Goal: Task Accomplishment & Management: Manage account settings

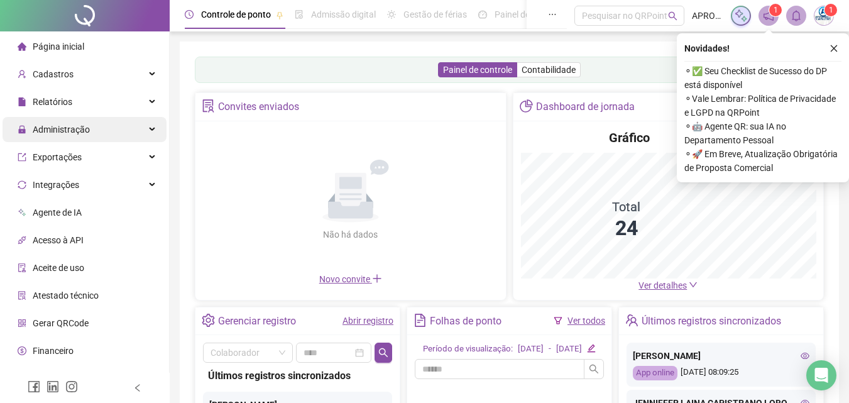
click at [75, 135] on span "Administração" at bounding box center [54, 129] width 72 height 25
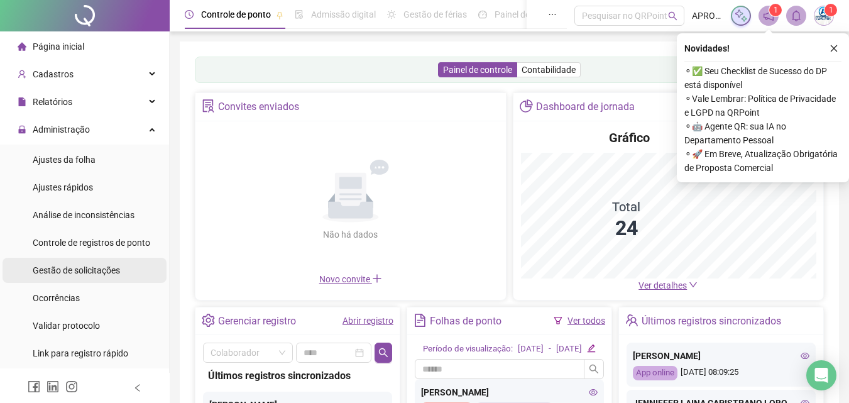
click at [81, 267] on span "Gestão de solicitações" at bounding box center [76, 270] width 87 height 10
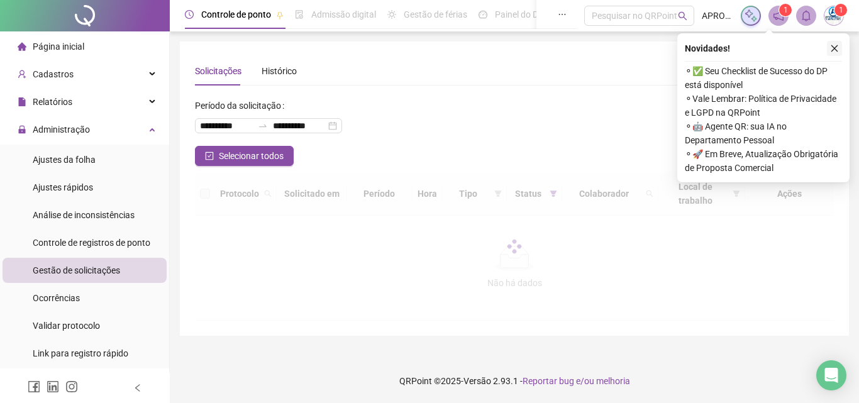
click at [836, 43] on button "button" at bounding box center [833, 48] width 15 height 15
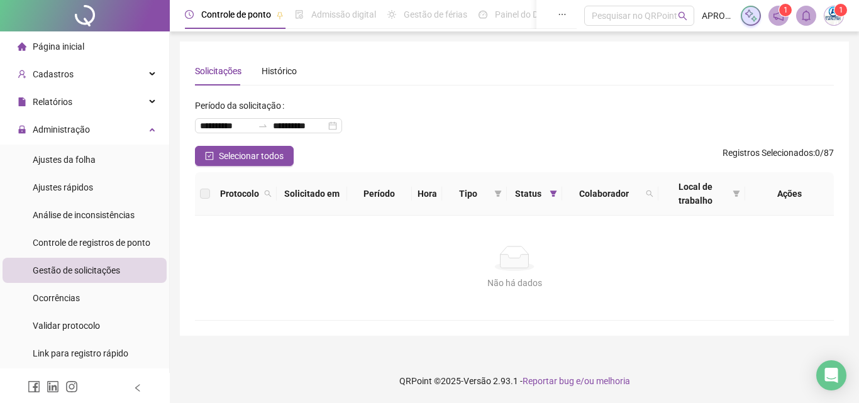
click at [105, 268] on span "Gestão de solicitações" at bounding box center [76, 270] width 87 height 10
click at [64, 151] on div "Ajustes da folha" at bounding box center [64, 159] width 63 height 25
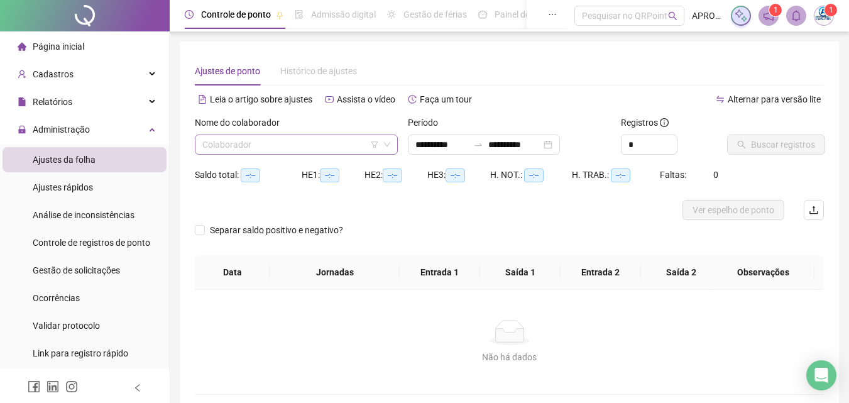
click at [275, 137] on input "search" at bounding box center [290, 144] width 177 height 19
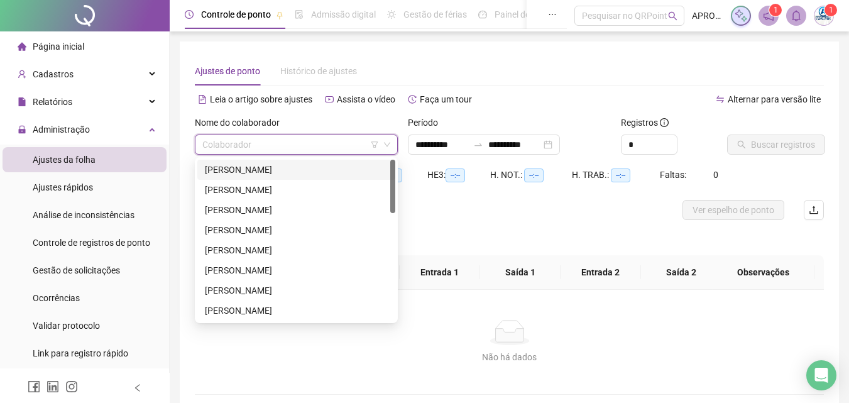
click at [303, 168] on div "[PERSON_NAME]" at bounding box center [296, 170] width 183 height 14
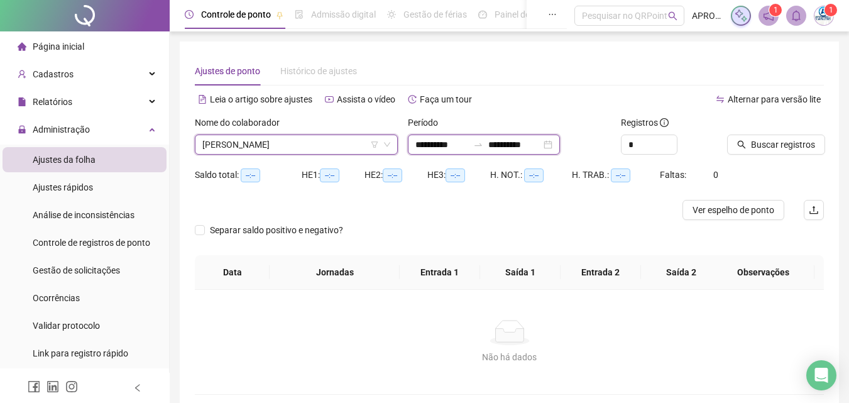
click at [445, 148] on input "**********" at bounding box center [441, 145] width 53 height 14
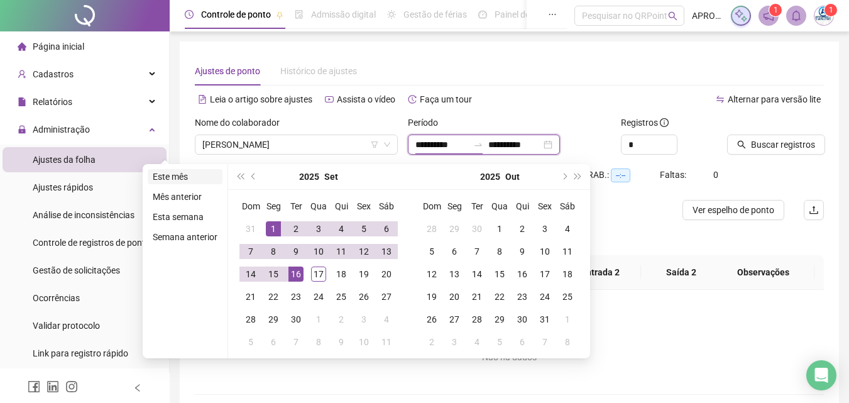
type input "**********"
click at [191, 177] on li "Este mês" at bounding box center [185, 176] width 75 height 15
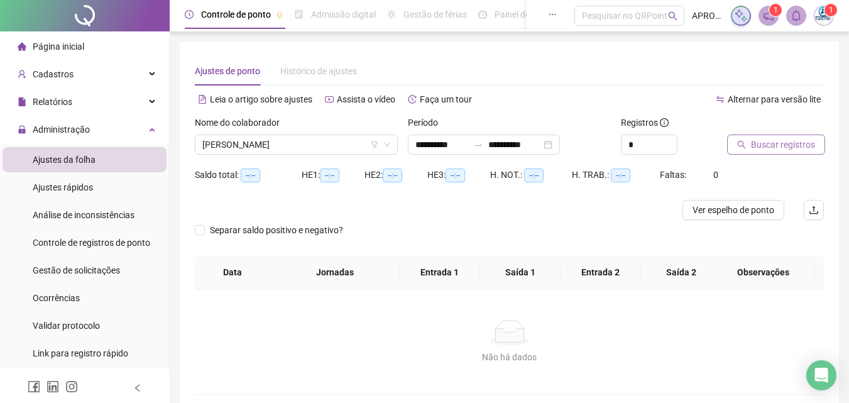
click at [794, 138] on span "Buscar registros" at bounding box center [783, 145] width 64 height 14
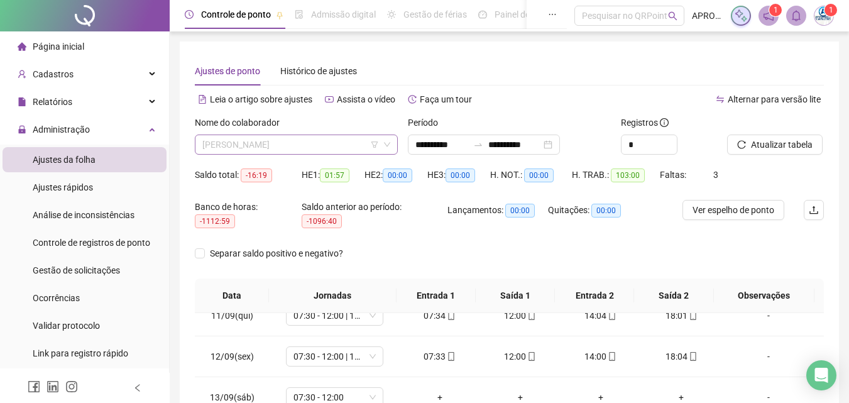
click at [312, 151] on span "[PERSON_NAME]" at bounding box center [296, 144] width 188 height 19
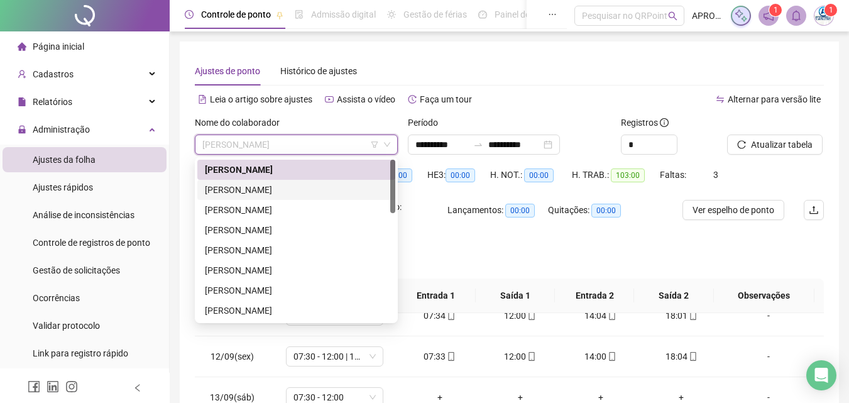
click at [327, 183] on div "[PERSON_NAME]" at bounding box center [296, 190] width 183 height 14
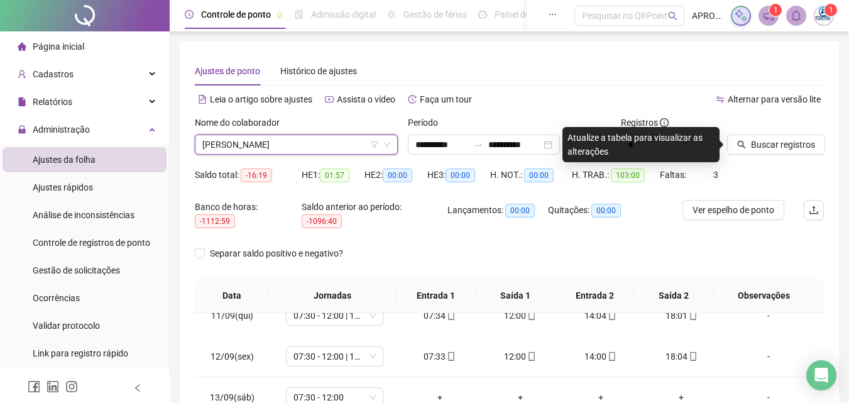
click at [801, 133] on div "Buscar registros" at bounding box center [775, 135] width 97 height 39
click at [798, 138] on span "Buscar registros" at bounding box center [783, 145] width 64 height 14
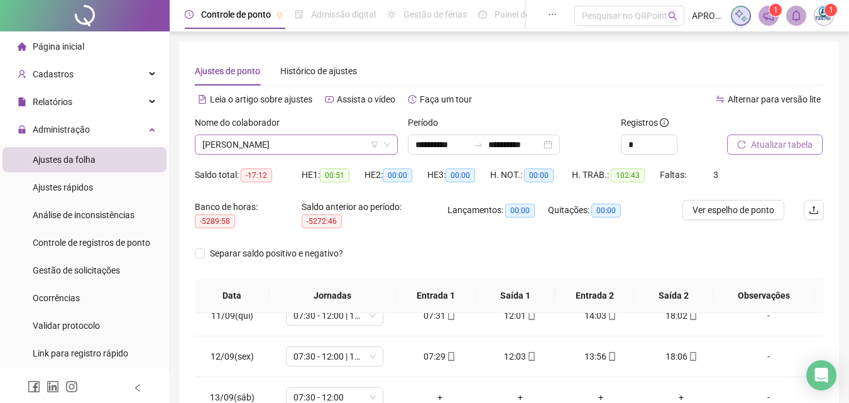
click at [226, 146] on span "[PERSON_NAME]" at bounding box center [296, 144] width 188 height 19
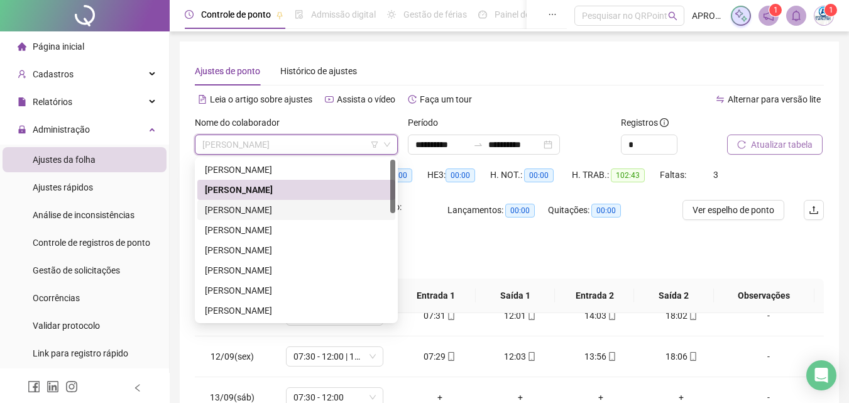
click at [293, 205] on div "[PERSON_NAME]" at bounding box center [296, 210] width 183 height 14
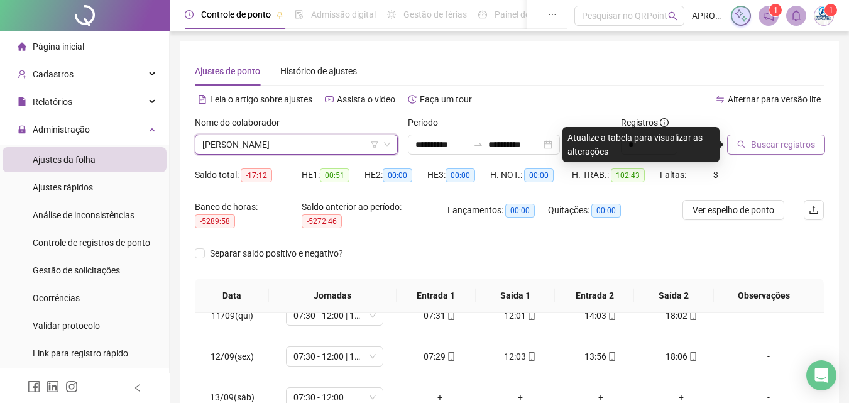
click at [790, 142] on span "Buscar registros" at bounding box center [783, 145] width 64 height 14
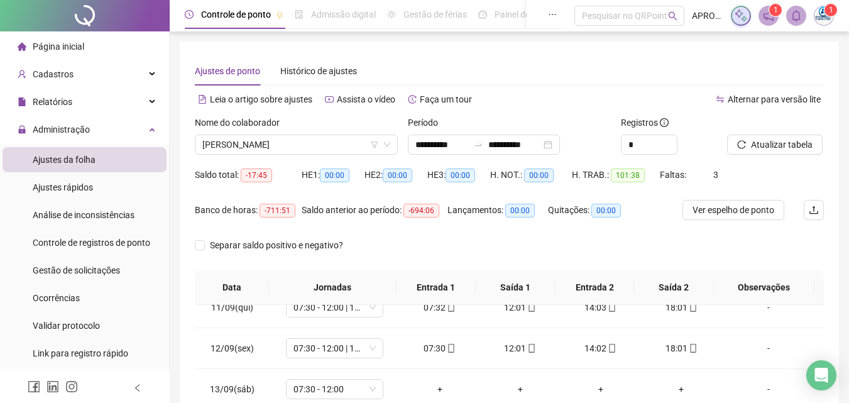
scroll to position [239, 0]
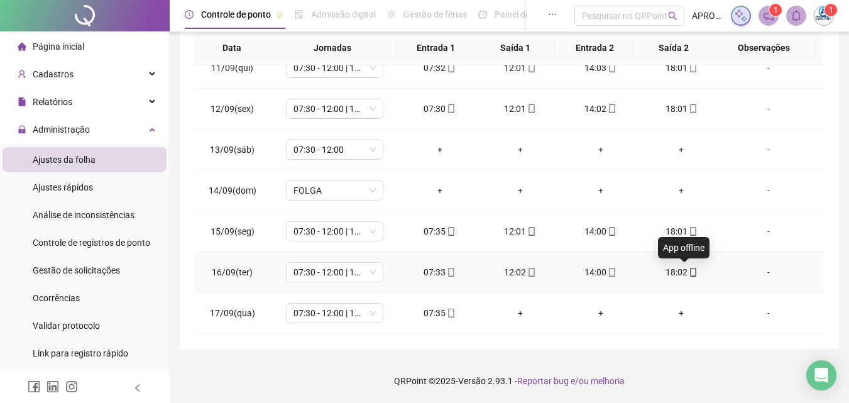
click at [689, 272] on icon "mobile" at bounding box center [693, 272] width 9 height 9
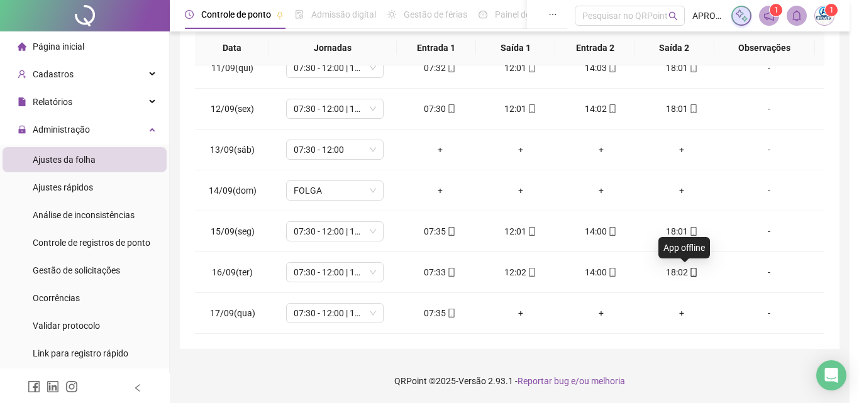
type input "**********"
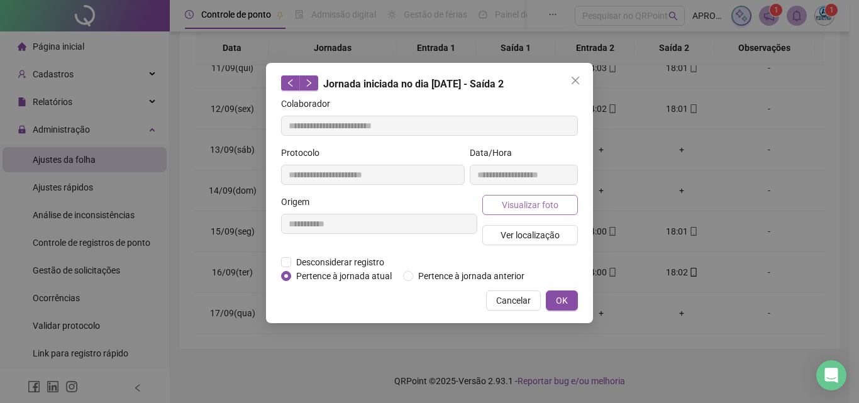
click at [534, 199] on span "Visualizar foto" at bounding box center [530, 205] width 57 height 14
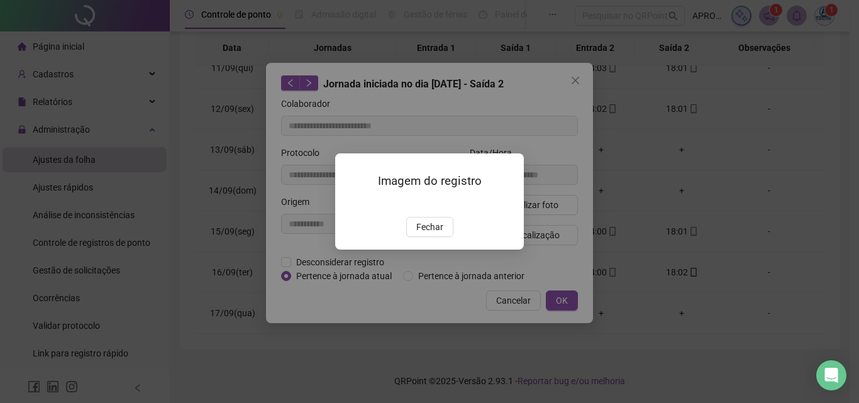
click at [350, 204] on img at bounding box center [350, 204] width 0 height 0
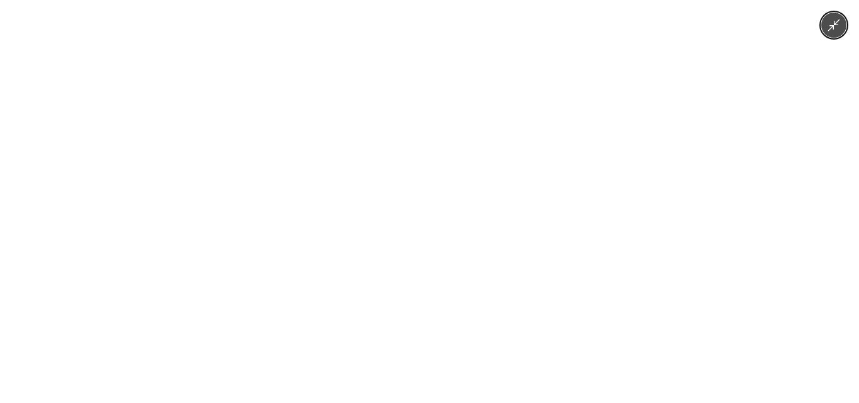
click at [457, 272] on img at bounding box center [429, 201] width 302 height 403
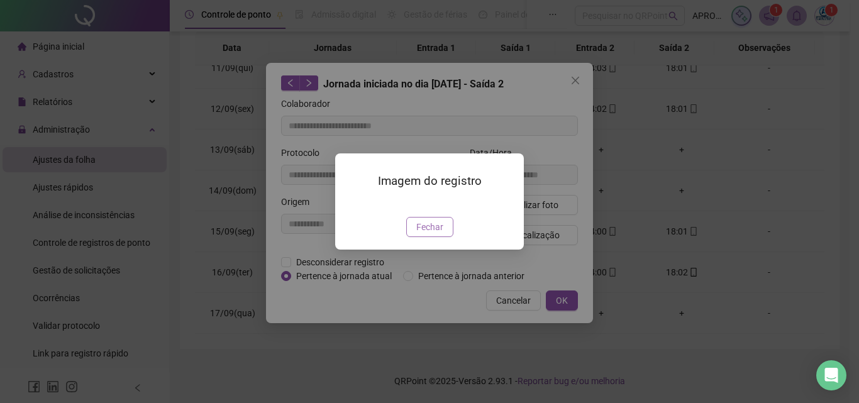
click at [428, 234] on span "Fechar" at bounding box center [429, 227] width 27 height 14
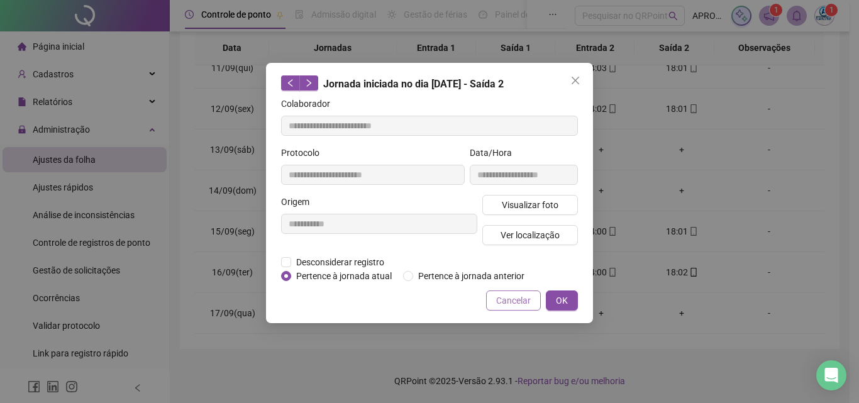
click at [522, 306] on span "Cancelar" at bounding box center [513, 301] width 35 height 14
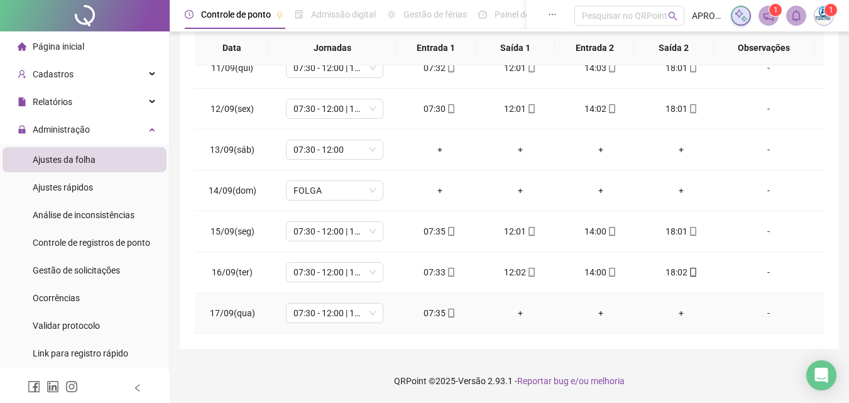
click at [447, 316] on icon "mobile" at bounding box center [451, 313] width 9 height 9
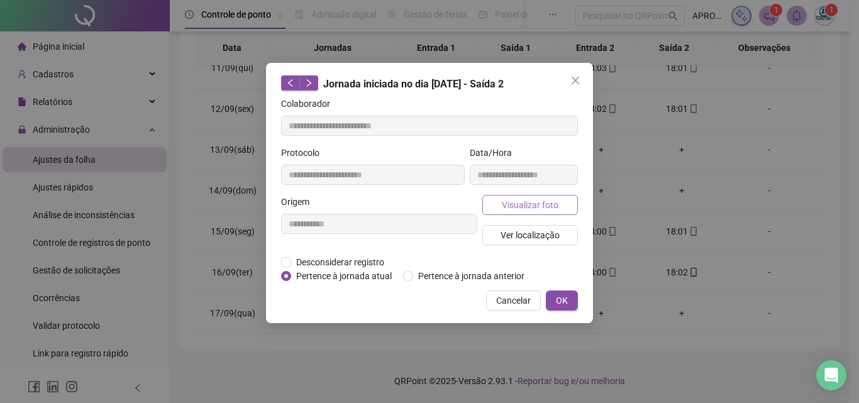
type input "**********"
click at [539, 194] on div "**********" at bounding box center [523, 170] width 113 height 49
click at [537, 202] on span "Visualizar foto" at bounding box center [530, 205] width 57 height 14
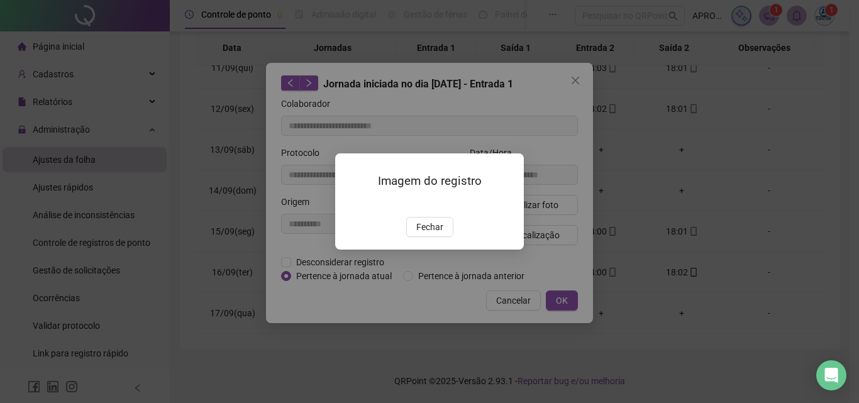
click at [431, 234] on span "Fechar" at bounding box center [429, 227] width 27 height 14
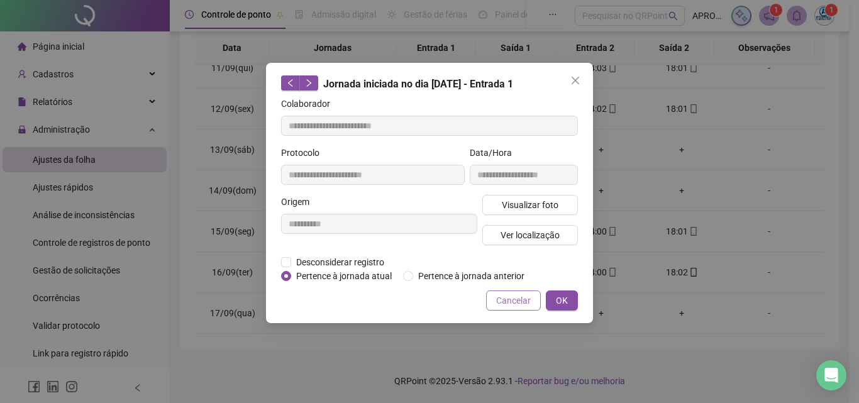
click at [508, 305] on span "Cancelar" at bounding box center [513, 301] width 35 height 14
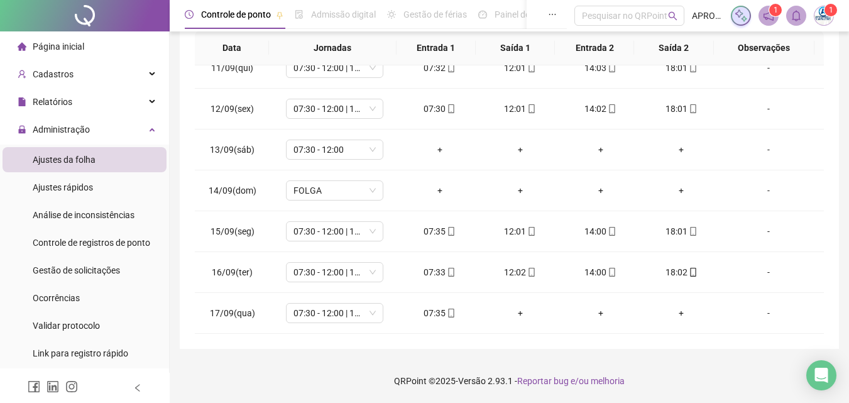
scroll to position [0, 0]
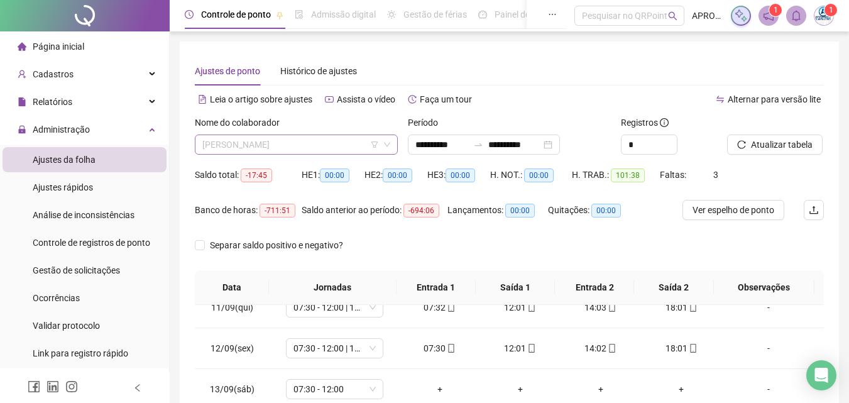
click at [280, 143] on span "[PERSON_NAME]" at bounding box center [296, 144] width 188 height 19
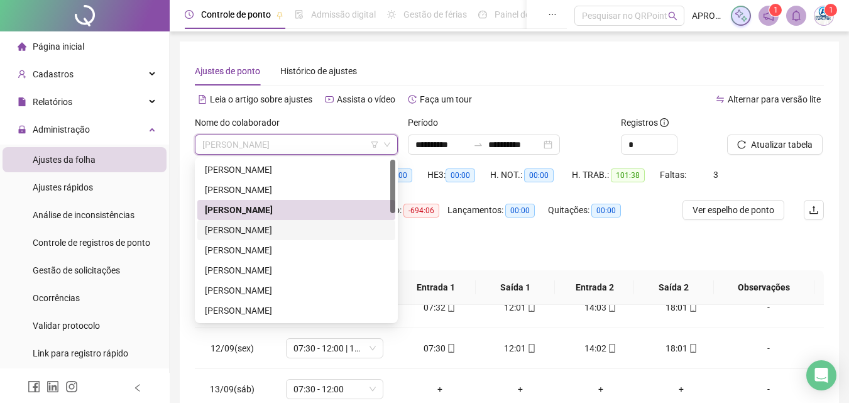
click at [277, 229] on div "[PERSON_NAME]" at bounding box center [296, 230] width 183 height 14
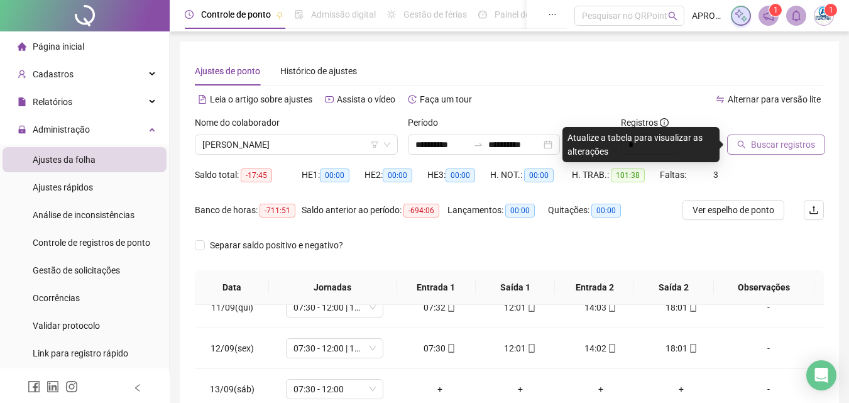
click at [783, 142] on span "Buscar registros" at bounding box center [783, 145] width 64 height 14
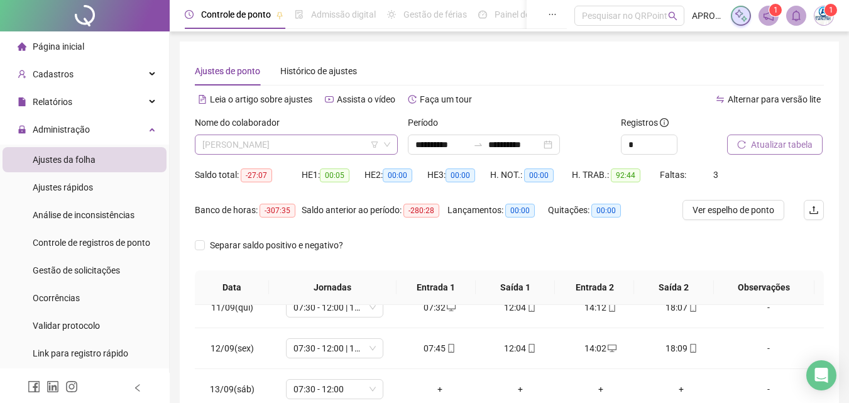
click at [302, 143] on span "[PERSON_NAME]" at bounding box center [296, 144] width 188 height 19
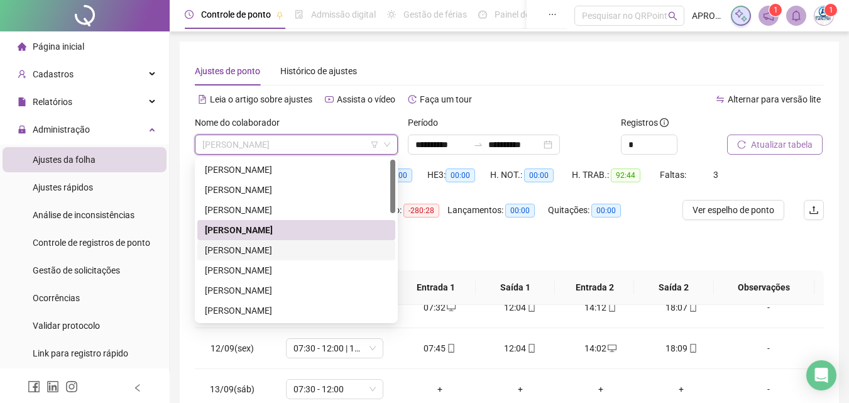
click at [294, 244] on div "[PERSON_NAME]" at bounding box center [296, 250] width 183 height 14
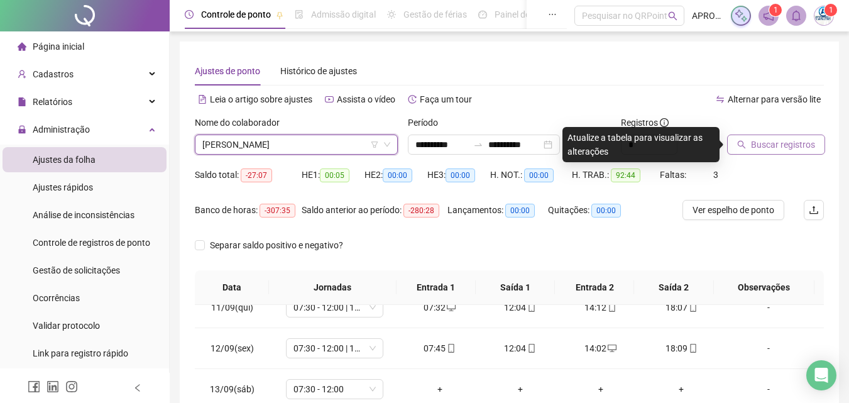
click at [783, 143] on span "Buscar registros" at bounding box center [783, 145] width 64 height 14
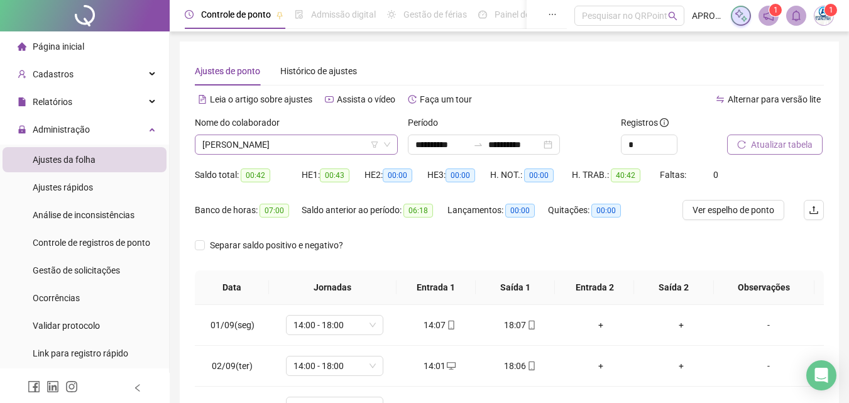
click at [285, 143] on span "[PERSON_NAME]" at bounding box center [296, 144] width 188 height 19
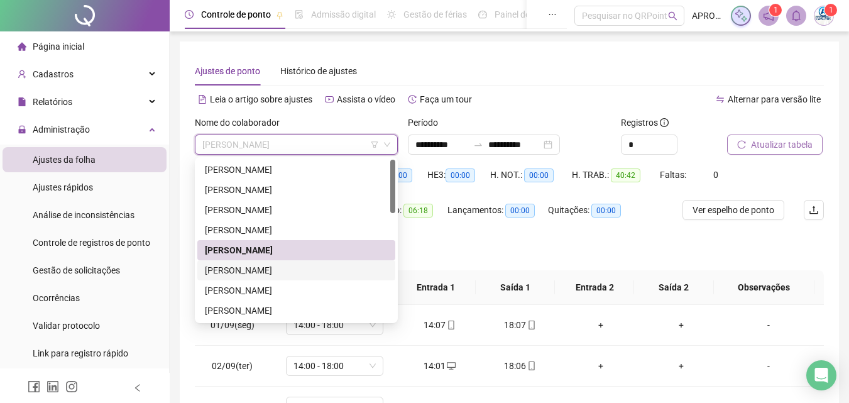
click at [312, 272] on div "[PERSON_NAME]" at bounding box center [296, 270] width 183 height 14
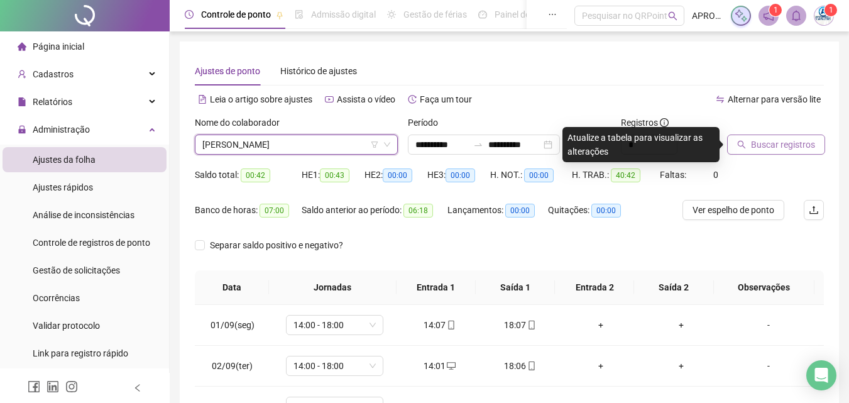
click at [754, 146] on span "Buscar registros" at bounding box center [783, 145] width 64 height 14
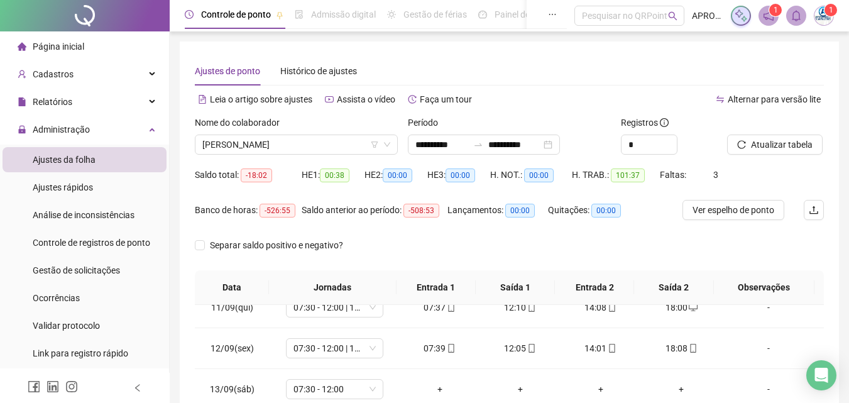
click at [278, 133] on div "Nome do colaborador" at bounding box center [296, 125] width 203 height 19
click at [268, 143] on span "[PERSON_NAME]" at bounding box center [296, 144] width 188 height 19
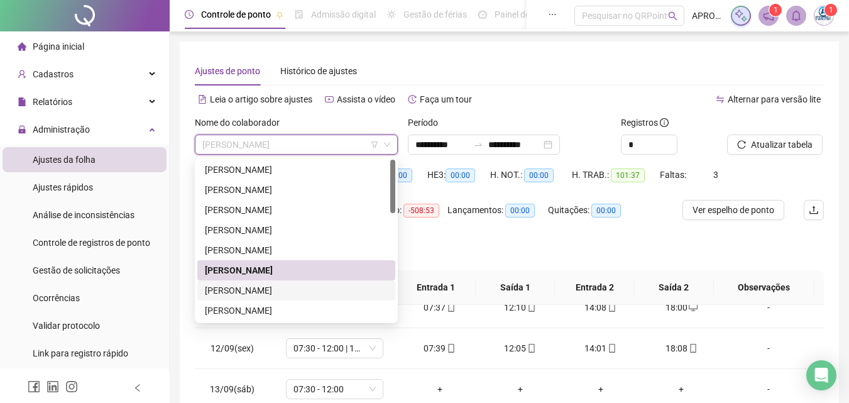
click at [277, 282] on div "[PERSON_NAME]" at bounding box center [296, 290] width 198 height 20
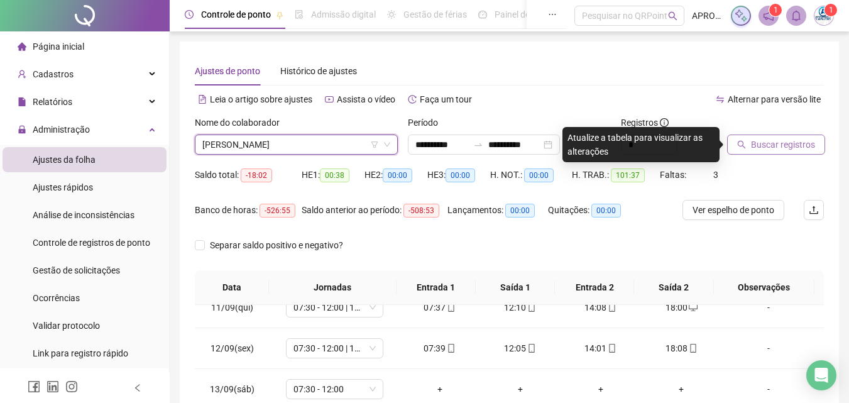
click at [749, 138] on button "Buscar registros" at bounding box center [776, 145] width 98 height 20
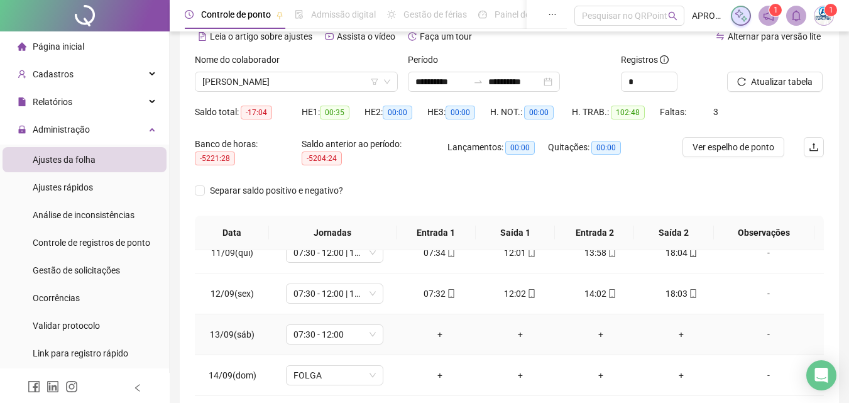
scroll to position [247, 0]
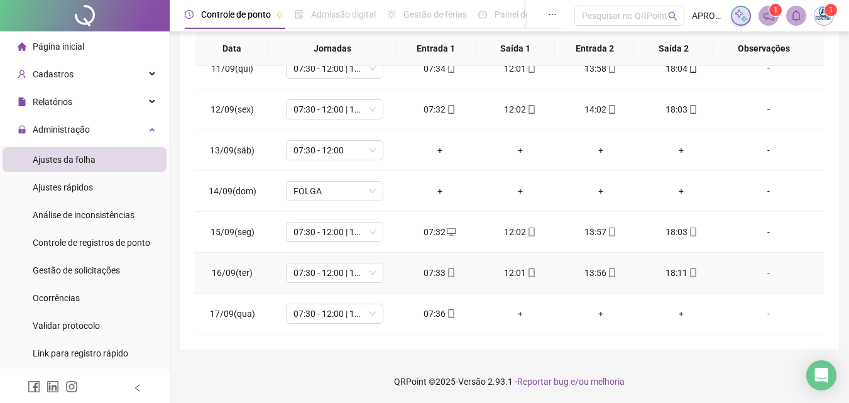
click at [690, 272] on icon "mobile" at bounding box center [693, 272] width 6 height 9
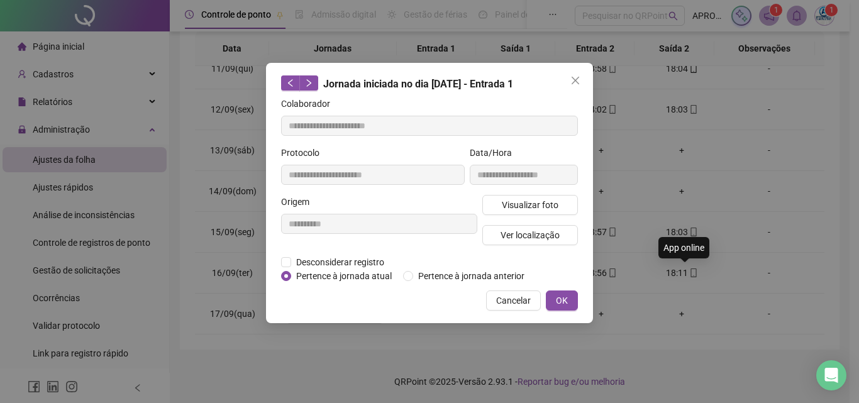
type input "**********"
click at [546, 197] on button "Visualizar foto" at bounding box center [530, 205] width 96 height 20
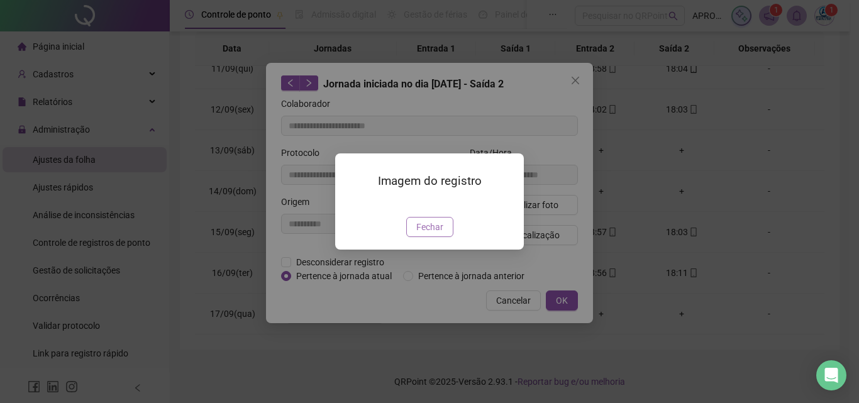
click at [431, 234] on span "Fechar" at bounding box center [429, 227] width 27 height 14
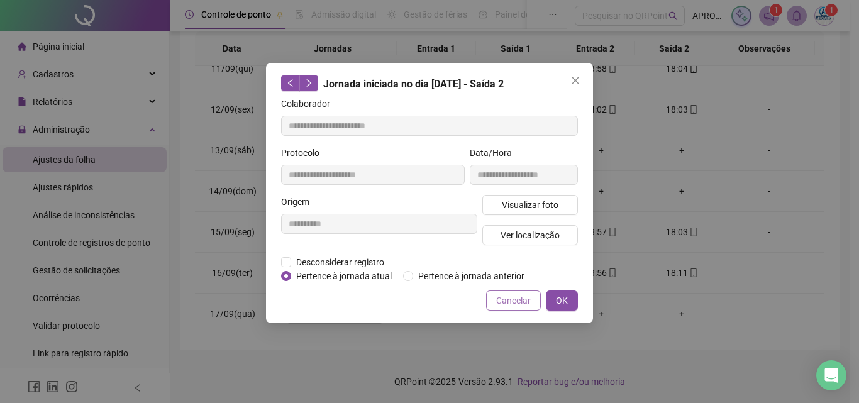
click at [519, 302] on span "Cancelar" at bounding box center [513, 301] width 35 height 14
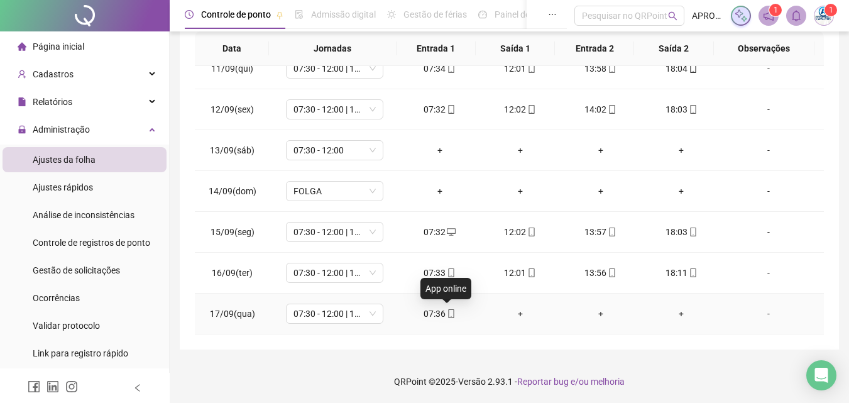
click at [449, 310] on icon "mobile" at bounding box center [451, 313] width 9 height 9
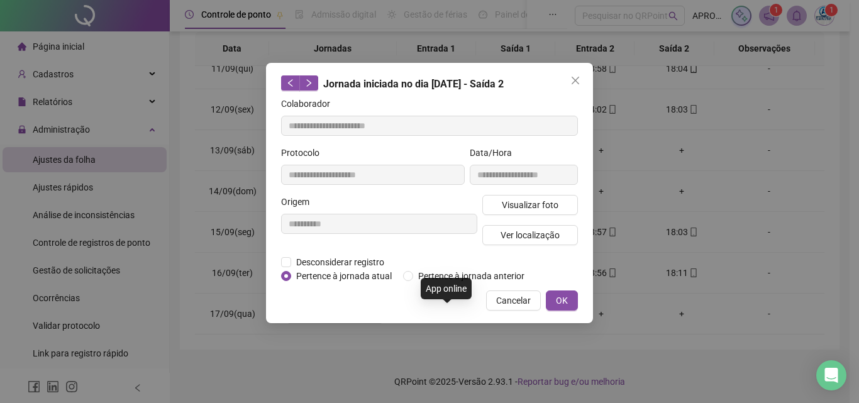
type input "**********"
click at [555, 200] on span "Visualizar foto" at bounding box center [530, 205] width 57 height 14
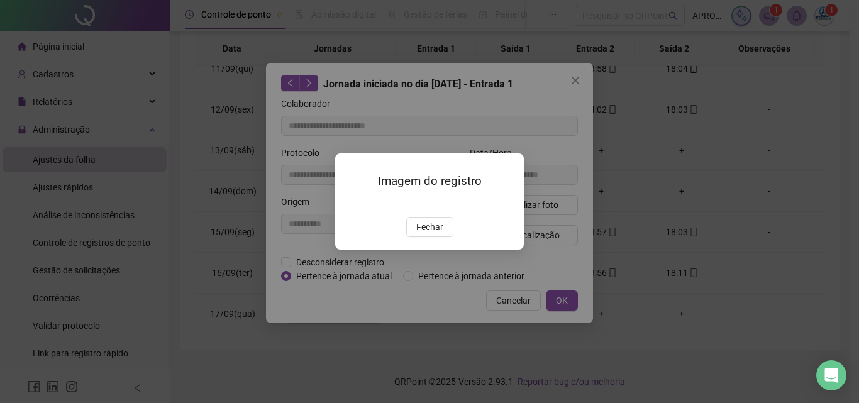
click at [350, 204] on img at bounding box center [350, 204] width 0 height 0
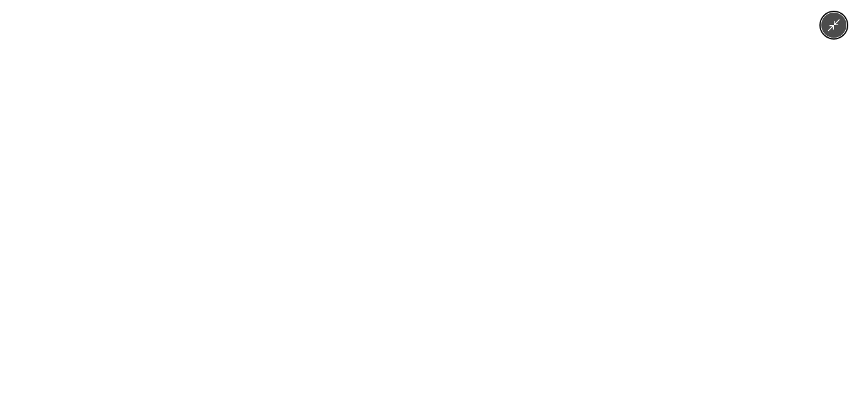
click at [833, 23] on icon "Minimize image" at bounding box center [834, 25] width 12 height 12
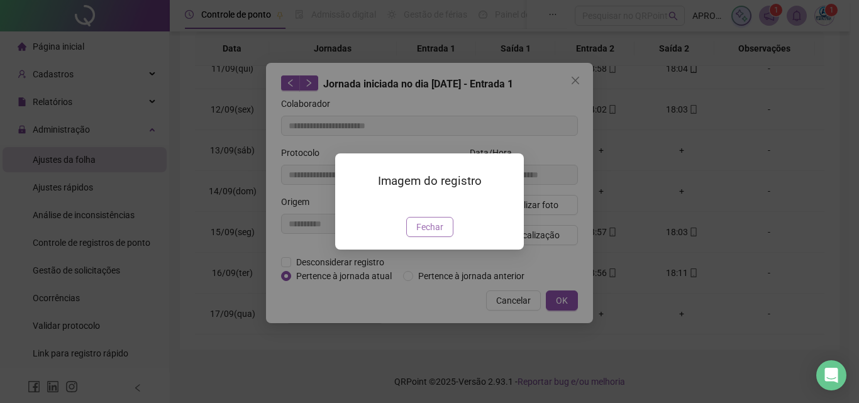
click at [435, 234] on span "Fechar" at bounding box center [429, 227] width 27 height 14
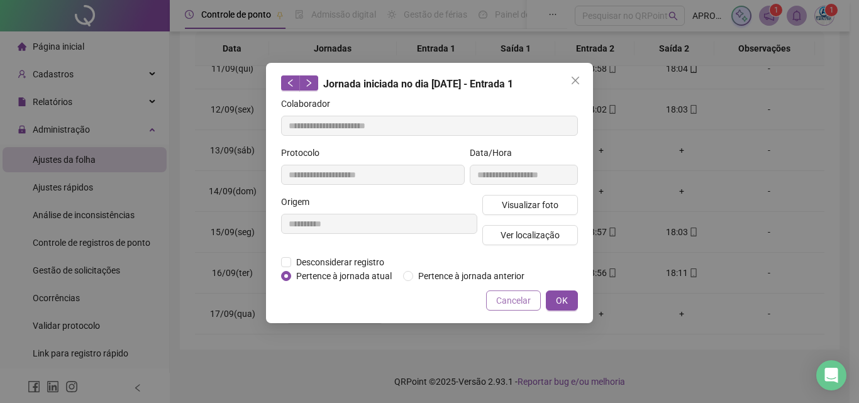
click at [508, 301] on span "Cancelar" at bounding box center [513, 301] width 35 height 14
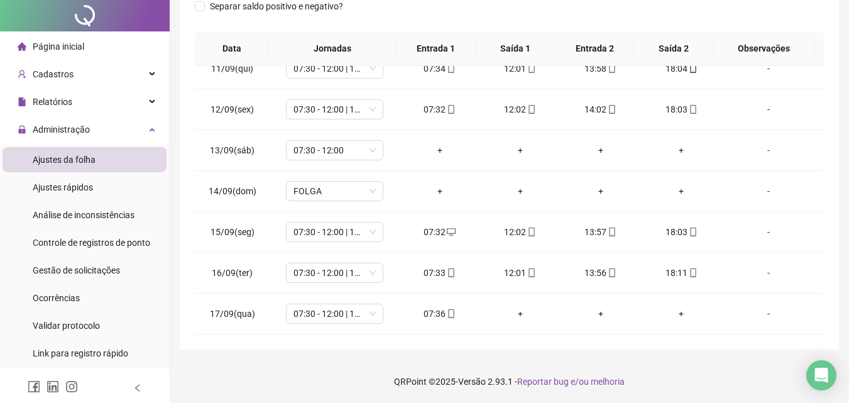
scroll to position [0, 0]
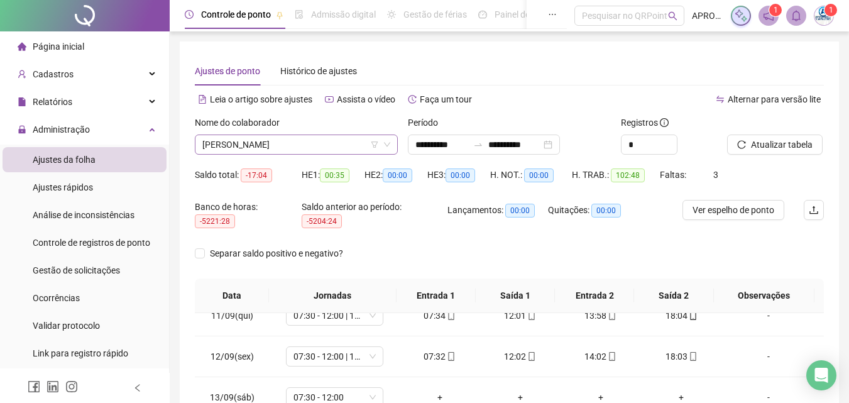
click at [263, 143] on span "[PERSON_NAME]" at bounding box center [296, 144] width 188 height 19
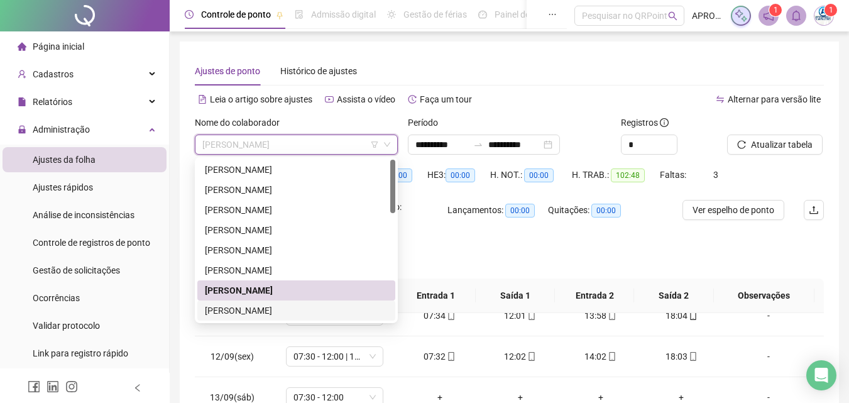
click at [270, 310] on div "[PERSON_NAME]" at bounding box center [296, 311] width 183 height 14
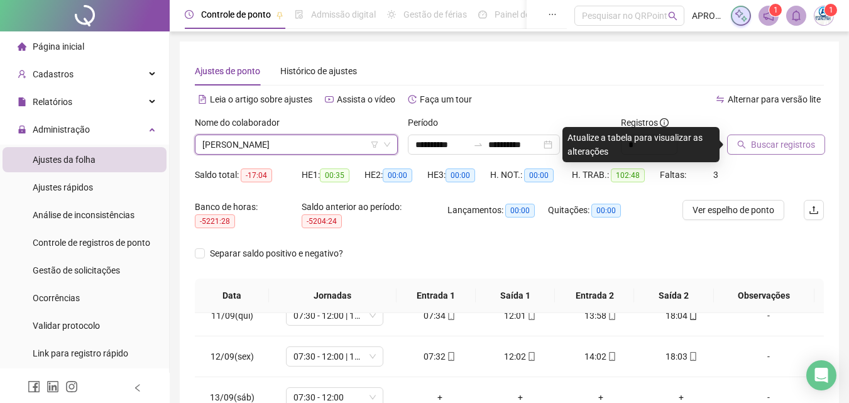
click at [768, 146] on span "Buscar registros" at bounding box center [783, 145] width 64 height 14
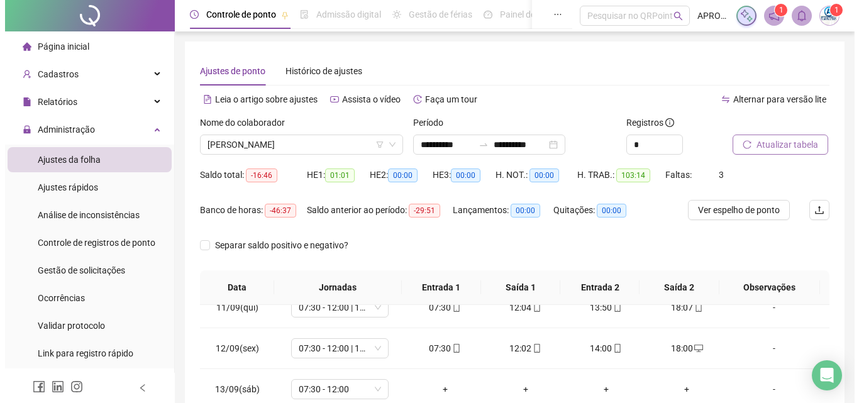
scroll to position [239, 0]
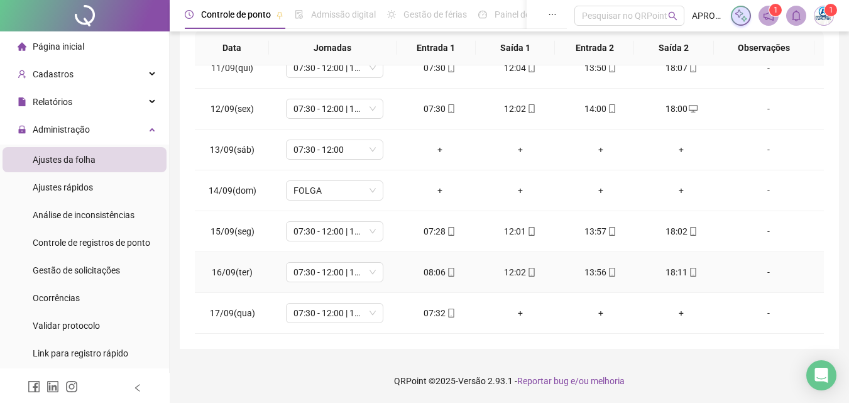
click at [689, 269] on icon "mobile" at bounding box center [693, 272] width 9 height 9
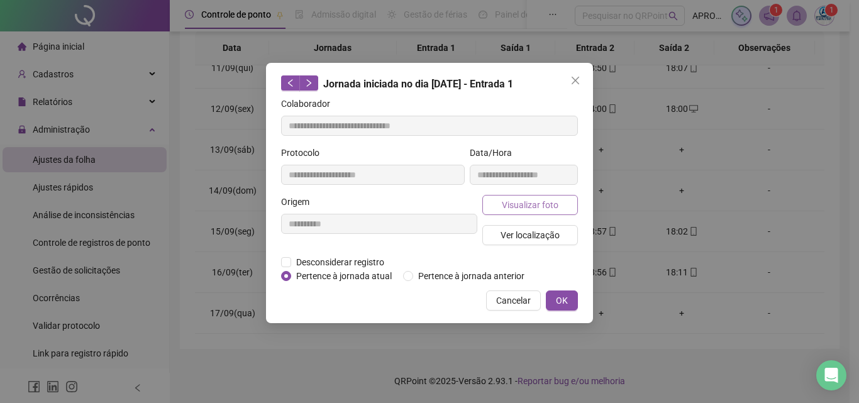
type input "**********"
click at [542, 204] on span "Visualizar foto" at bounding box center [530, 205] width 57 height 14
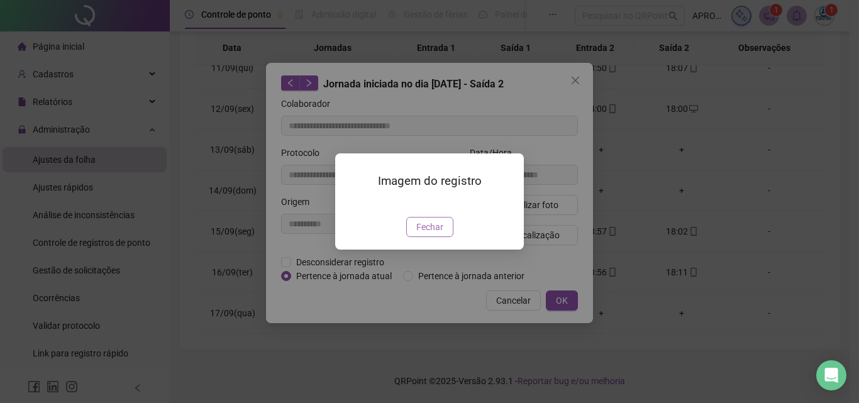
click at [431, 234] on span "Fechar" at bounding box center [429, 227] width 27 height 14
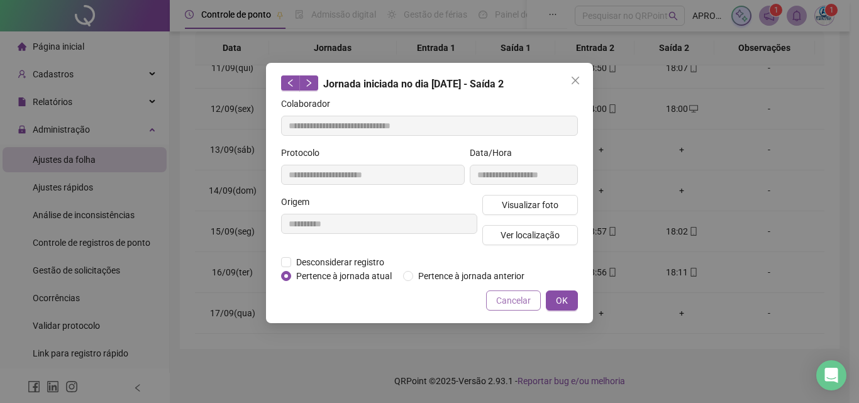
click at [506, 299] on span "Cancelar" at bounding box center [513, 301] width 35 height 14
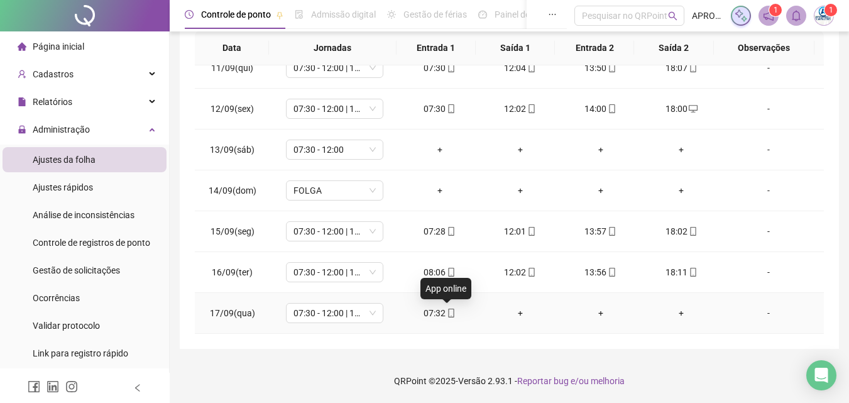
click at [447, 312] on icon "mobile" at bounding box center [451, 313] width 9 height 9
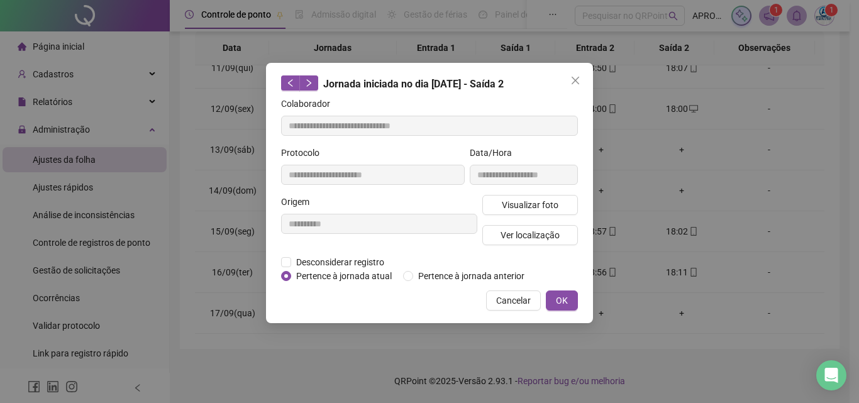
type input "**********"
click at [533, 193] on div "**********" at bounding box center [523, 170] width 113 height 49
click at [530, 199] on span "Visualizar foto" at bounding box center [530, 205] width 57 height 14
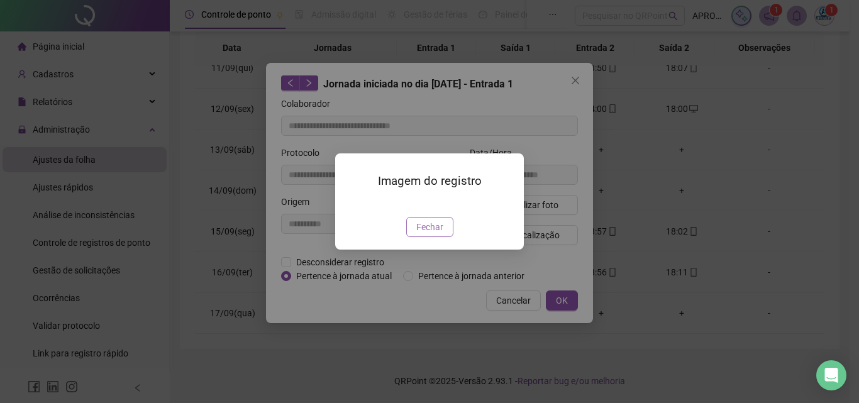
click at [439, 234] on span "Fechar" at bounding box center [429, 227] width 27 height 14
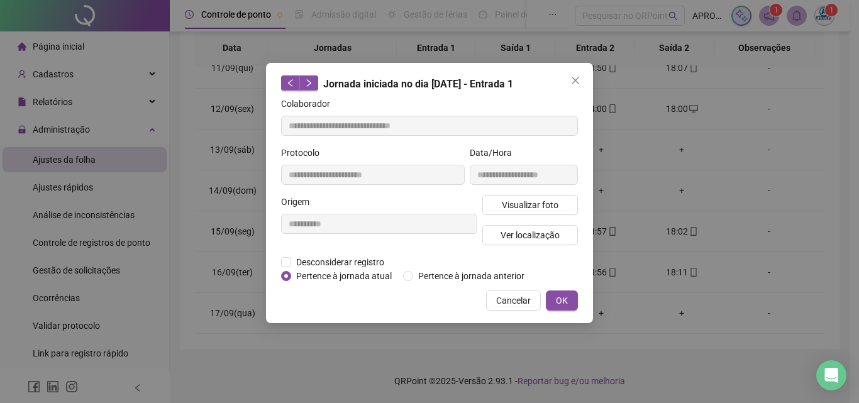
click at [503, 305] on span "Cancelar" at bounding box center [513, 301] width 35 height 14
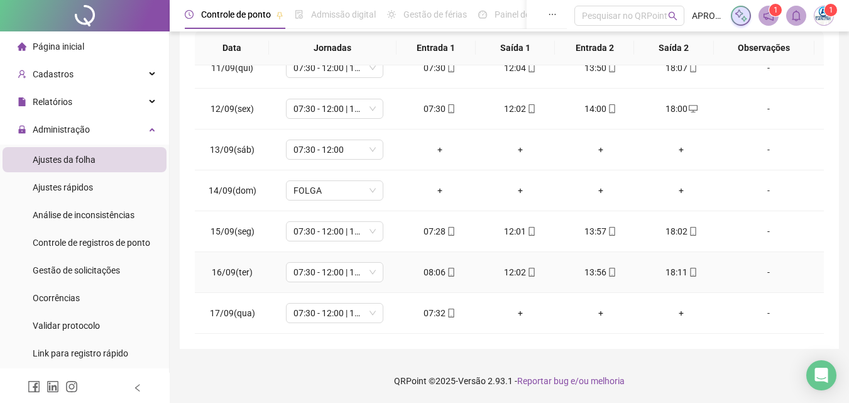
click at [608, 272] on icon "mobile" at bounding box center [612, 272] width 9 height 9
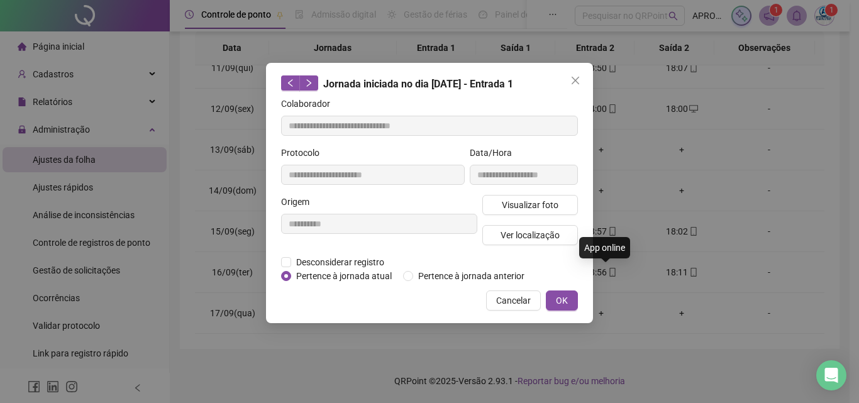
type input "**********"
click at [520, 204] on span "Visualizar foto" at bounding box center [530, 205] width 57 height 14
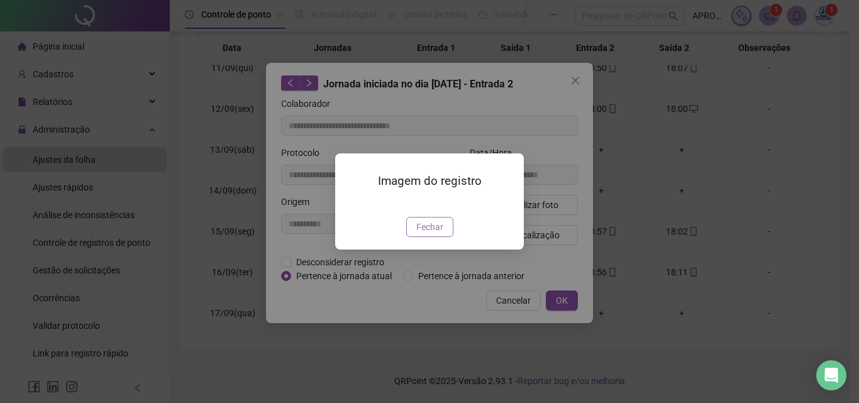
click at [436, 237] on button "Fechar" at bounding box center [429, 227] width 47 height 20
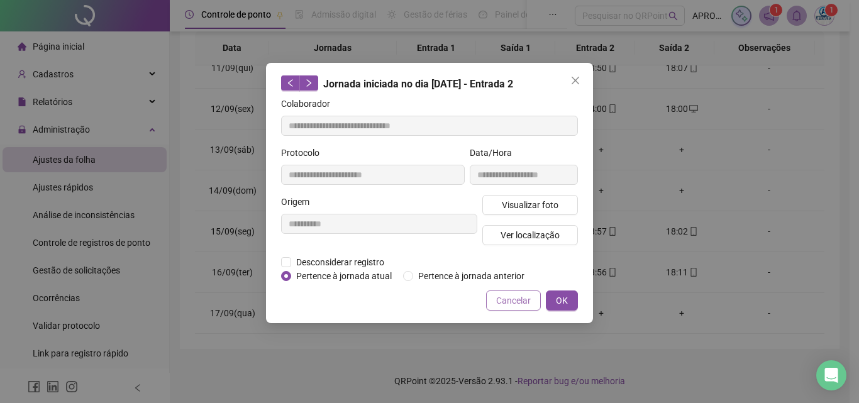
click at [517, 294] on span "Cancelar" at bounding box center [513, 301] width 35 height 14
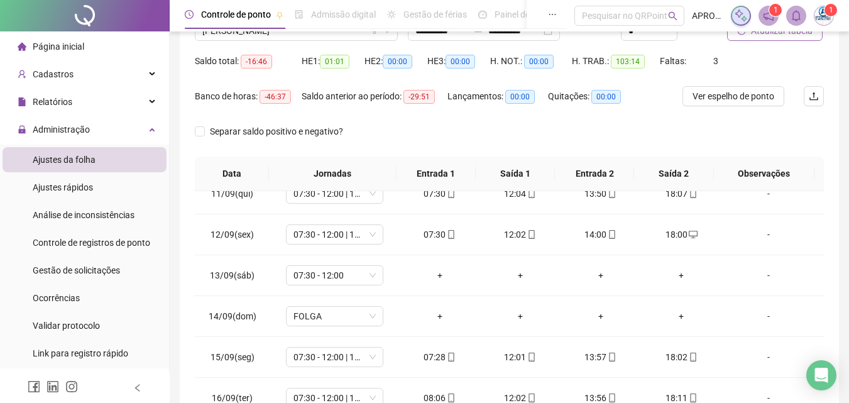
scroll to position [0, 0]
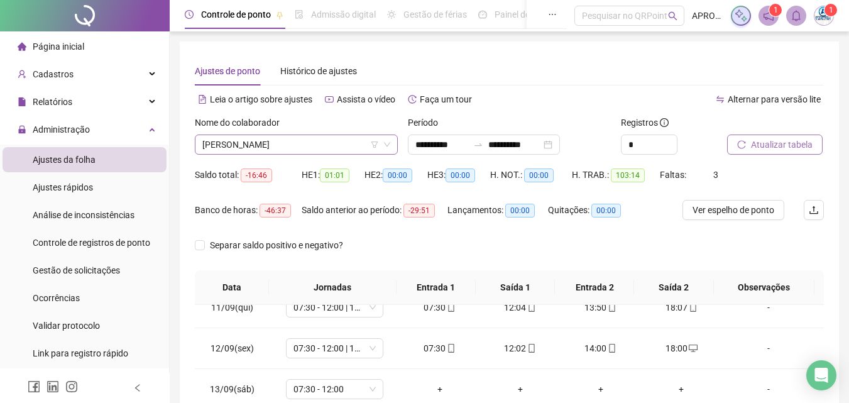
click at [234, 148] on span "[PERSON_NAME]" at bounding box center [296, 144] width 188 height 19
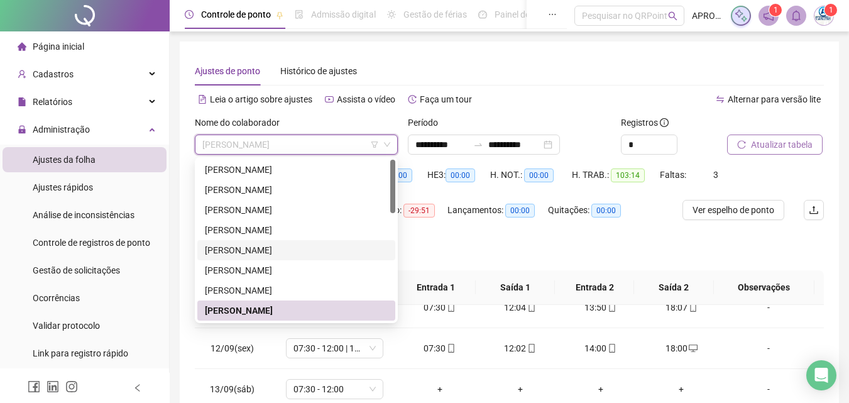
scroll to position [63, 0]
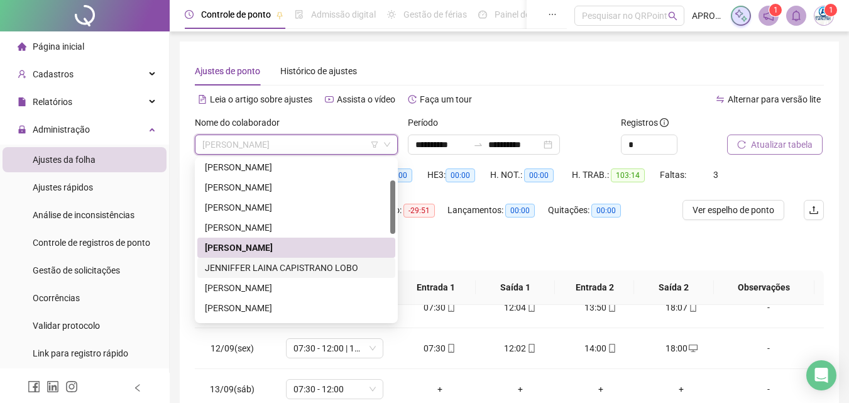
click at [331, 268] on div "JENNIFFER LAINA CAPISTRANO LOBO" at bounding box center [296, 268] width 183 height 14
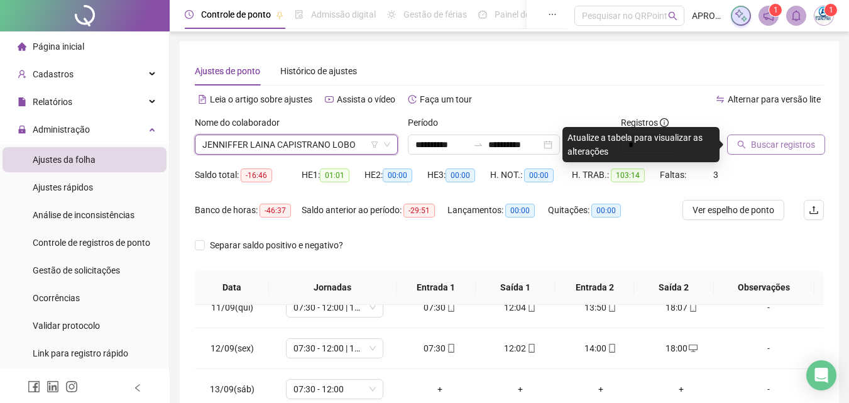
click at [779, 143] on span "Buscar registros" at bounding box center [783, 145] width 64 height 14
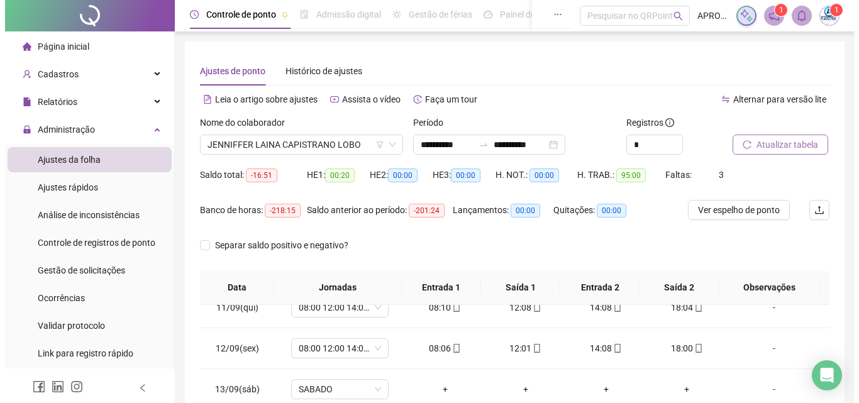
scroll to position [239, 0]
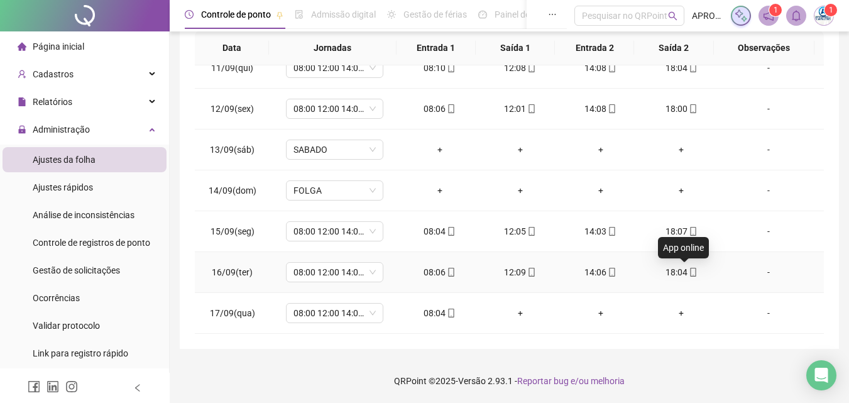
click at [688, 267] on span at bounding box center [693, 272] width 10 height 10
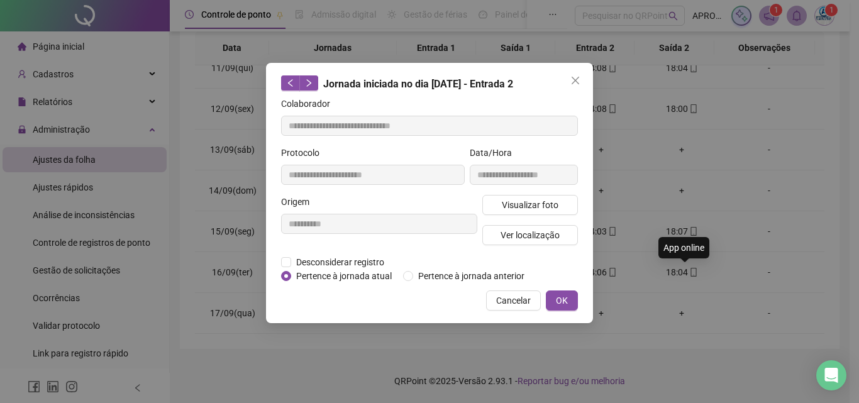
type input "**********"
click at [488, 207] on button "Visualizar foto" at bounding box center [530, 205] width 96 height 20
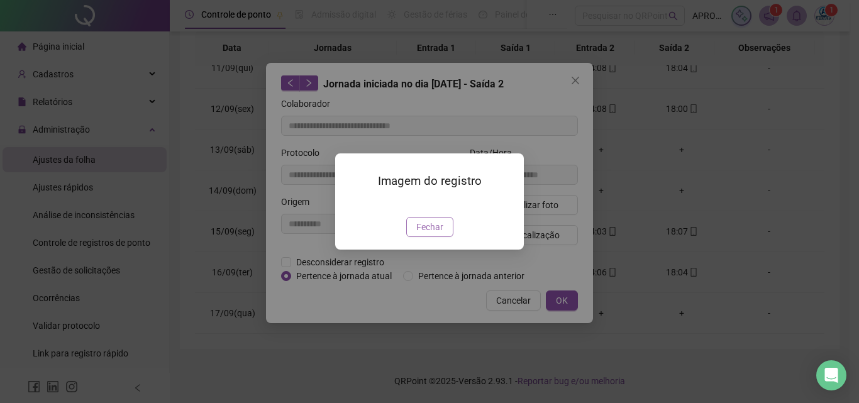
click at [426, 234] on span "Fechar" at bounding box center [429, 227] width 27 height 14
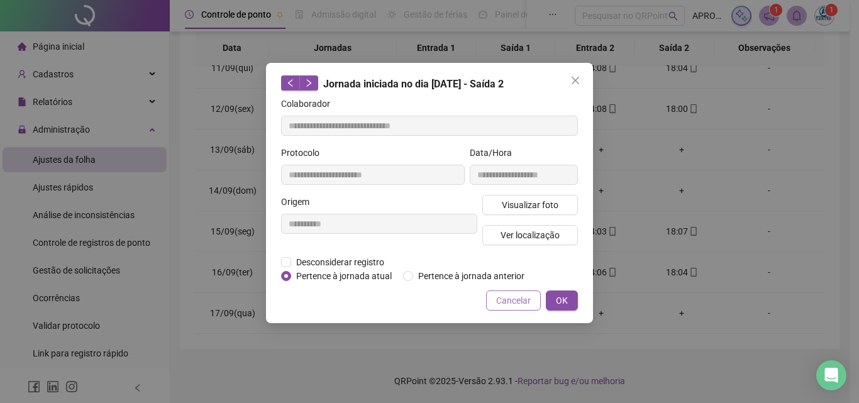
click at [507, 305] on span "Cancelar" at bounding box center [513, 301] width 35 height 14
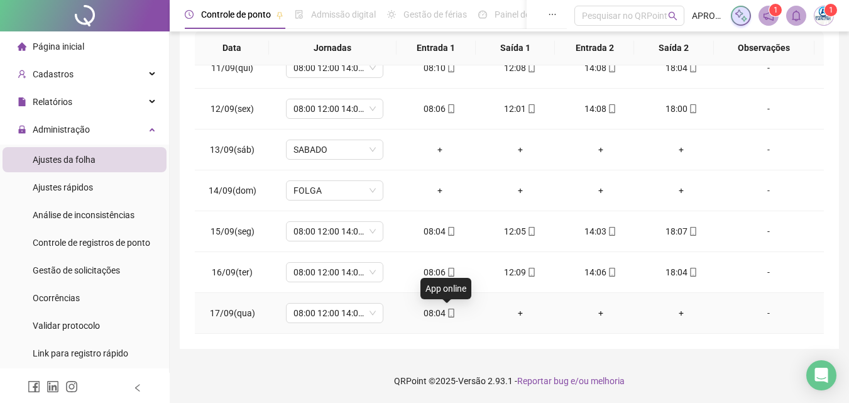
click at [451, 312] on icon "mobile" at bounding box center [451, 313] width 9 height 9
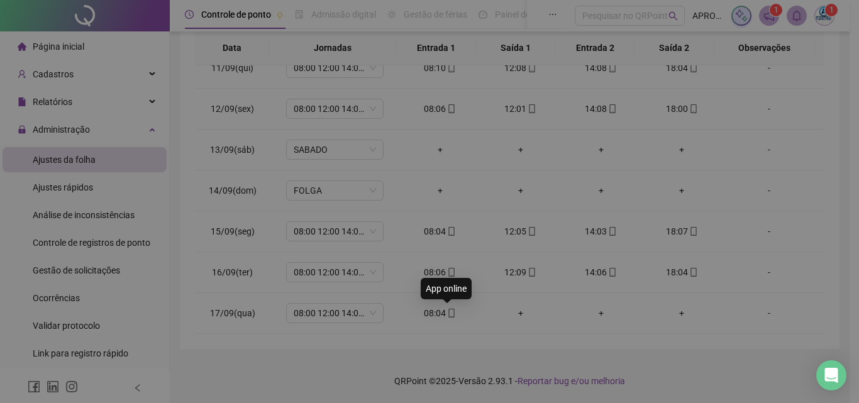
type input "**********"
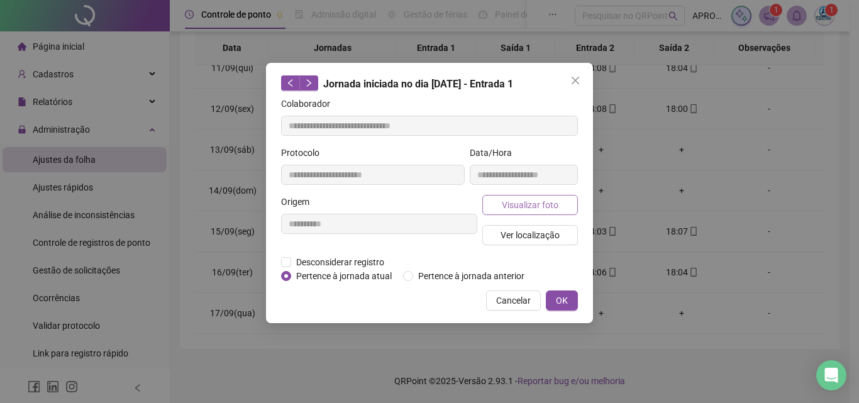
click at [530, 205] on span "Visualizar foto" at bounding box center [530, 205] width 57 height 14
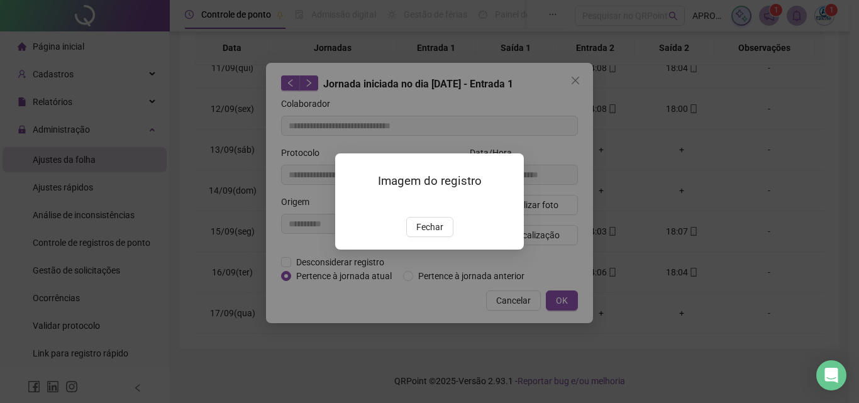
drag, startPoint x: 428, startPoint y: 298, endPoint x: 495, endPoint y: 297, distance: 66.6
click at [427, 234] on span "Fechar" at bounding box center [429, 227] width 27 height 14
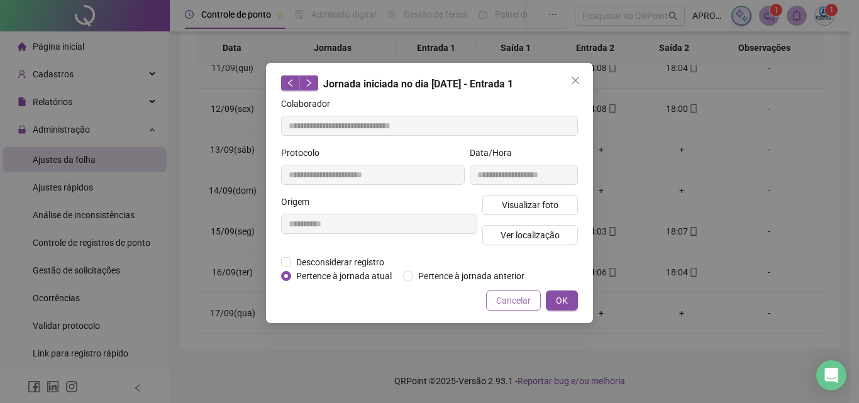
click at [515, 294] on span "Cancelar" at bounding box center [513, 301] width 35 height 14
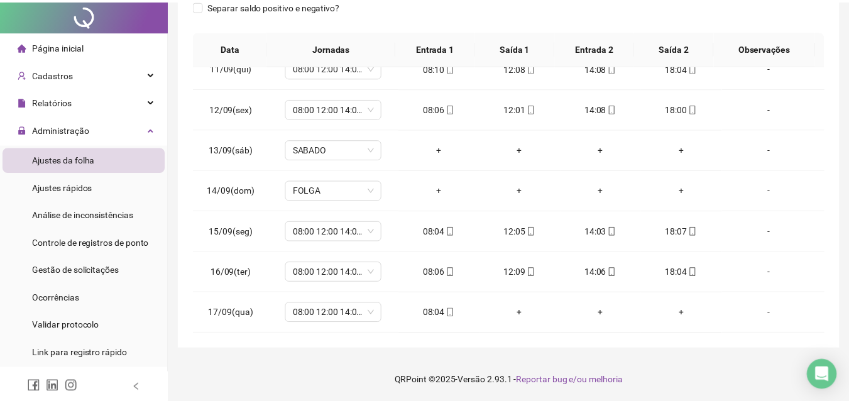
scroll to position [0, 0]
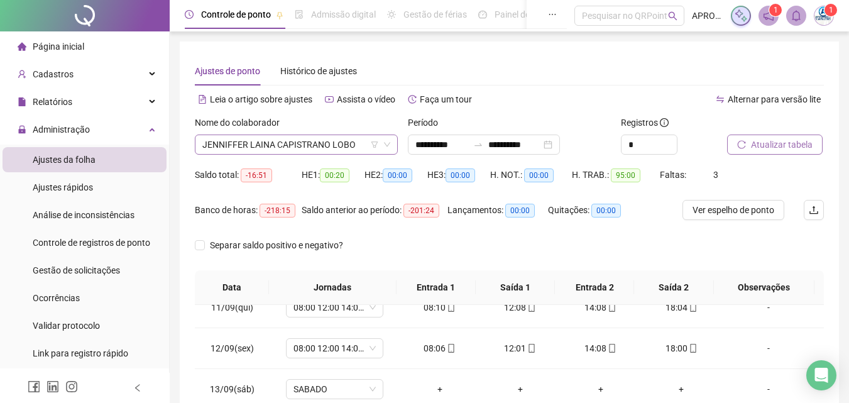
click at [328, 145] on span "JENNIFFER LAINA CAPISTRANO LOBO" at bounding box center [296, 144] width 188 height 19
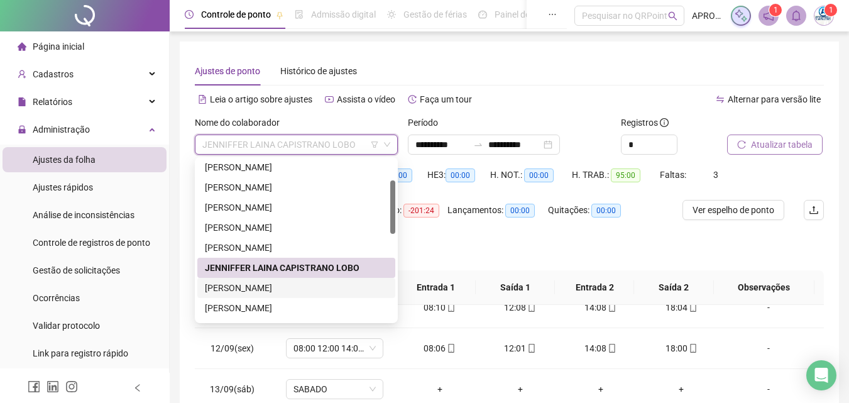
click at [268, 283] on div "[PERSON_NAME]" at bounding box center [296, 288] width 183 height 14
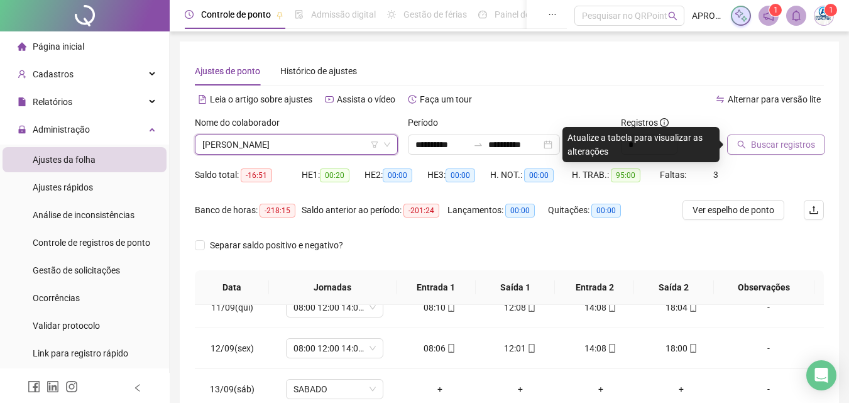
click at [769, 151] on span "Buscar registros" at bounding box center [783, 145] width 64 height 14
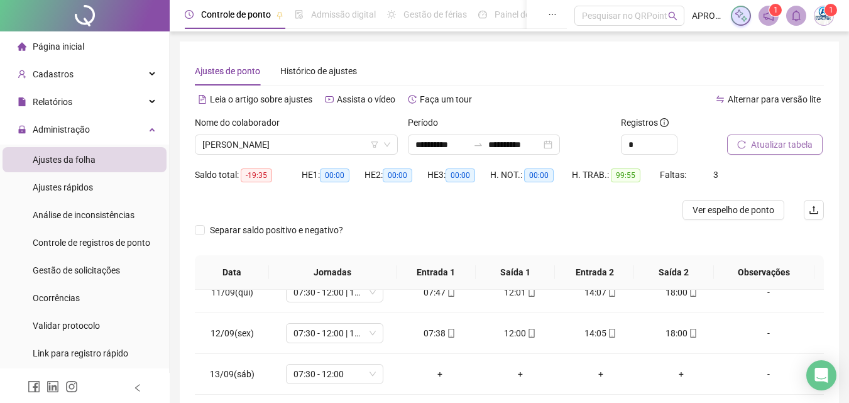
scroll to position [224, 0]
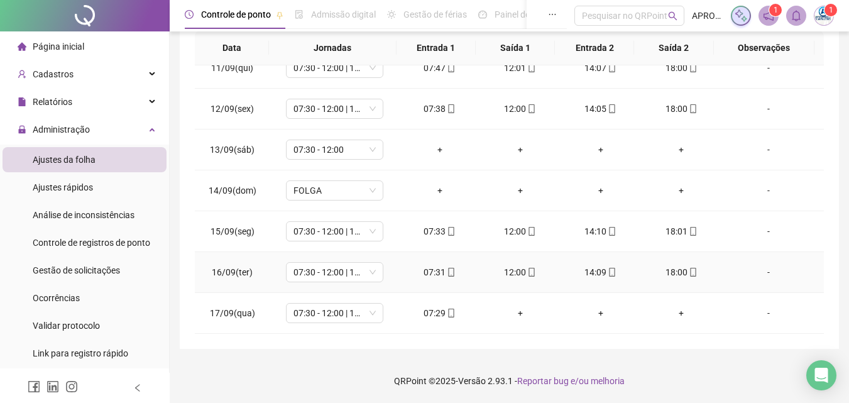
click at [678, 273] on div "18:00" at bounding box center [681, 272] width 60 height 14
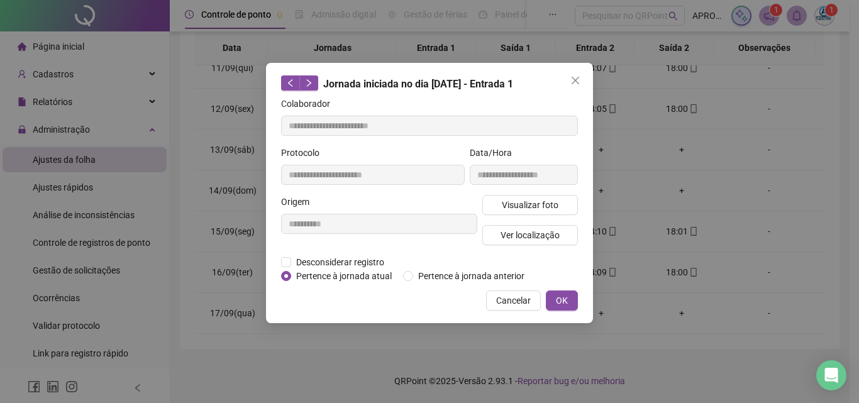
type input "**********"
click at [515, 207] on span "Visualizar foto" at bounding box center [530, 205] width 57 height 14
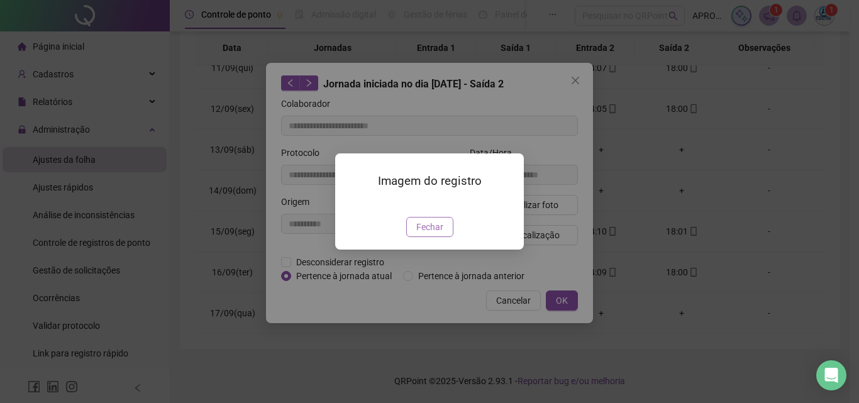
click at [437, 234] on span "Fechar" at bounding box center [429, 227] width 27 height 14
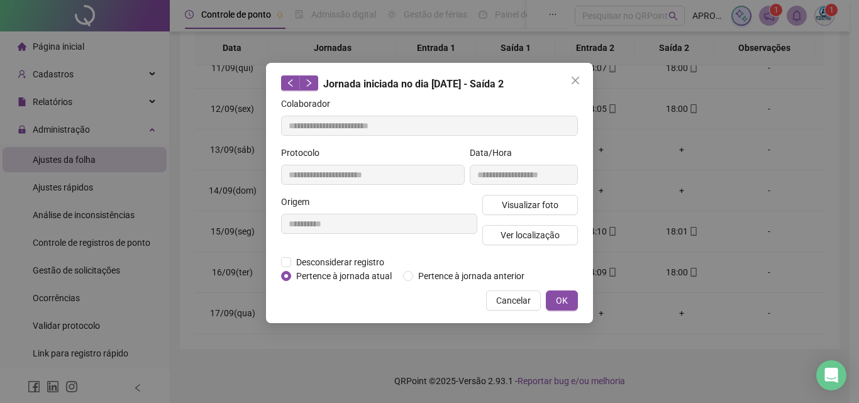
click at [519, 297] on span "Cancelar" at bounding box center [513, 301] width 35 height 14
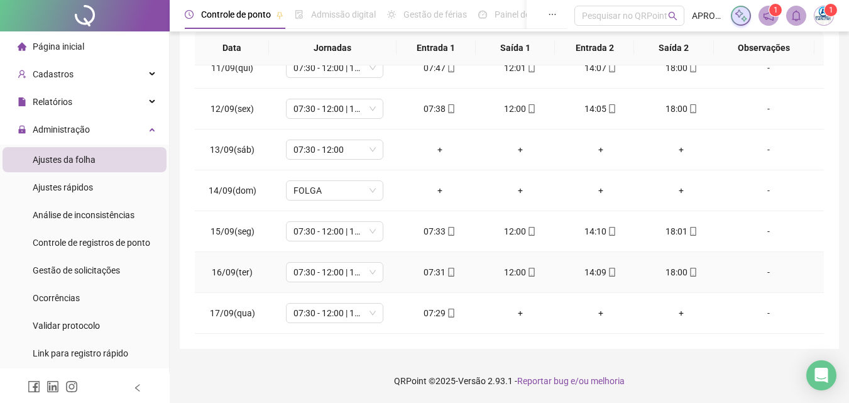
click at [530, 270] on icon "mobile" at bounding box center [531, 272] width 9 height 9
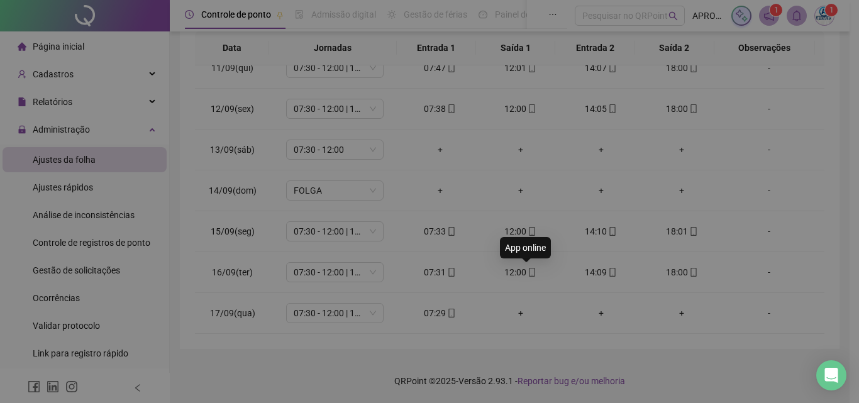
type input "**********"
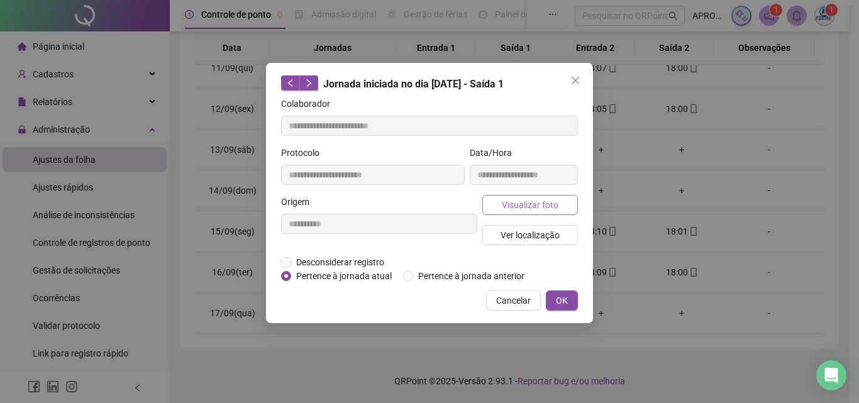
click at [555, 198] on span "Visualizar foto" at bounding box center [530, 205] width 57 height 14
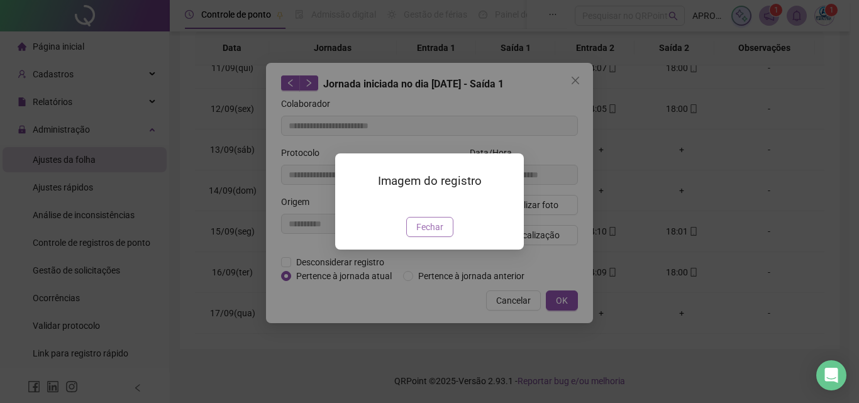
click at [432, 234] on span "Fechar" at bounding box center [429, 227] width 27 height 14
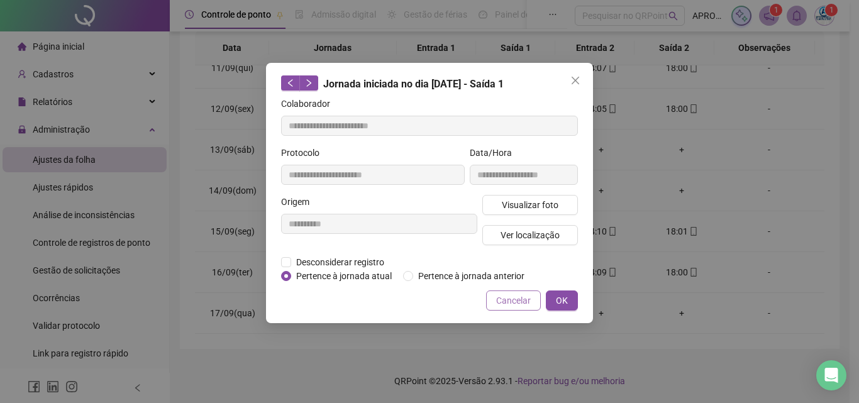
click at [521, 301] on span "Cancelar" at bounding box center [513, 301] width 35 height 14
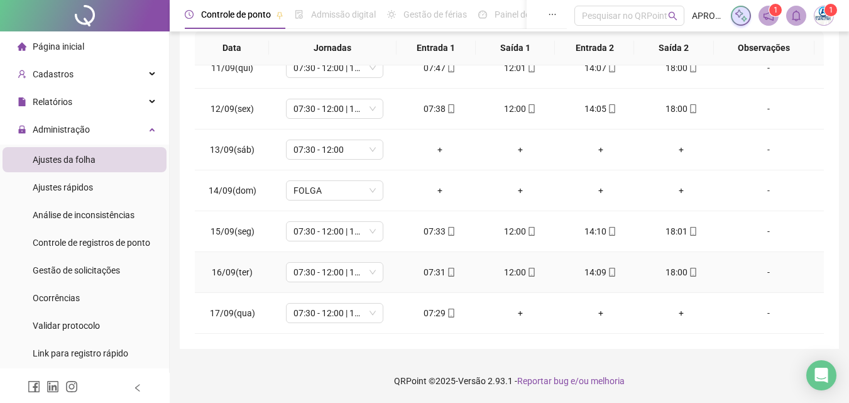
click at [608, 273] on icon "mobile" at bounding box center [612, 272] width 9 height 9
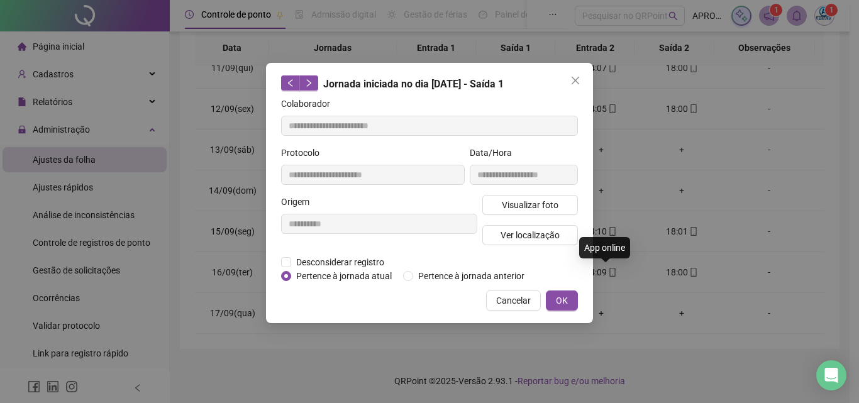
type input "**********"
click at [535, 201] on span "Visualizar foto" at bounding box center [530, 205] width 57 height 14
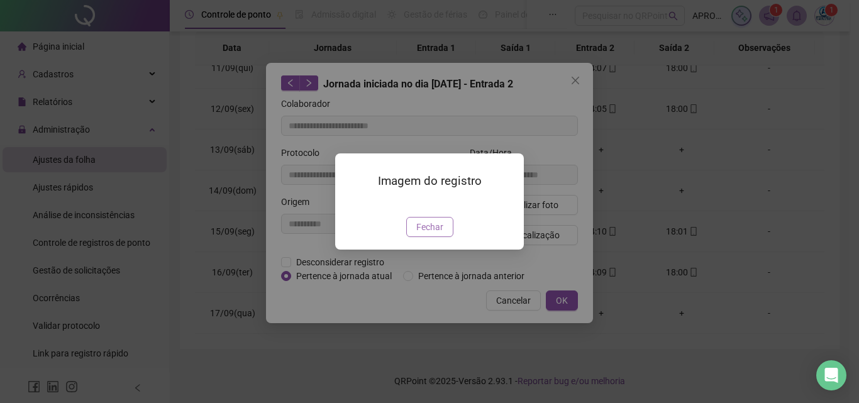
click at [437, 234] on span "Fechar" at bounding box center [429, 227] width 27 height 14
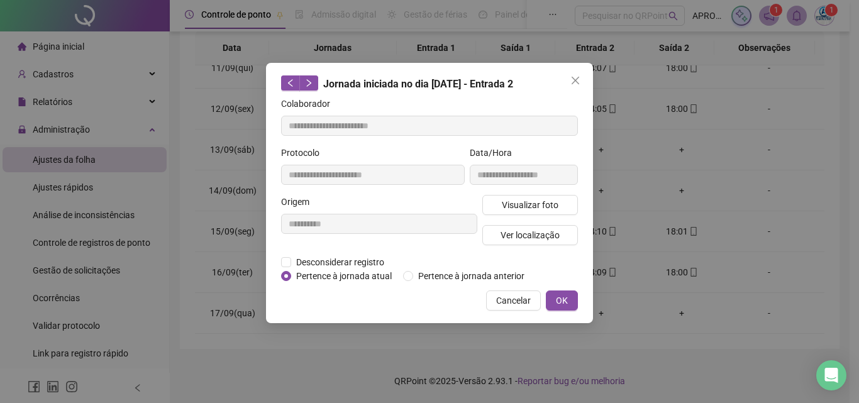
click at [537, 300] on button "Cancelar" at bounding box center [513, 300] width 55 height 20
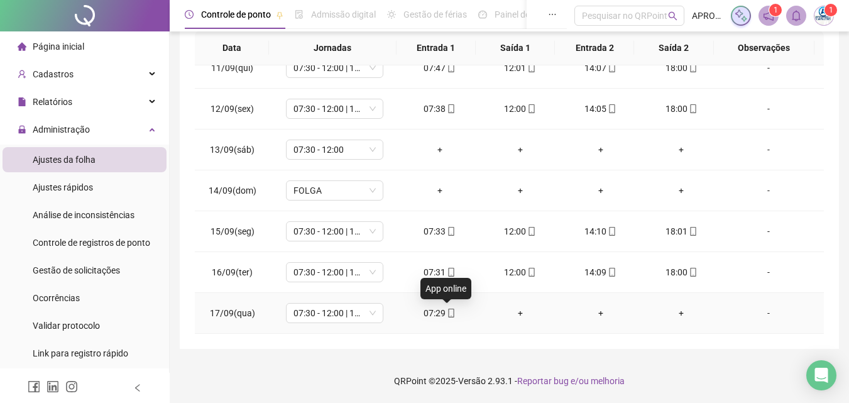
click at [449, 310] on icon "mobile" at bounding box center [452, 313] width 6 height 9
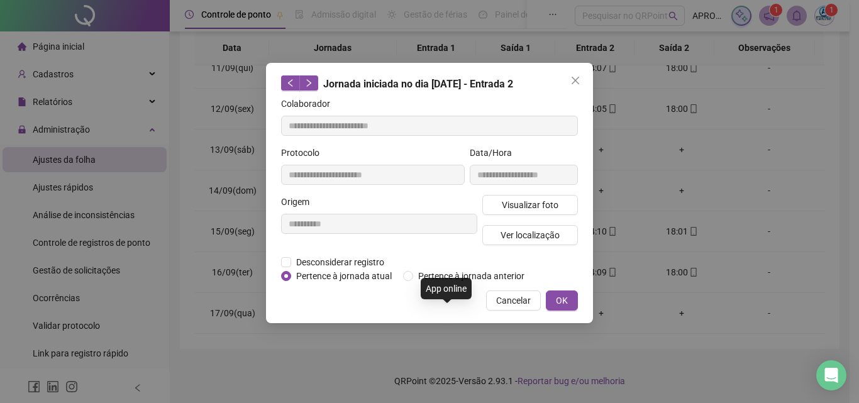
type input "**********"
click at [522, 206] on span "Visualizar foto" at bounding box center [530, 205] width 57 height 14
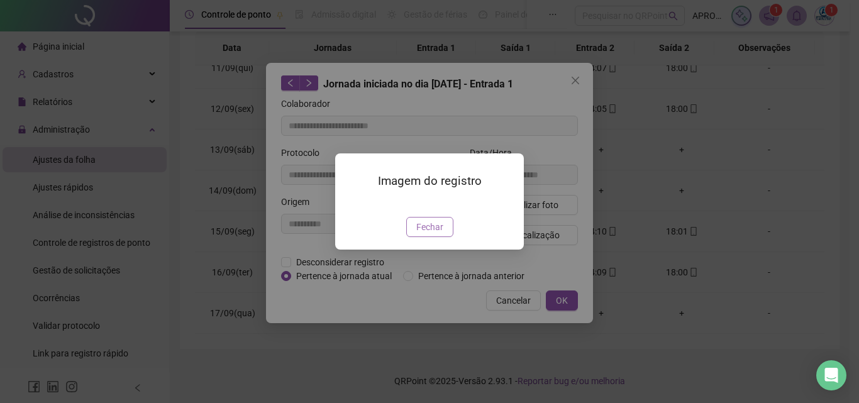
click at [439, 234] on span "Fechar" at bounding box center [429, 227] width 27 height 14
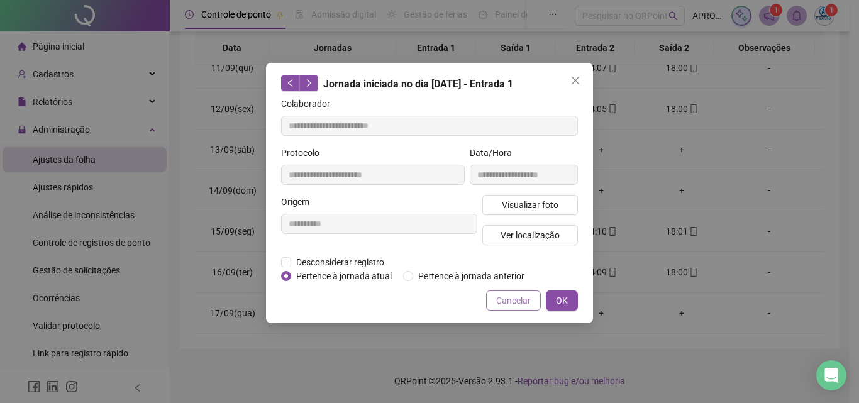
click at [508, 297] on span "Cancelar" at bounding box center [513, 301] width 35 height 14
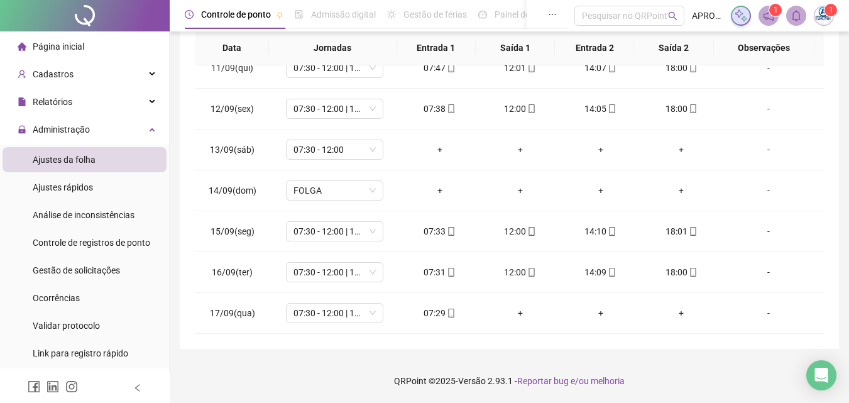
scroll to position [0, 0]
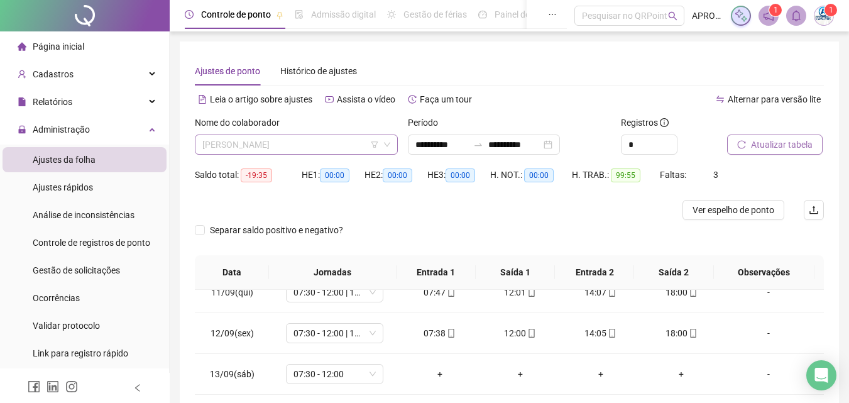
click at [302, 144] on span "[PERSON_NAME]" at bounding box center [296, 144] width 188 height 19
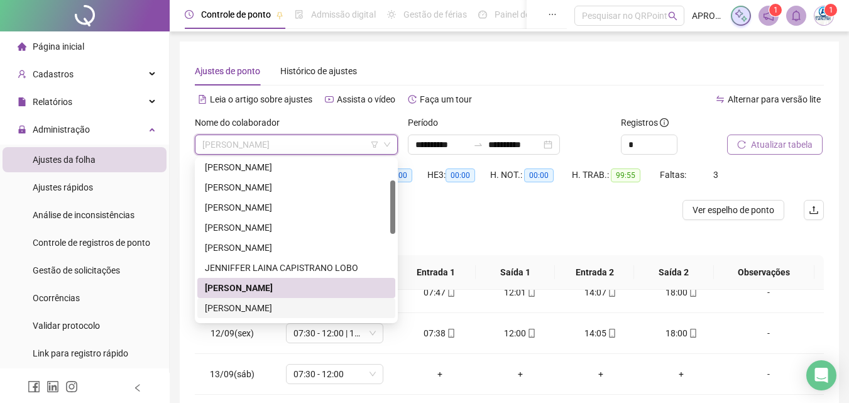
click at [256, 302] on div "[PERSON_NAME]" at bounding box center [296, 308] width 183 height 14
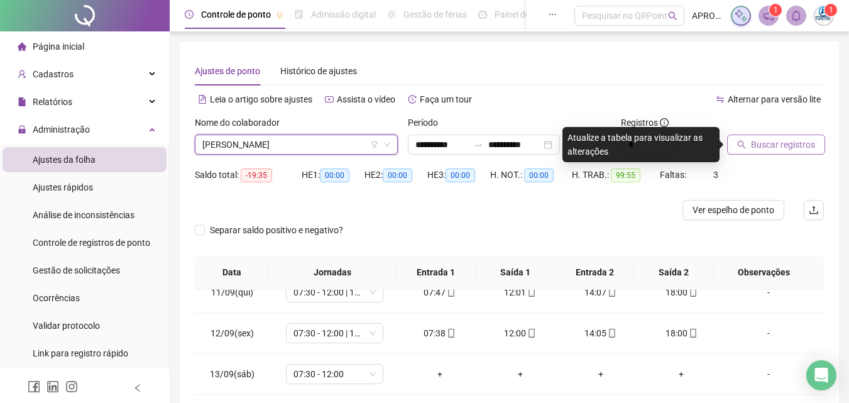
click at [763, 143] on span "Buscar registros" at bounding box center [783, 145] width 64 height 14
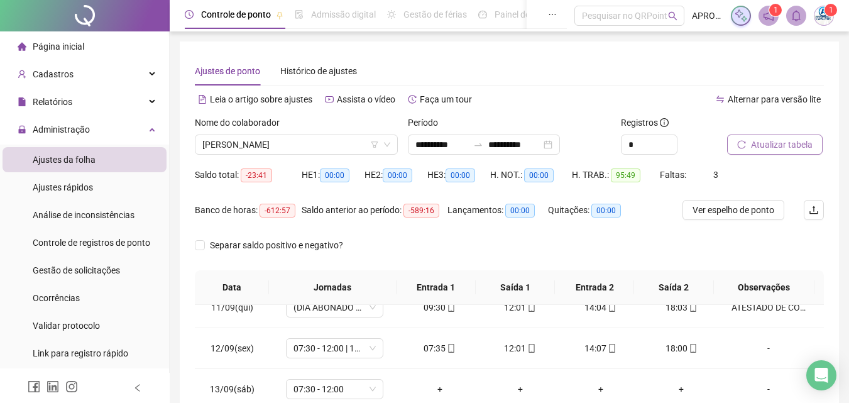
scroll to position [239, 0]
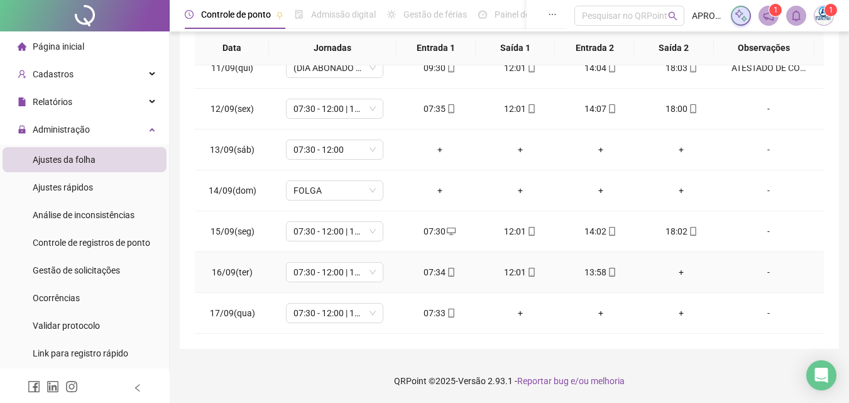
click at [676, 269] on div "+" at bounding box center [681, 272] width 60 height 14
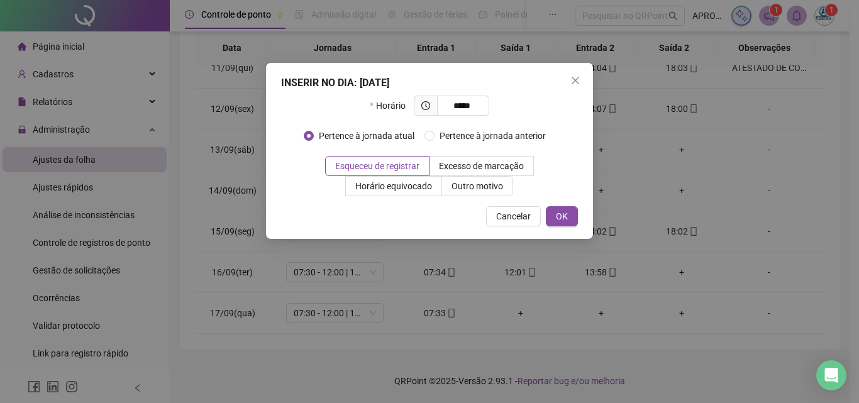
type input "*****"
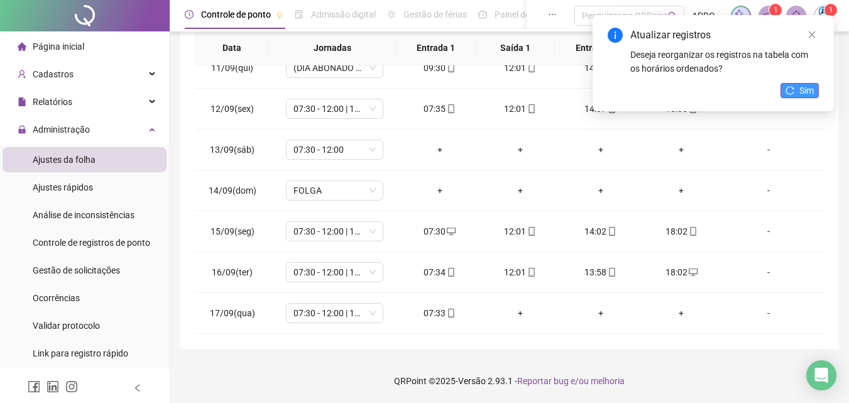
click at [810, 94] on span "Sim" at bounding box center [806, 91] width 14 height 14
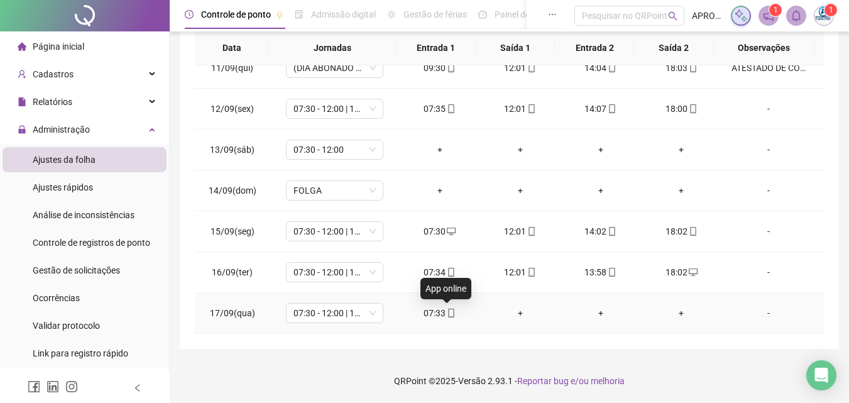
click at [447, 312] on icon "mobile" at bounding box center [451, 313] width 9 height 9
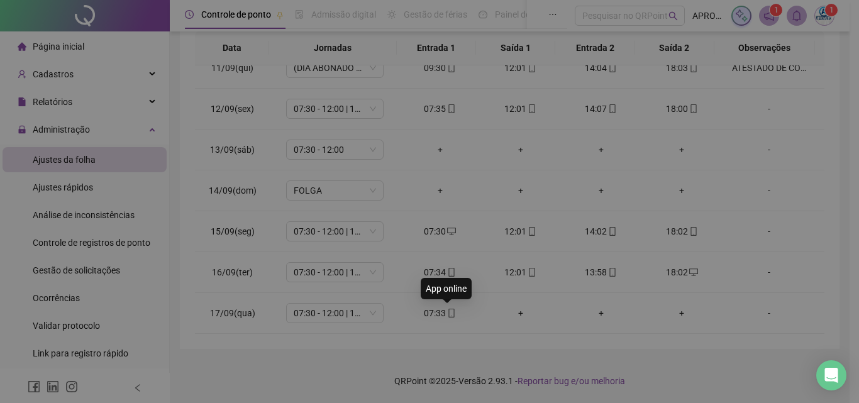
type input "**********"
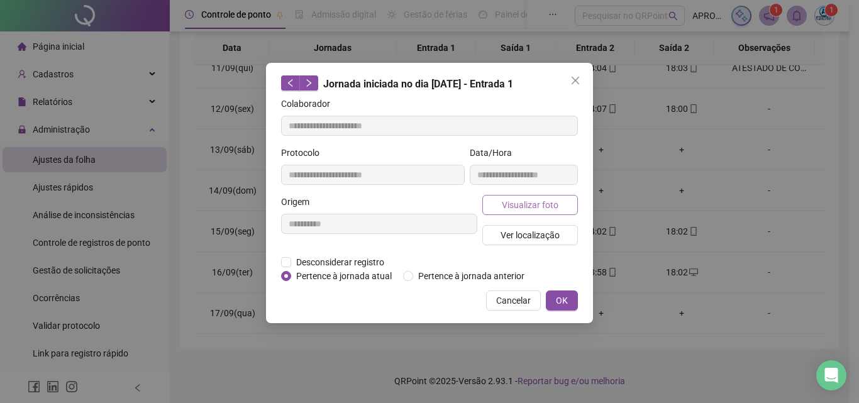
click at [538, 211] on button "Visualizar foto" at bounding box center [530, 205] width 96 height 20
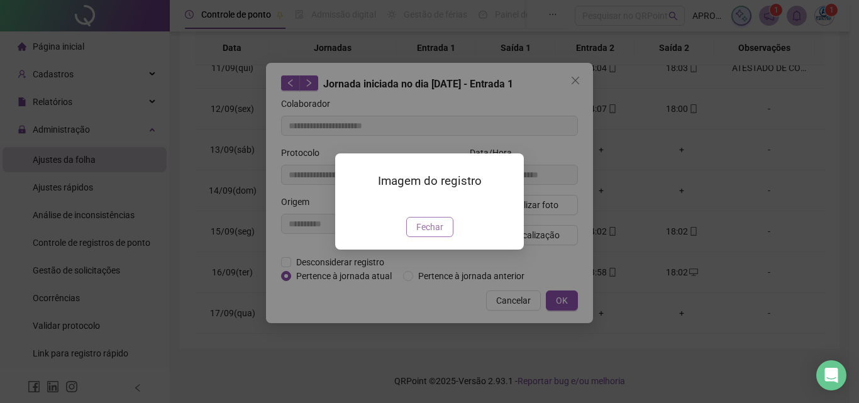
click at [434, 234] on span "Fechar" at bounding box center [429, 227] width 27 height 14
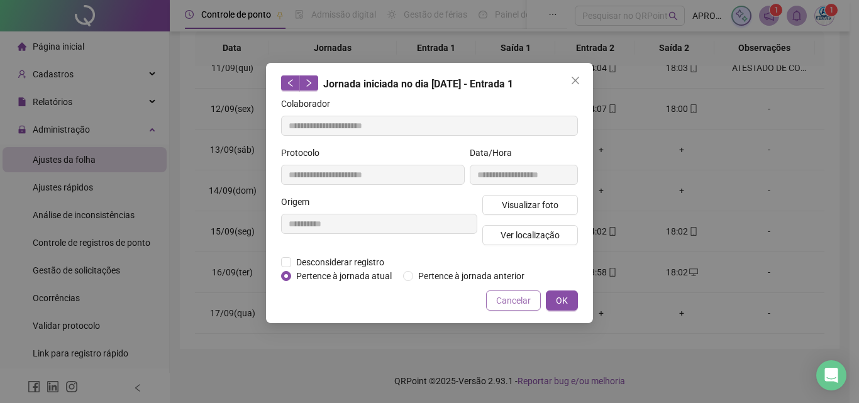
click at [515, 300] on span "Cancelar" at bounding box center [513, 301] width 35 height 14
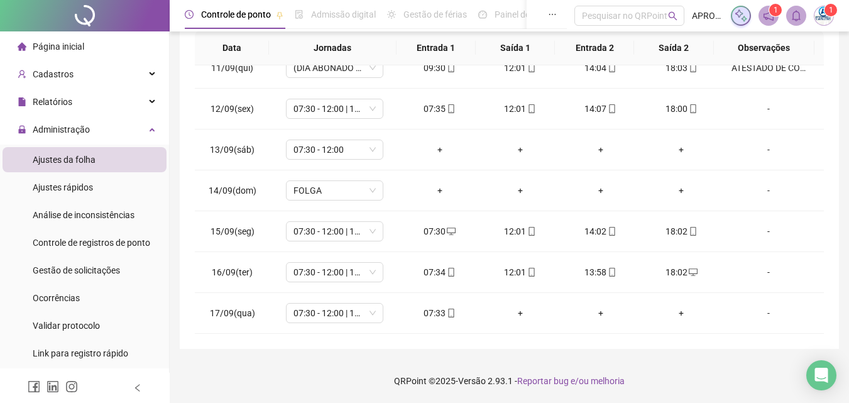
scroll to position [0, 0]
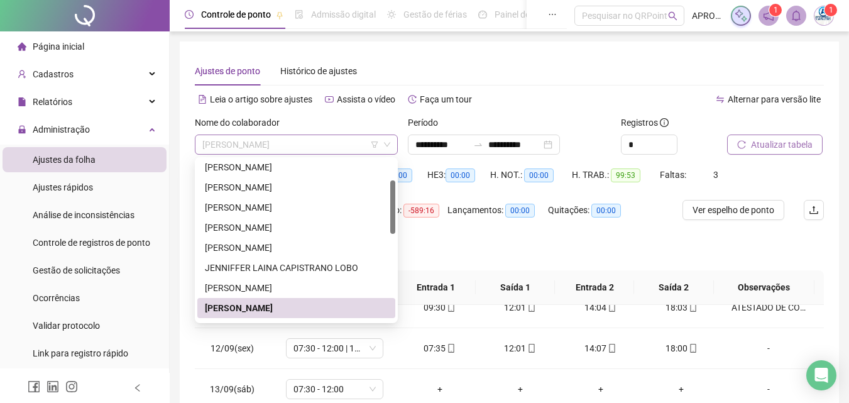
click at [290, 145] on span "[PERSON_NAME]" at bounding box center [296, 144] width 188 height 19
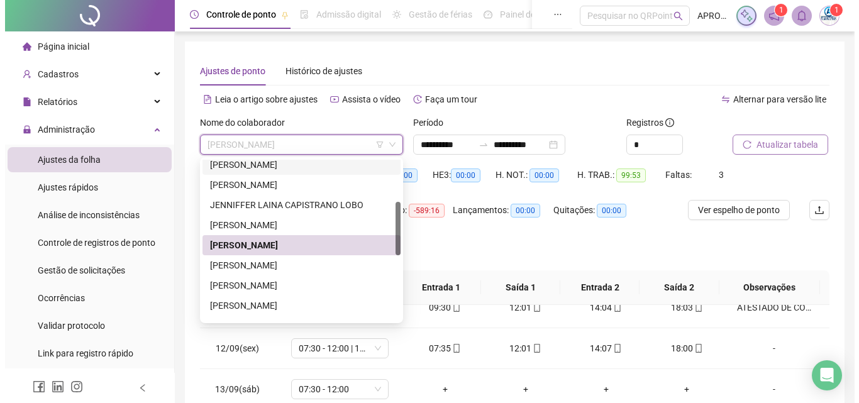
scroll to position [189, 0]
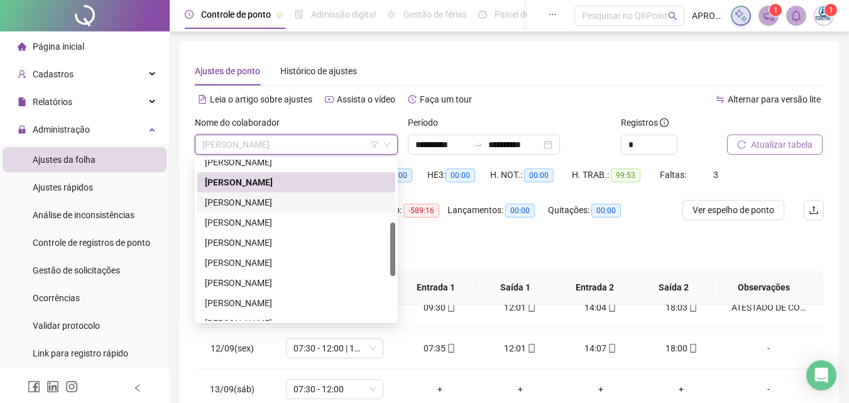
click at [265, 199] on div "[PERSON_NAME]" at bounding box center [296, 202] width 183 height 14
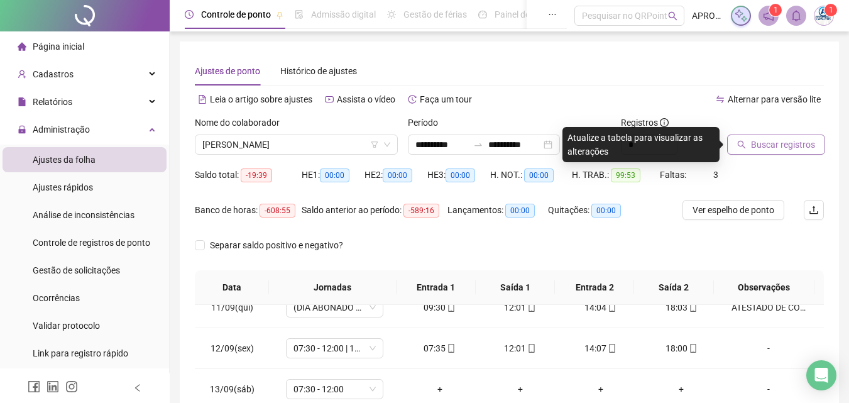
click at [755, 148] on span "Buscar registros" at bounding box center [783, 145] width 64 height 14
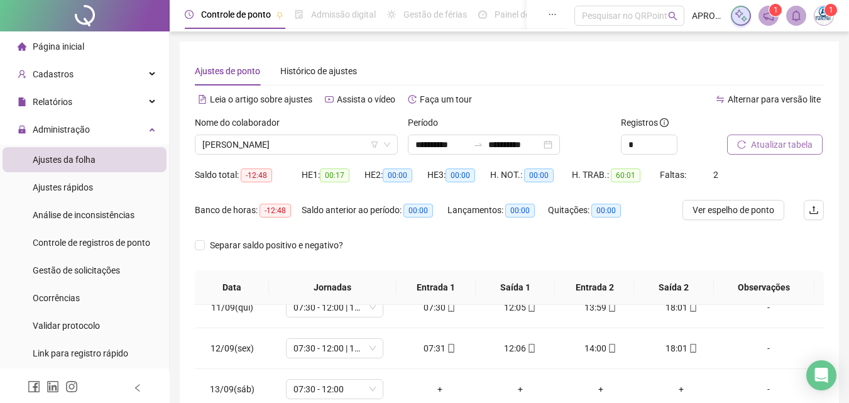
scroll to position [239, 0]
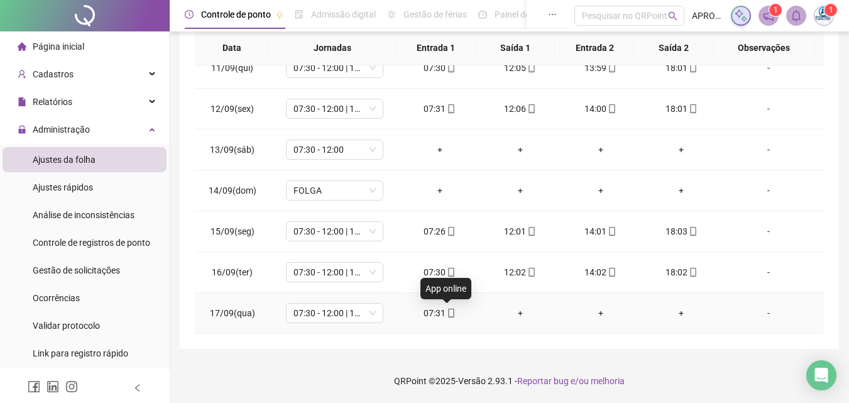
click at [446, 314] on span "mobile" at bounding box center [451, 313] width 10 height 9
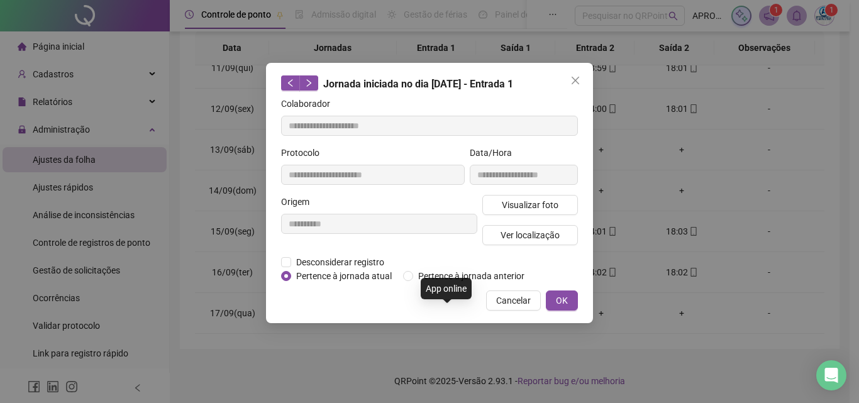
type input "**********"
click at [542, 197] on button "Visualizar foto" at bounding box center [530, 205] width 96 height 20
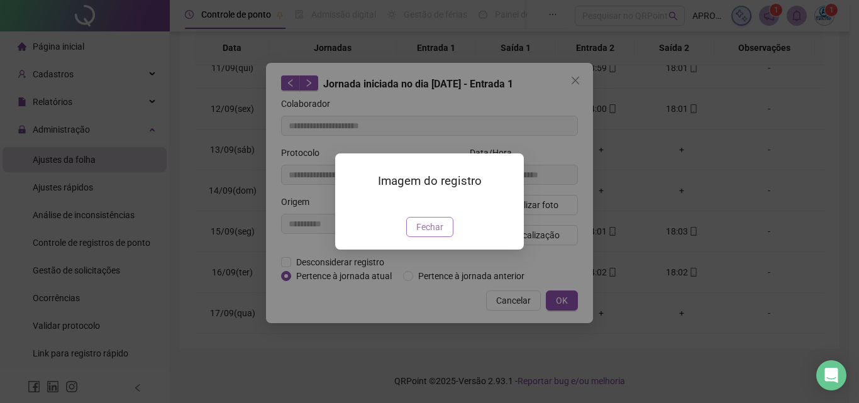
click at [429, 234] on span "Fechar" at bounding box center [429, 227] width 27 height 14
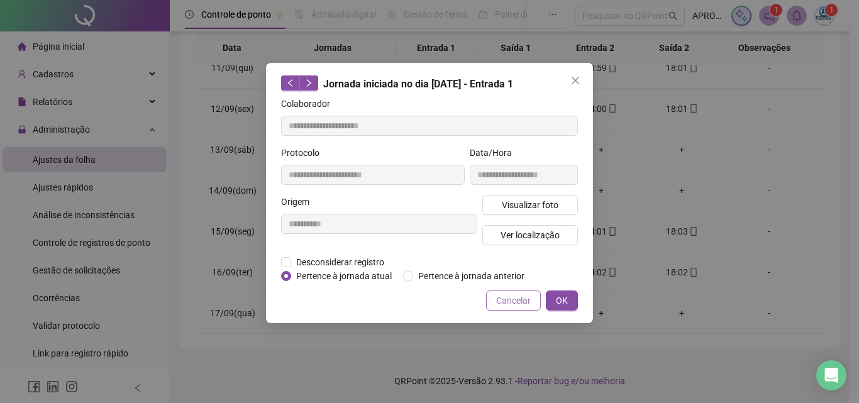
click at [493, 302] on button "Cancelar" at bounding box center [513, 300] width 55 height 20
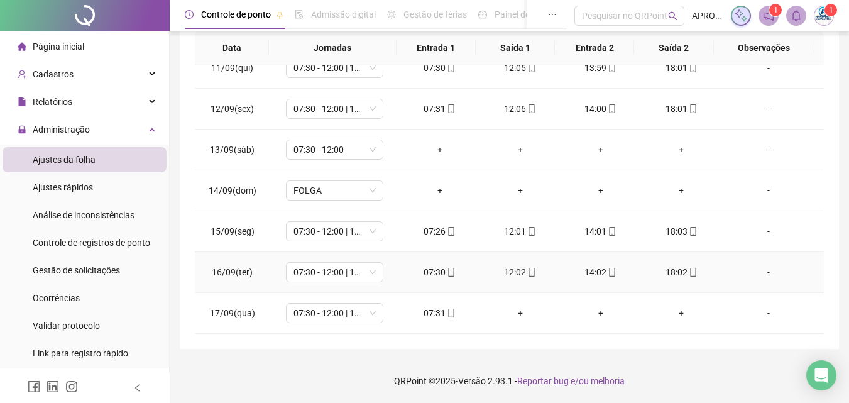
click at [681, 265] on div "18:02" at bounding box center [681, 272] width 60 height 14
type input "**********"
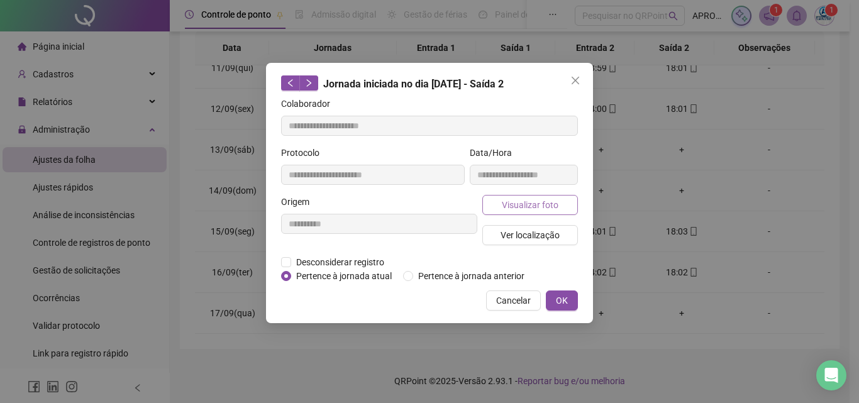
click at [537, 207] on span "Visualizar foto" at bounding box center [530, 205] width 57 height 14
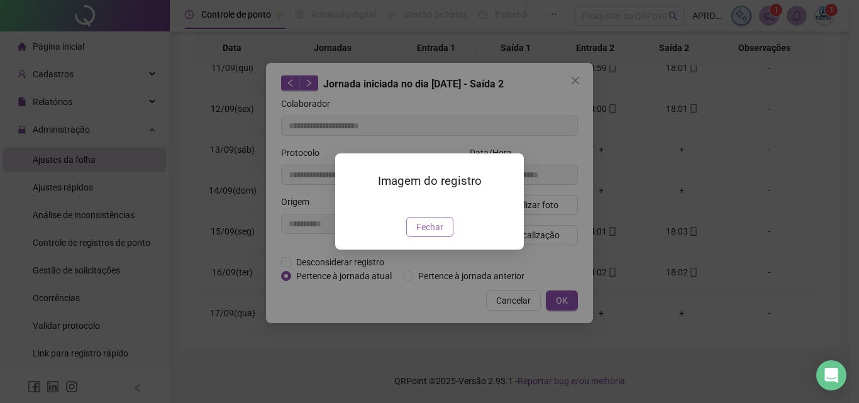
click at [439, 234] on span "Fechar" at bounding box center [429, 227] width 27 height 14
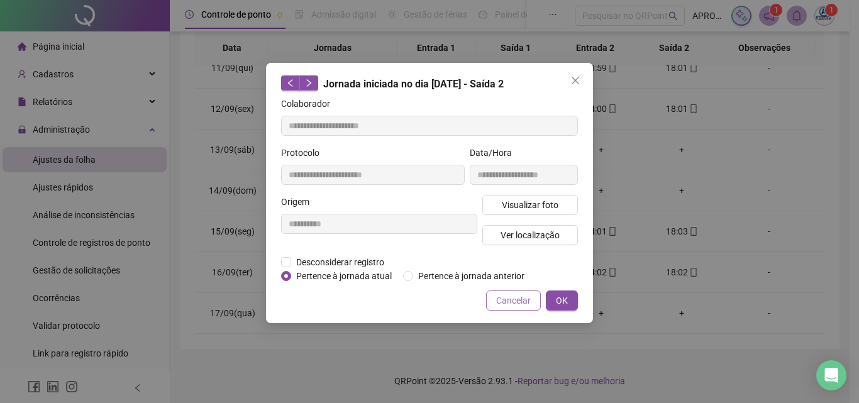
click at [515, 304] on span "Cancelar" at bounding box center [513, 301] width 35 height 14
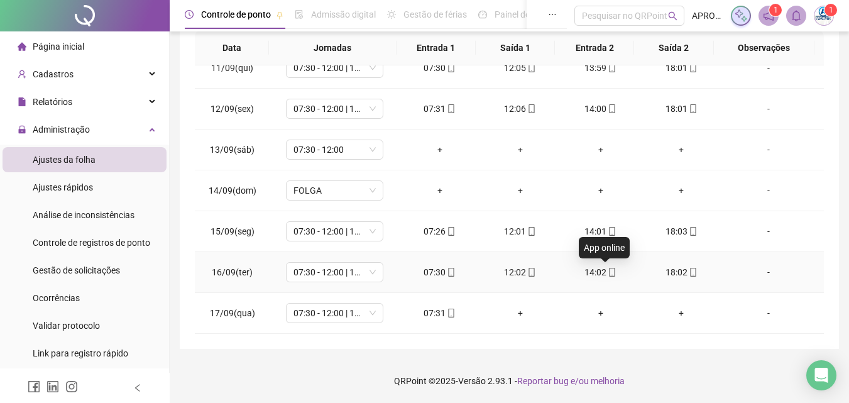
click at [608, 270] on icon "mobile" at bounding box center [612, 272] width 9 height 9
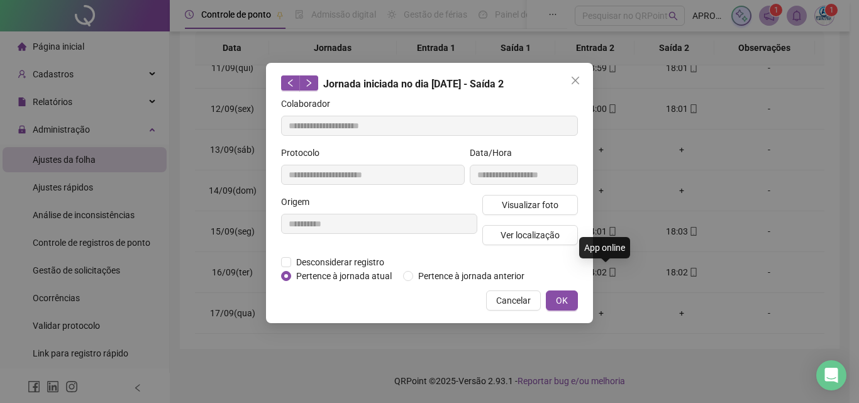
type input "**********"
click at [556, 193] on div "**********" at bounding box center [523, 170] width 113 height 49
click at [554, 200] on span "Visualizar foto" at bounding box center [530, 205] width 57 height 14
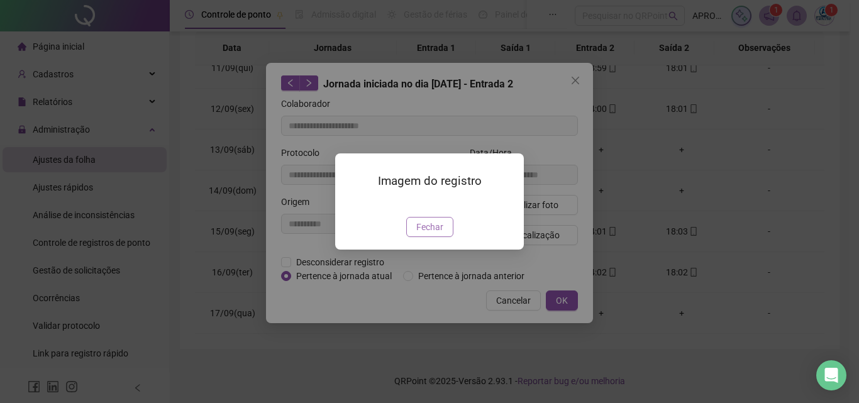
click at [442, 234] on span "Fechar" at bounding box center [429, 227] width 27 height 14
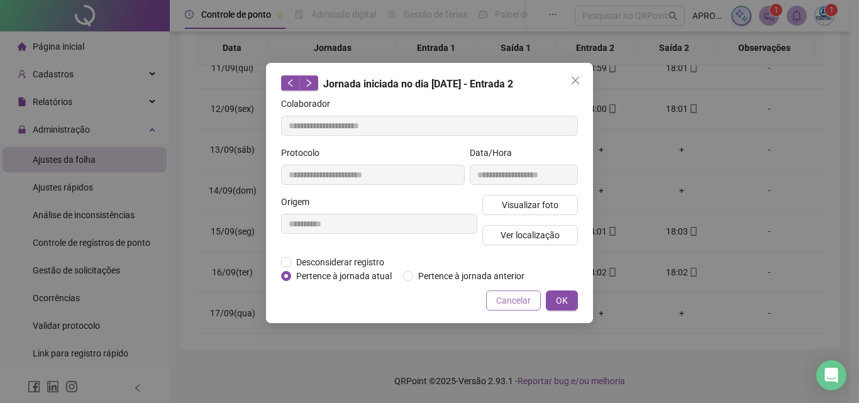
click at [517, 303] on span "Cancelar" at bounding box center [513, 301] width 35 height 14
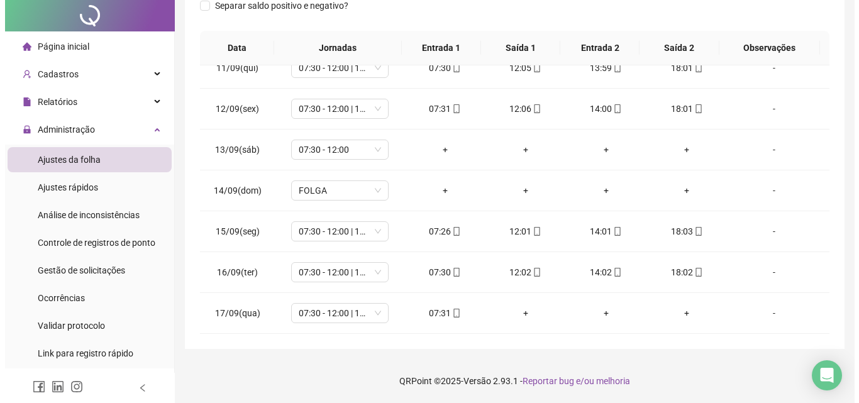
scroll to position [0, 0]
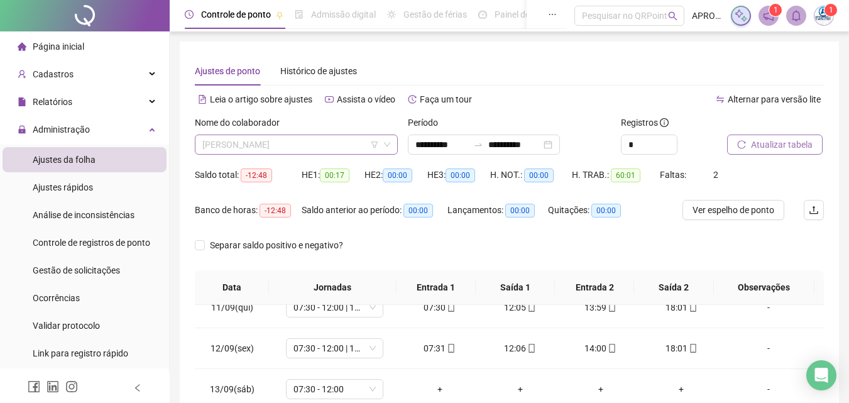
click at [262, 144] on span "[PERSON_NAME]" at bounding box center [296, 144] width 188 height 19
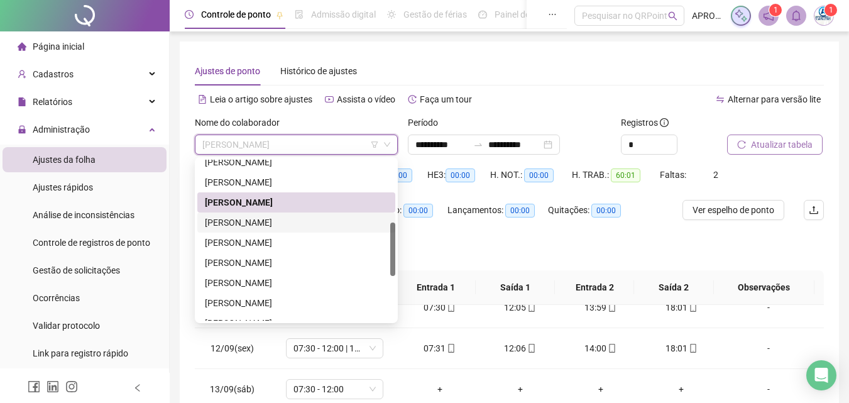
click at [258, 222] on div "[PERSON_NAME]" at bounding box center [296, 223] width 183 height 14
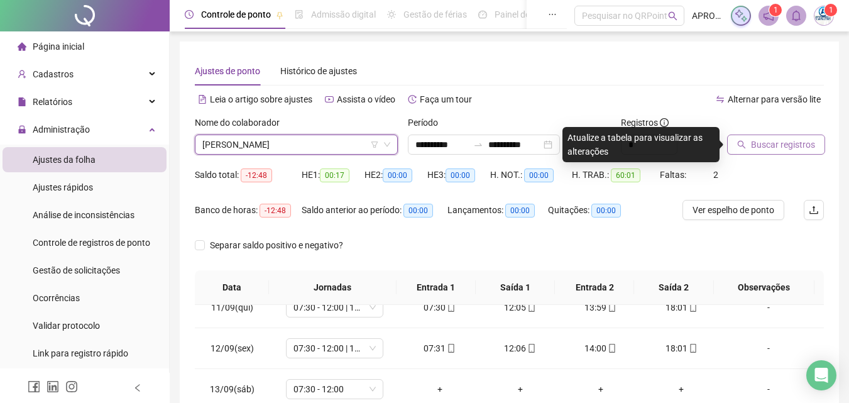
click at [803, 143] on span "Buscar registros" at bounding box center [783, 145] width 64 height 14
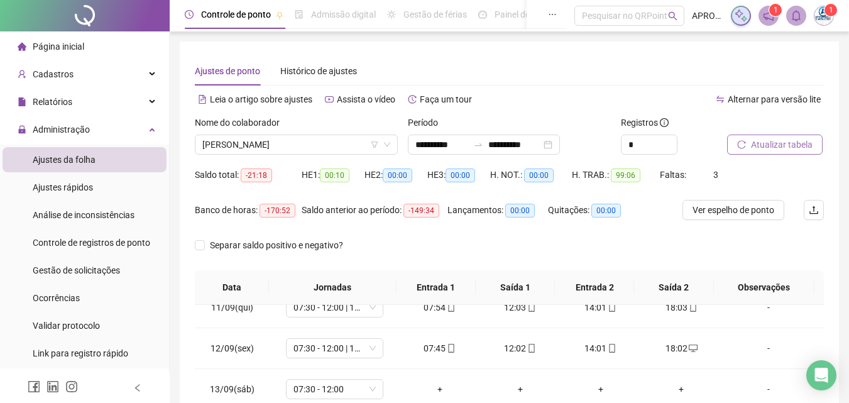
scroll to position [239, 0]
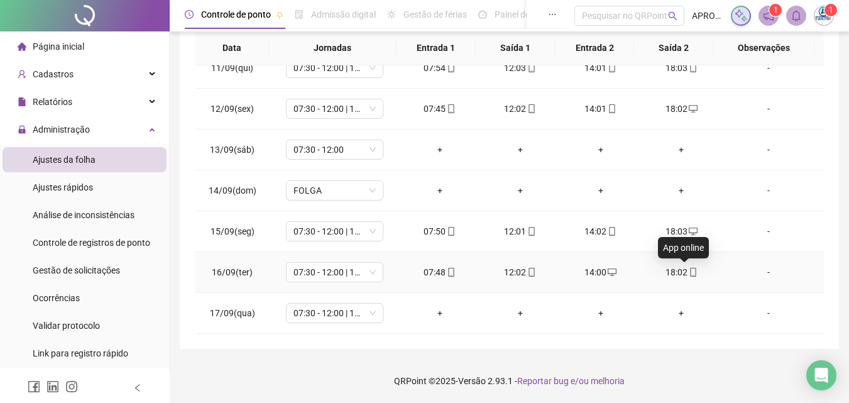
click at [690, 268] on icon "mobile" at bounding box center [693, 272] width 6 height 9
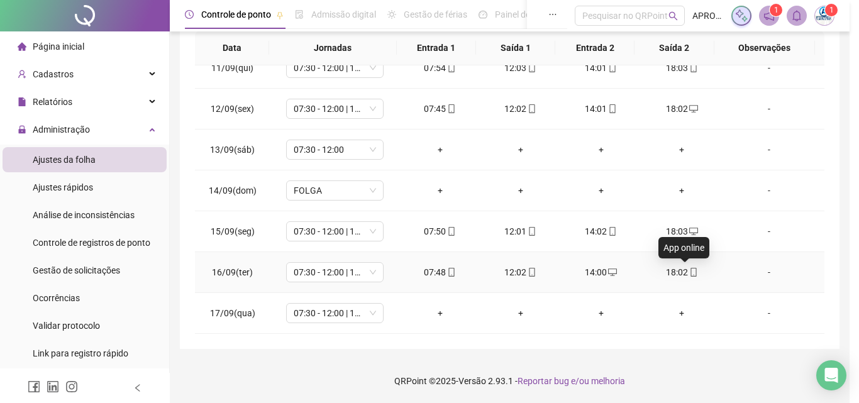
type input "**********"
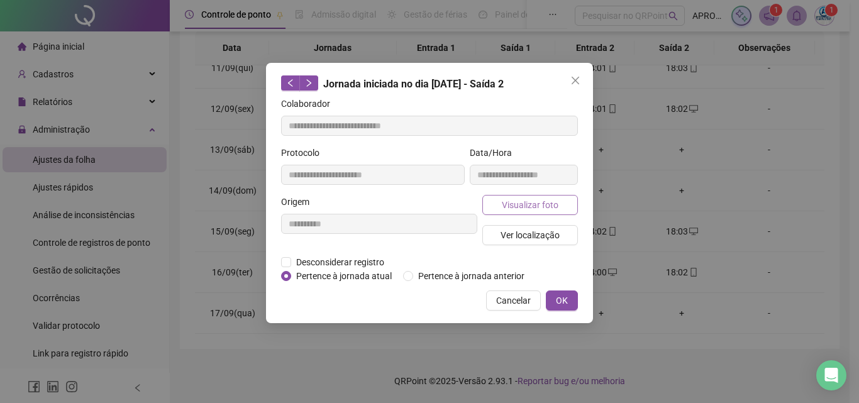
click at [544, 206] on span "Visualizar foto" at bounding box center [530, 205] width 57 height 14
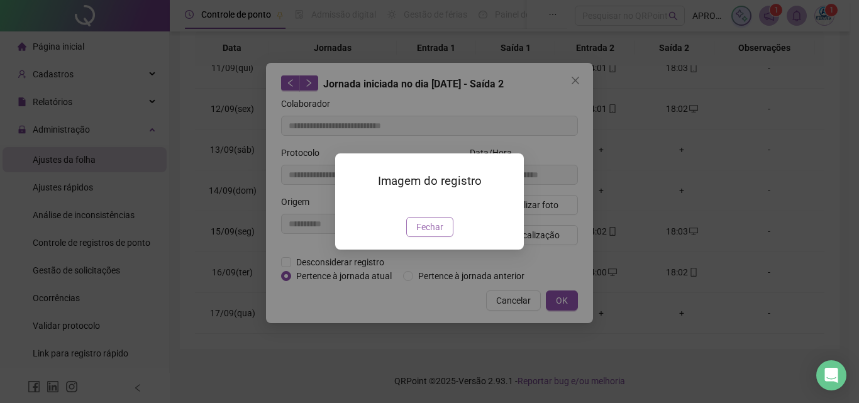
click at [436, 234] on span "Fechar" at bounding box center [429, 227] width 27 height 14
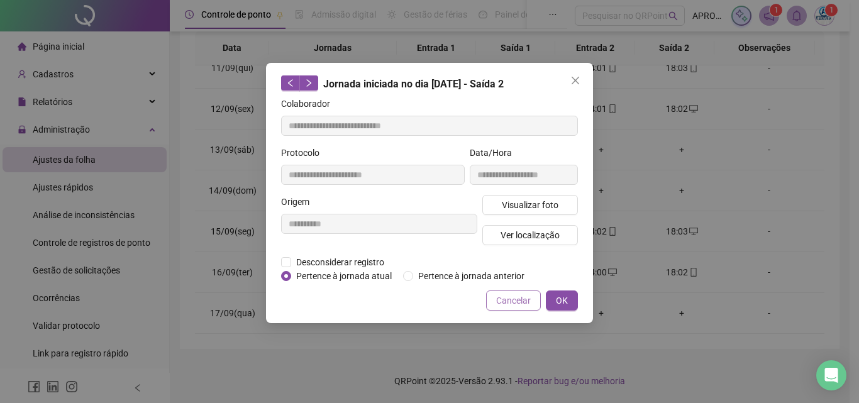
click at [506, 300] on span "Cancelar" at bounding box center [513, 301] width 35 height 14
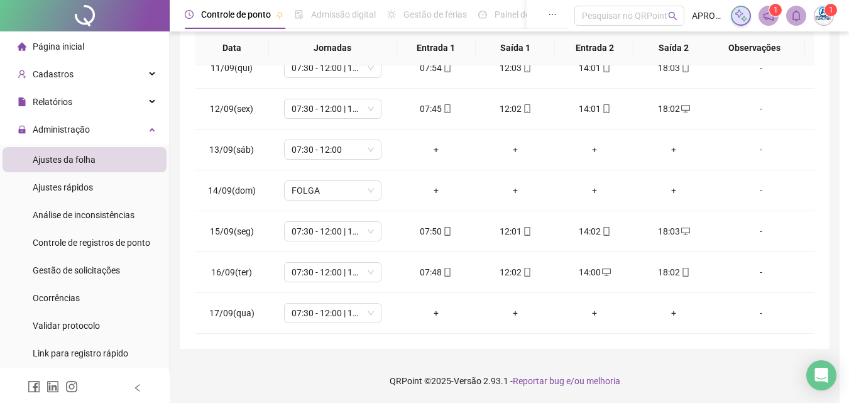
scroll to position [0, 0]
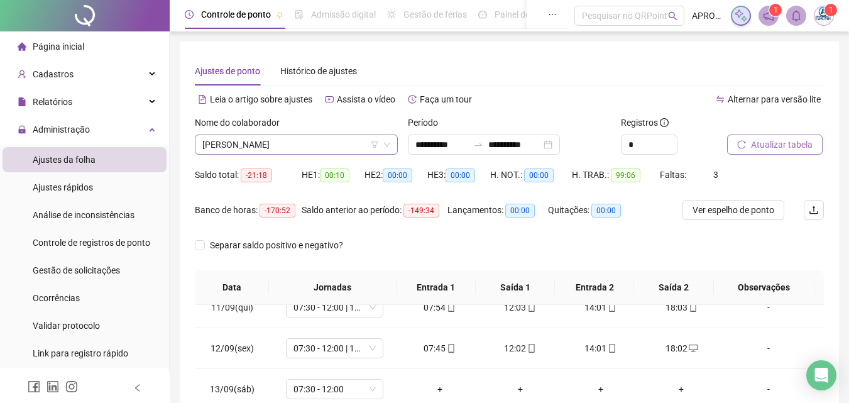
click at [277, 145] on span "[PERSON_NAME]" at bounding box center [296, 144] width 188 height 19
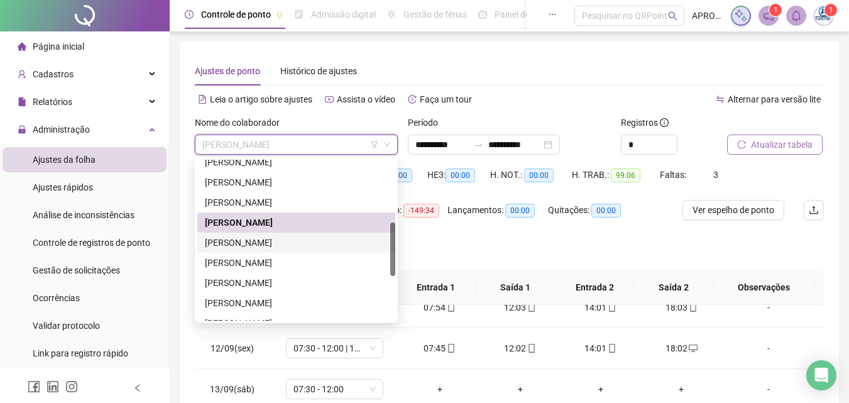
click at [274, 242] on div "[PERSON_NAME]" at bounding box center [296, 243] width 183 height 14
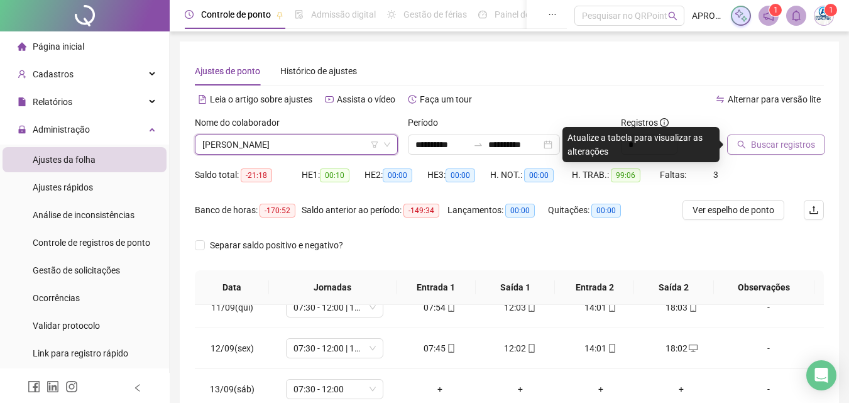
click at [770, 142] on span "Buscar registros" at bounding box center [783, 145] width 64 height 14
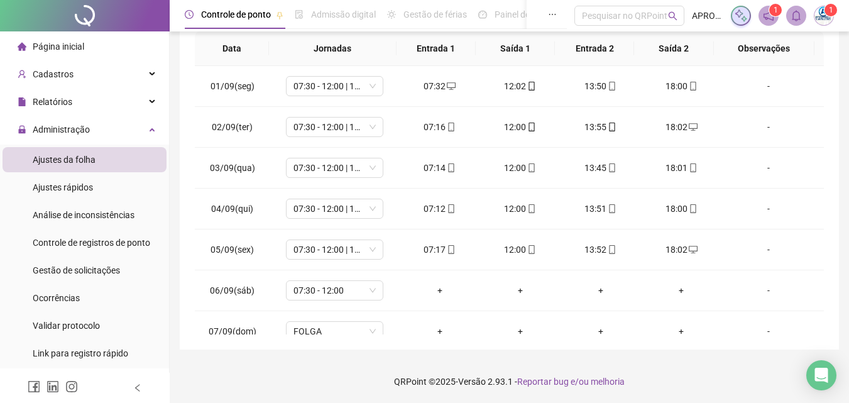
scroll to position [426, 0]
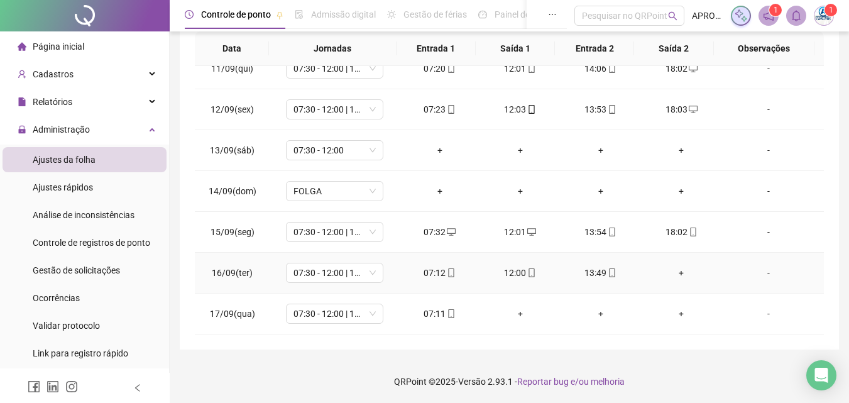
click at [674, 273] on div "+" at bounding box center [681, 273] width 60 height 14
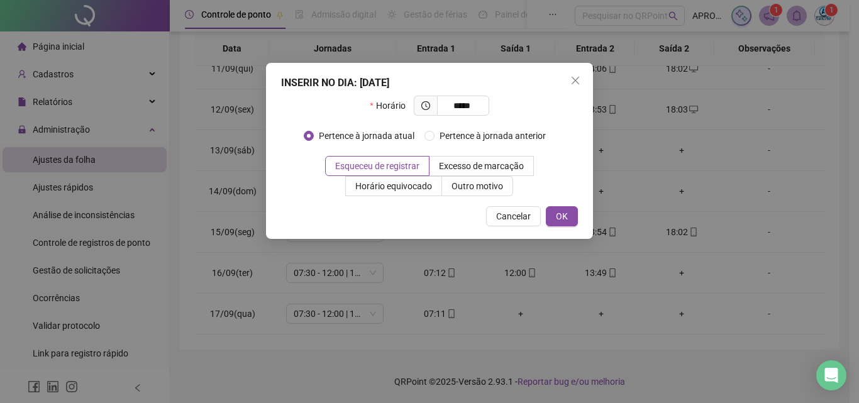
type input "*****"
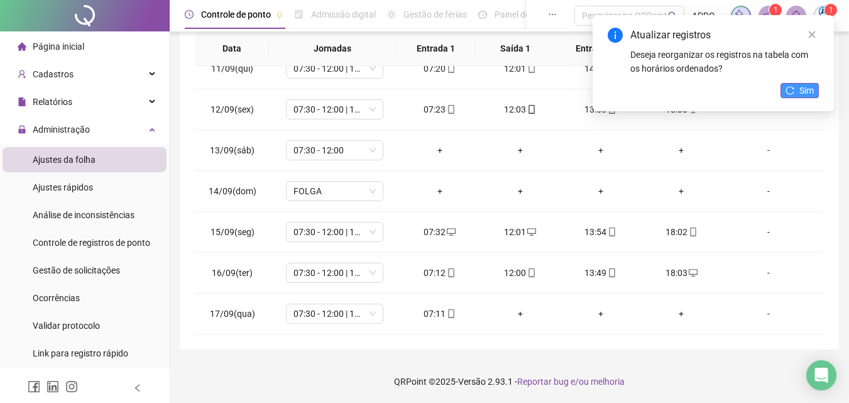
click at [796, 87] on button "Sim" at bounding box center [800, 90] width 38 height 15
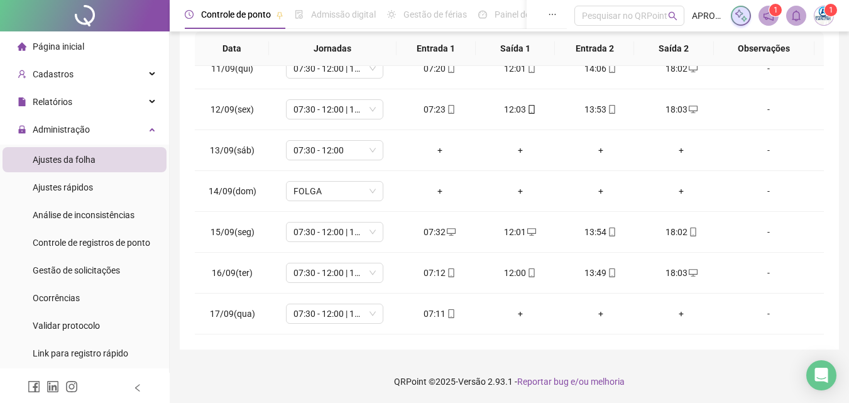
scroll to position [0, 0]
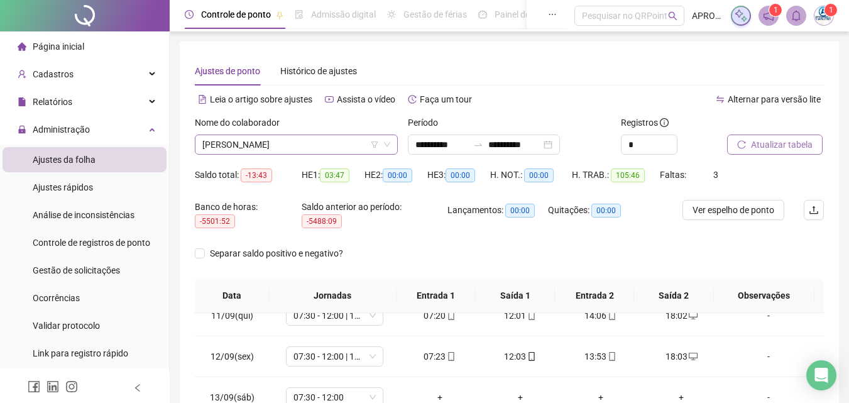
click at [306, 145] on span "[PERSON_NAME]" at bounding box center [296, 144] width 188 height 19
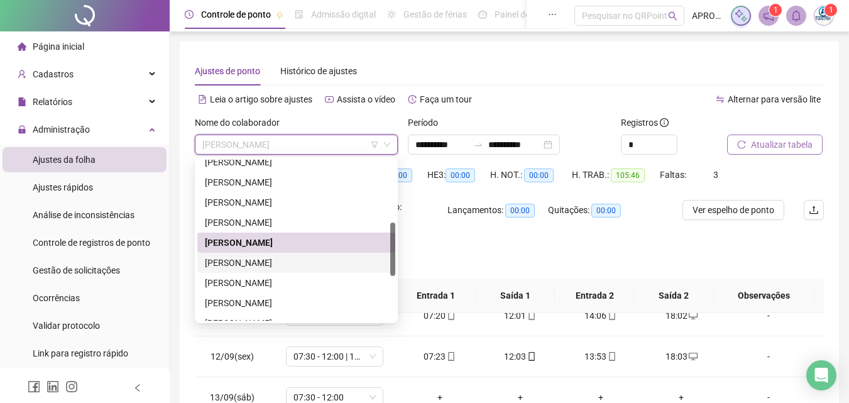
click at [349, 260] on div "[PERSON_NAME]" at bounding box center [296, 263] width 183 height 14
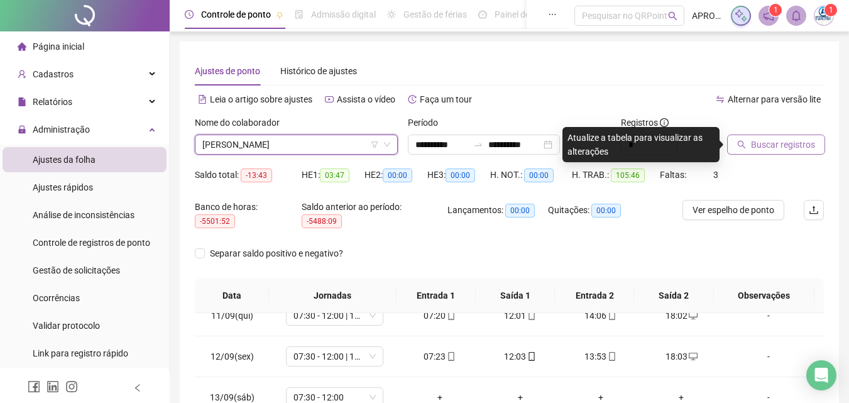
click at [779, 146] on span "Buscar registros" at bounding box center [783, 145] width 64 height 14
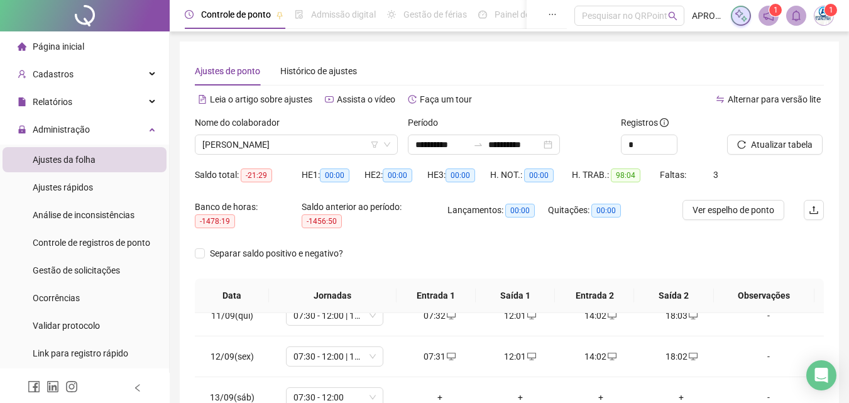
scroll to position [247, 0]
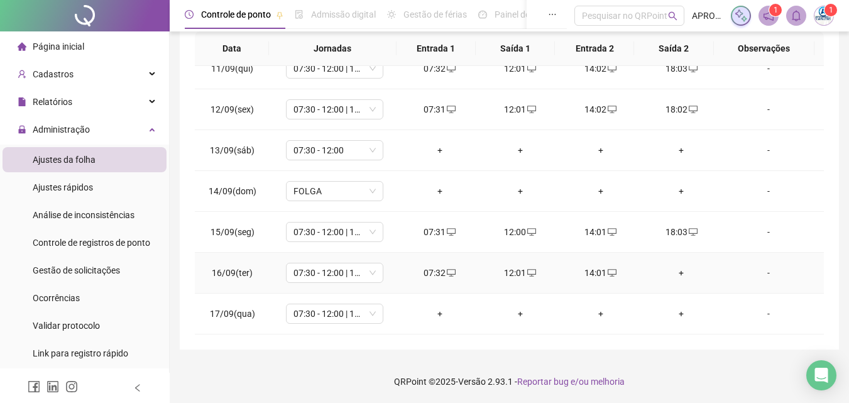
click at [671, 273] on div "+" at bounding box center [681, 273] width 60 height 14
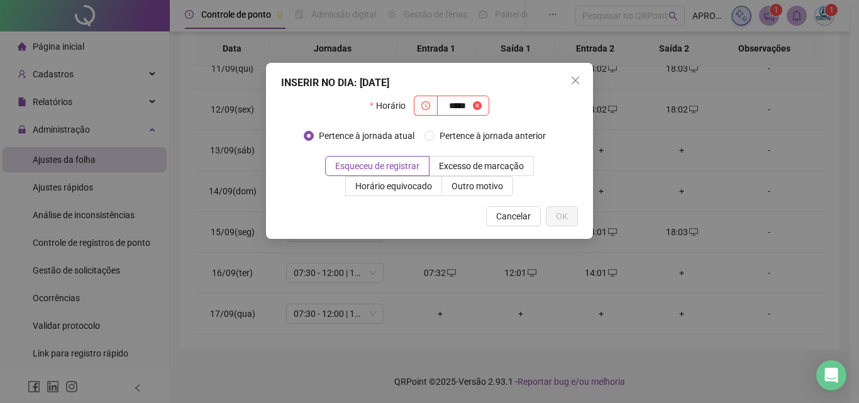
type input "*****"
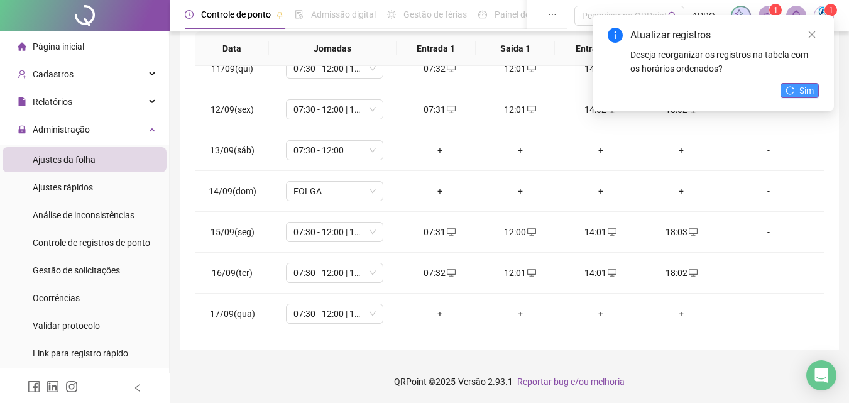
click at [804, 86] on span "Sim" at bounding box center [806, 91] width 14 height 14
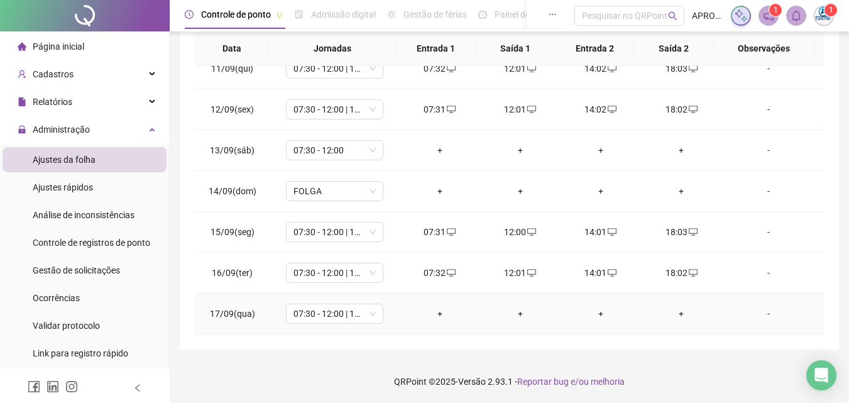
click at [430, 310] on div "+" at bounding box center [440, 314] width 60 height 14
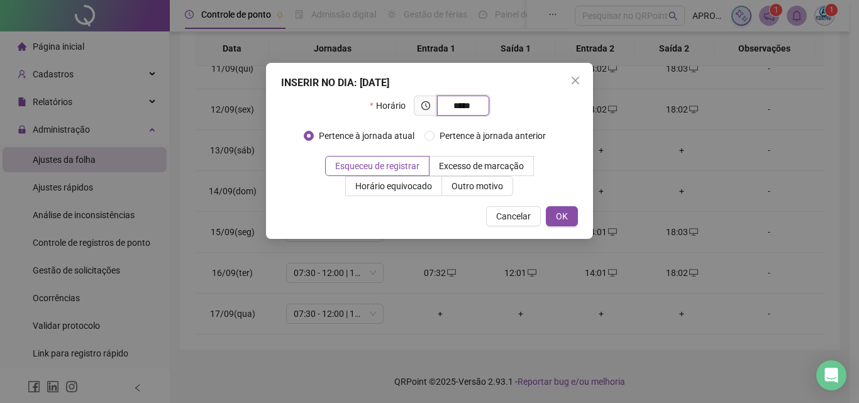
type input "*****"
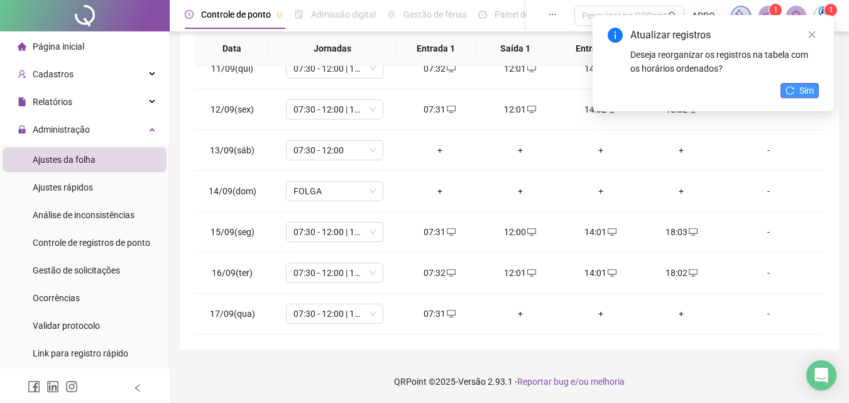
click at [808, 89] on span "Sim" at bounding box center [806, 91] width 14 height 14
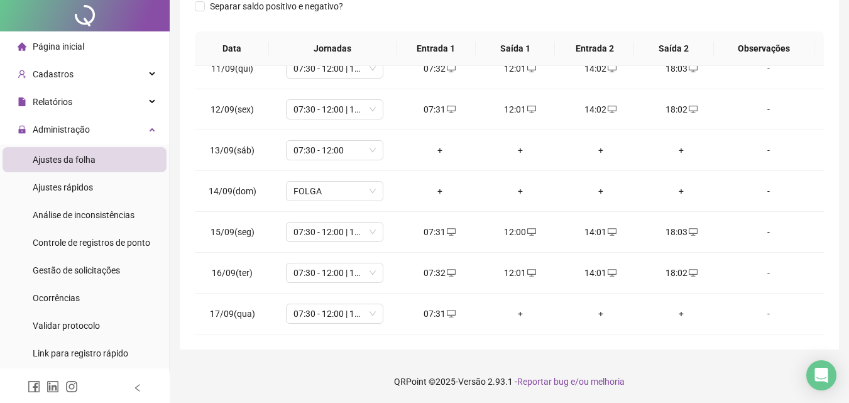
scroll to position [0, 0]
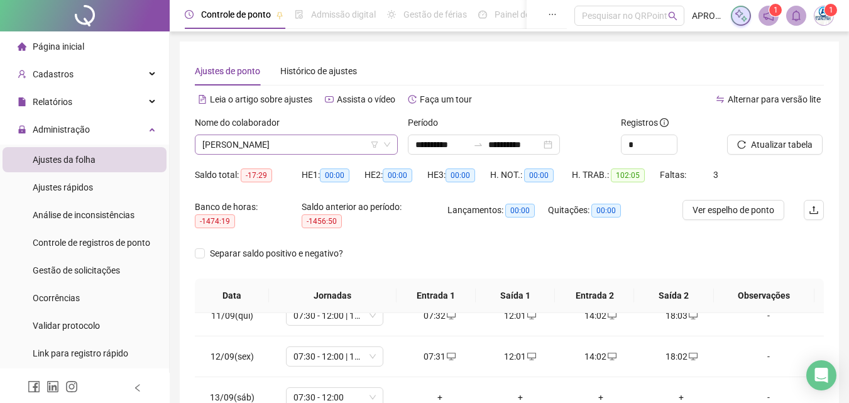
click at [352, 138] on span "[PERSON_NAME]" at bounding box center [296, 144] width 188 height 19
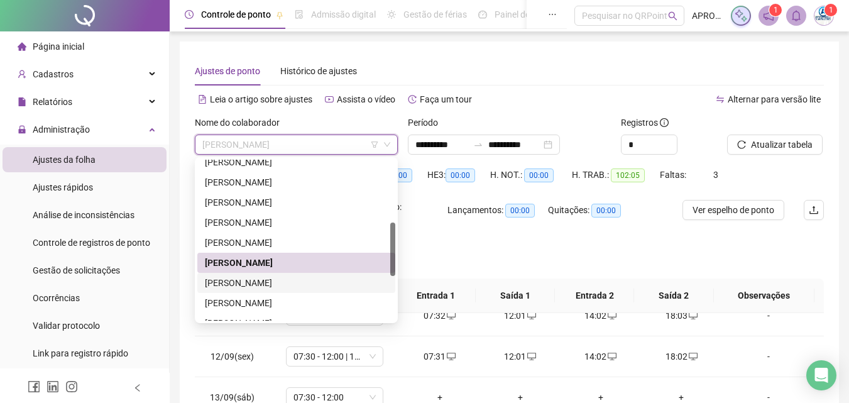
click at [290, 277] on div "[PERSON_NAME]" at bounding box center [296, 283] width 183 height 14
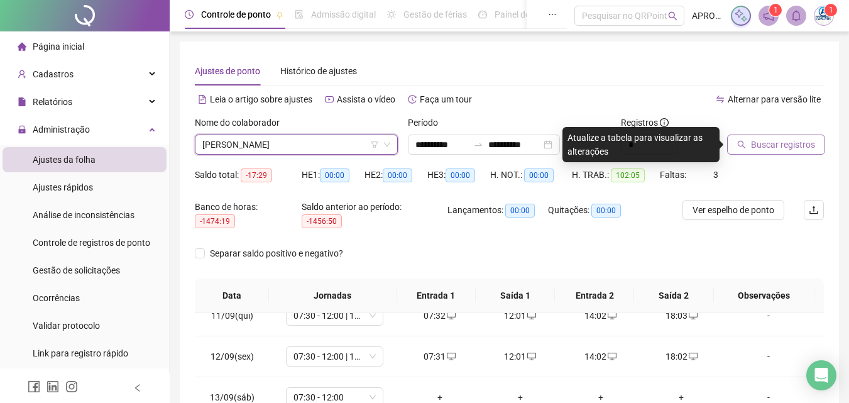
click at [759, 143] on span "Buscar registros" at bounding box center [783, 145] width 64 height 14
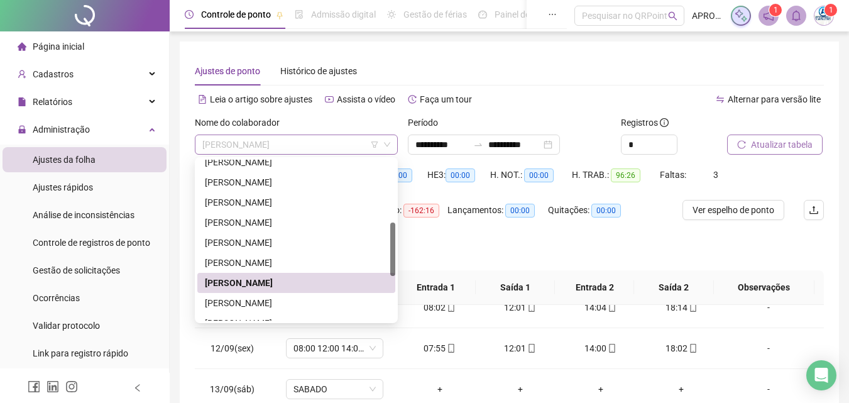
click at [286, 138] on span "[PERSON_NAME]" at bounding box center [296, 144] width 188 height 19
click at [251, 299] on div "[PERSON_NAME]" at bounding box center [296, 303] width 183 height 14
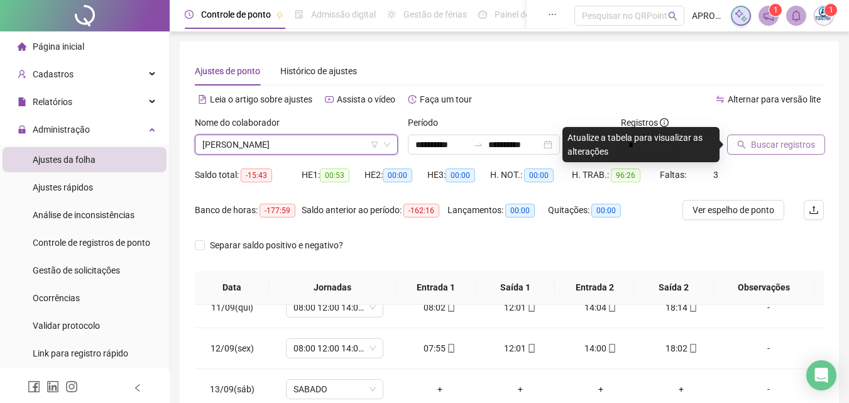
click at [762, 145] on span "Buscar registros" at bounding box center [783, 145] width 64 height 14
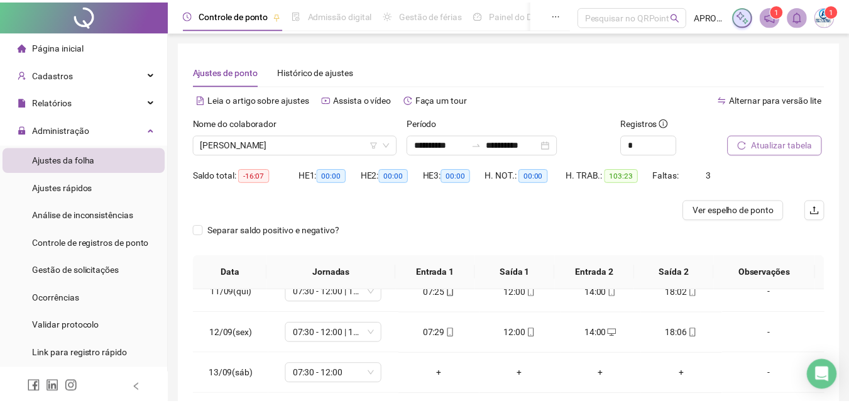
scroll to position [224, 0]
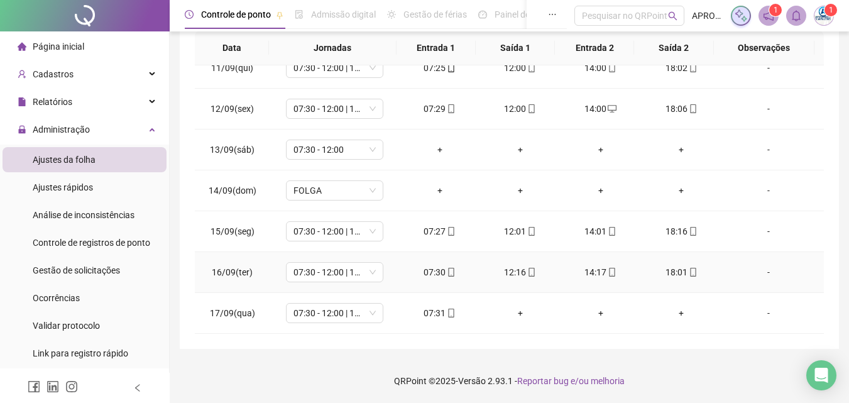
click at [688, 268] on span "mobile" at bounding box center [693, 272] width 10 height 9
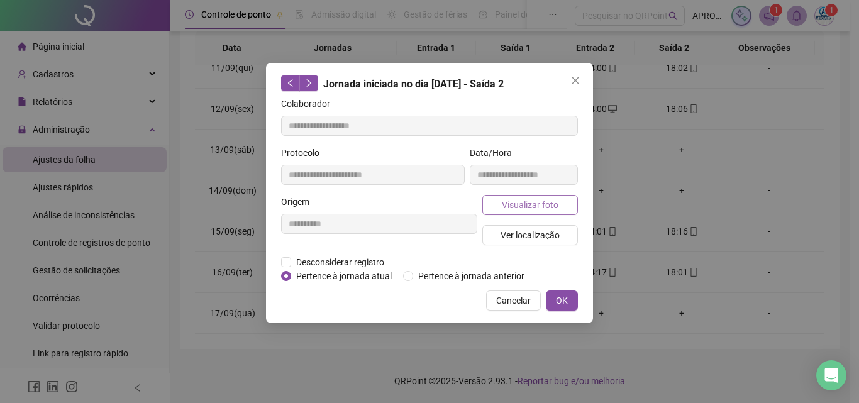
click at [541, 199] on span "Visualizar foto" at bounding box center [530, 205] width 57 height 14
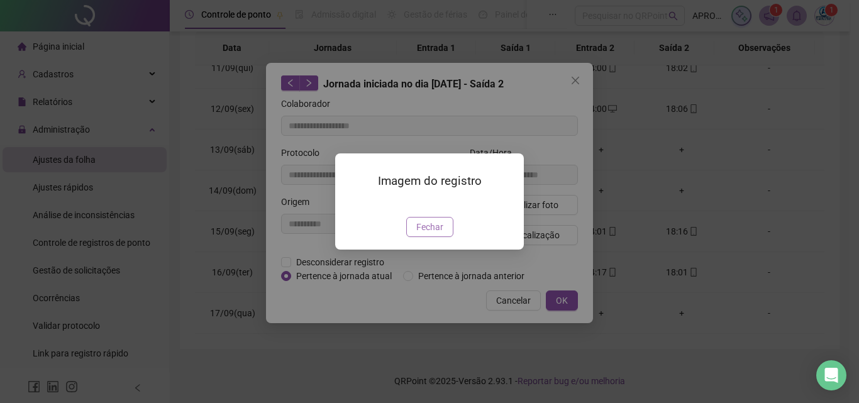
type input "**********"
click at [442, 234] on span "Fechar" at bounding box center [429, 227] width 27 height 14
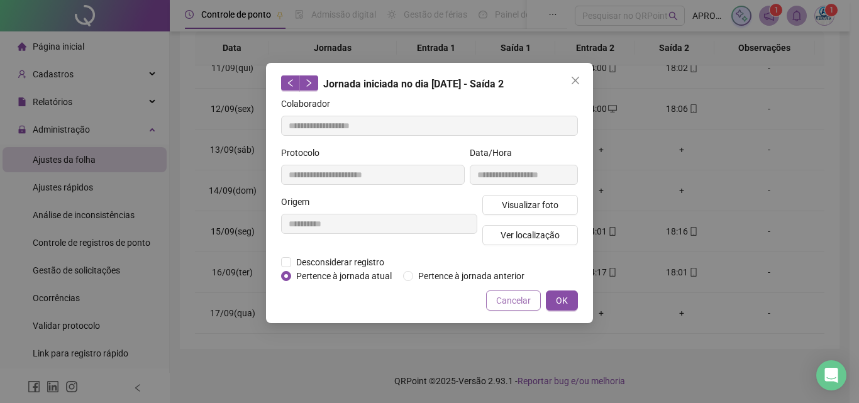
click at [498, 297] on span "Cancelar" at bounding box center [513, 301] width 35 height 14
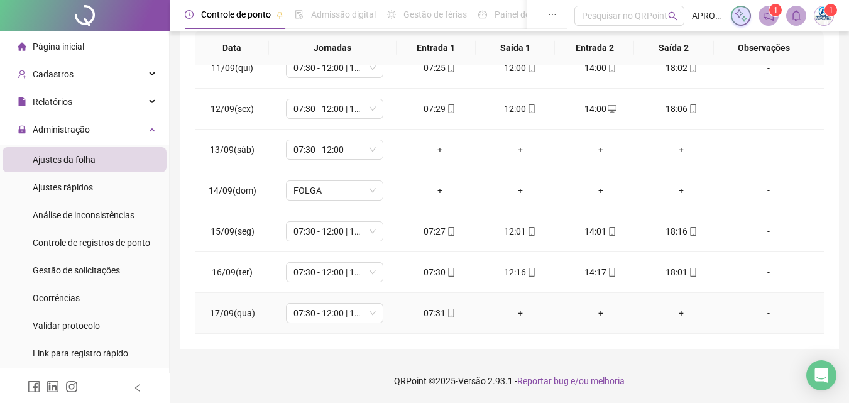
click at [448, 309] on icon "mobile" at bounding box center [451, 313] width 9 height 9
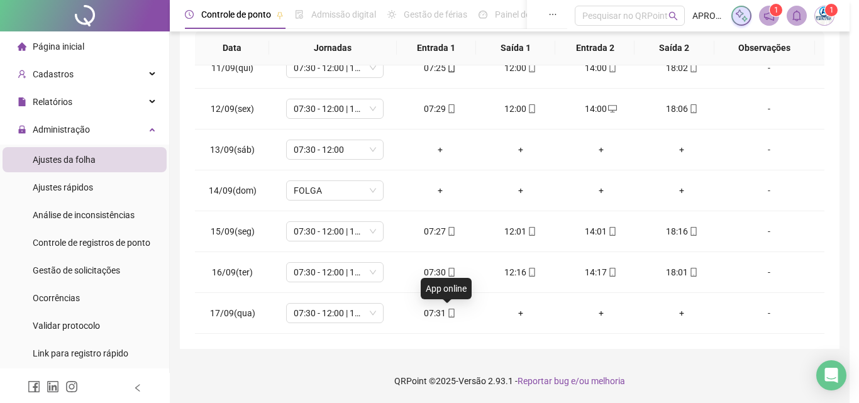
type input "**********"
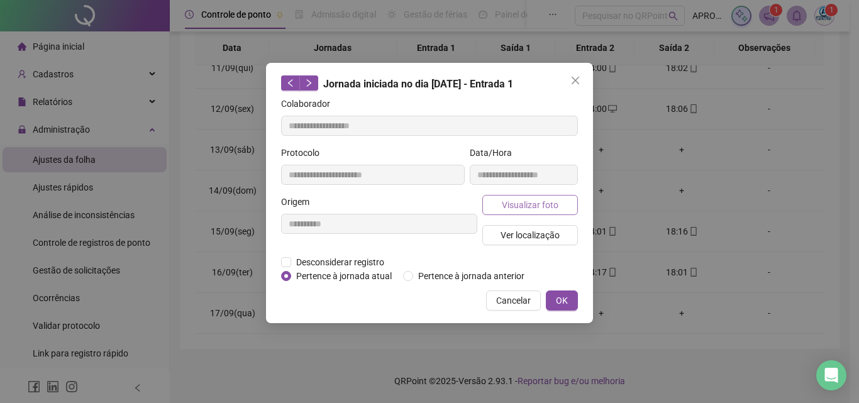
click at [534, 204] on span "Visualizar foto" at bounding box center [530, 205] width 57 height 14
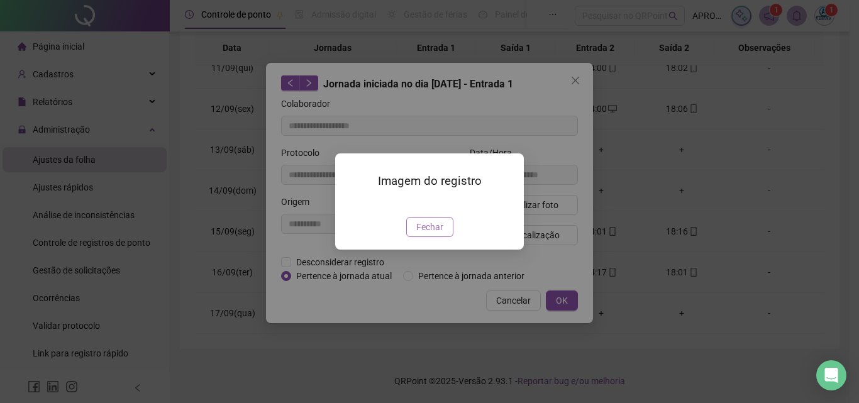
click at [435, 234] on span "Fechar" at bounding box center [429, 227] width 27 height 14
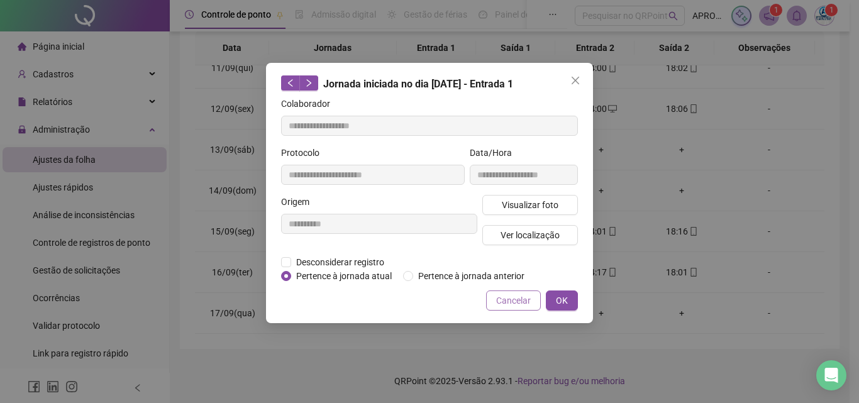
click at [520, 294] on span "Cancelar" at bounding box center [513, 301] width 35 height 14
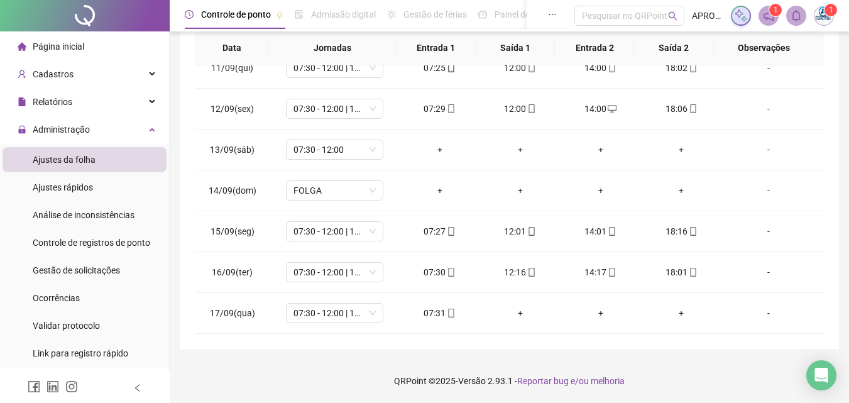
scroll to position [0, 0]
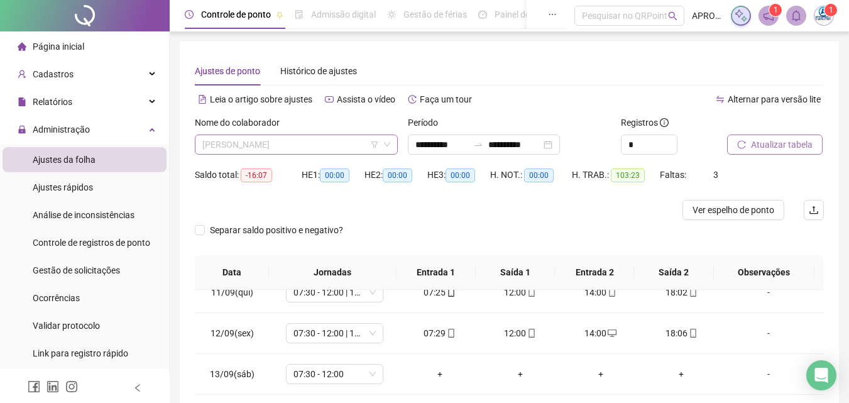
click at [334, 143] on span "[PERSON_NAME]" at bounding box center [296, 144] width 188 height 19
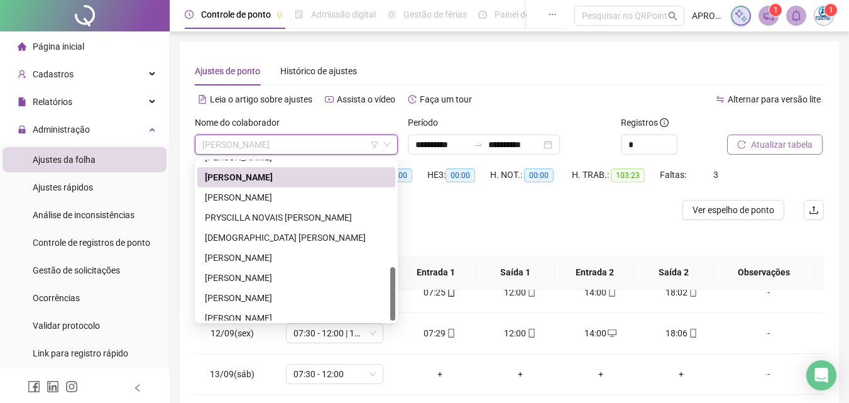
scroll to position [322, 0]
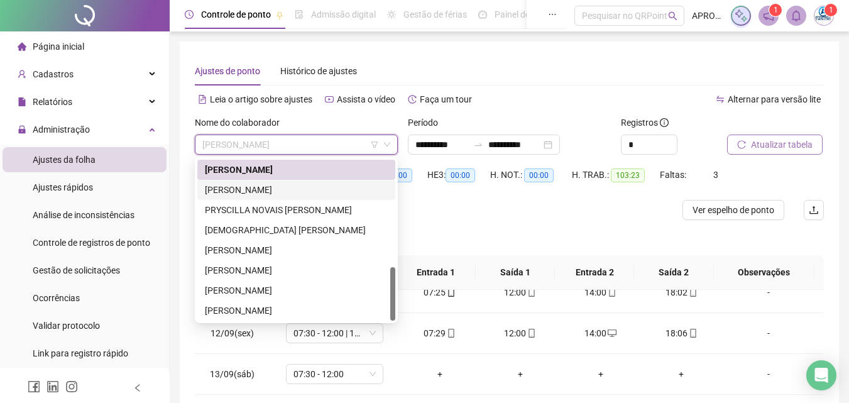
click at [309, 189] on div "[PERSON_NAME]" at bounding box center [296, 190] width 183 height 14
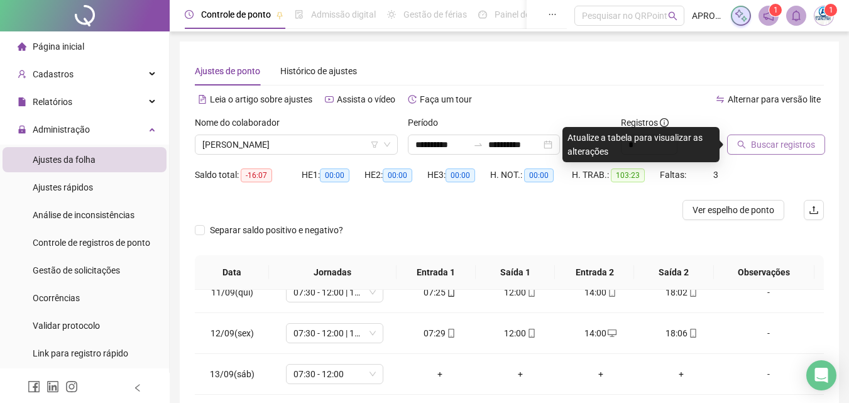
click at [775, 136] on button "Buscar registros" at bounding box center [776, 145] width 98 height 20
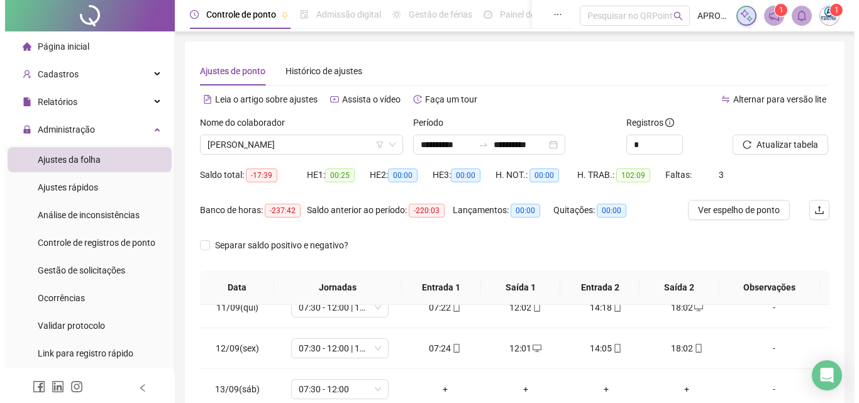
scroll to position [239, 0]
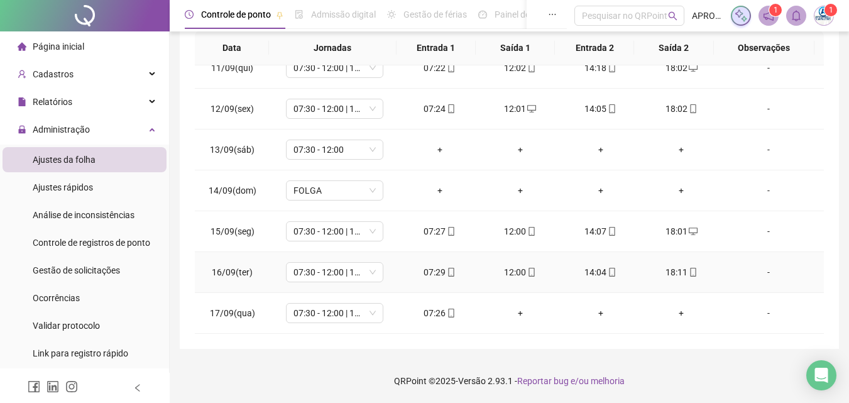
click at [689, 270] on icon "mobile" at bounding box center [693, 272] width 9 height 9
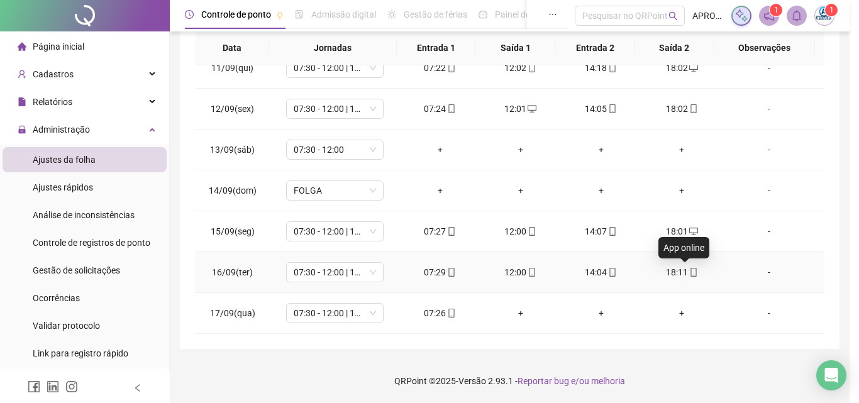
type input "**********"
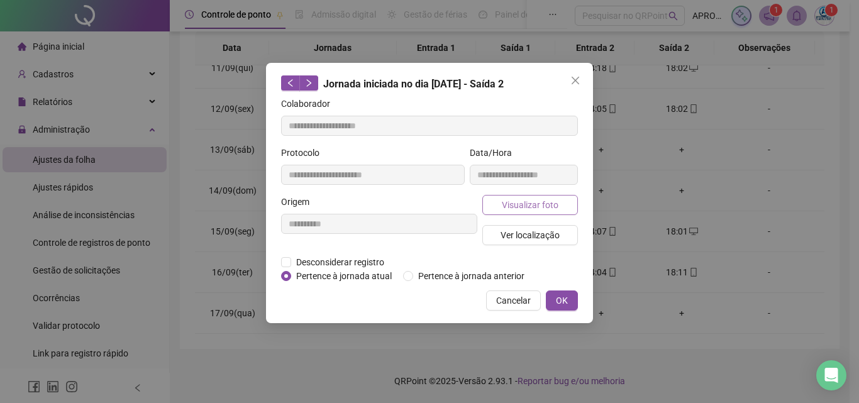
click at [503, 203] on span "Visualizar foto" at bounding box center [530, 205] width 57 height 14
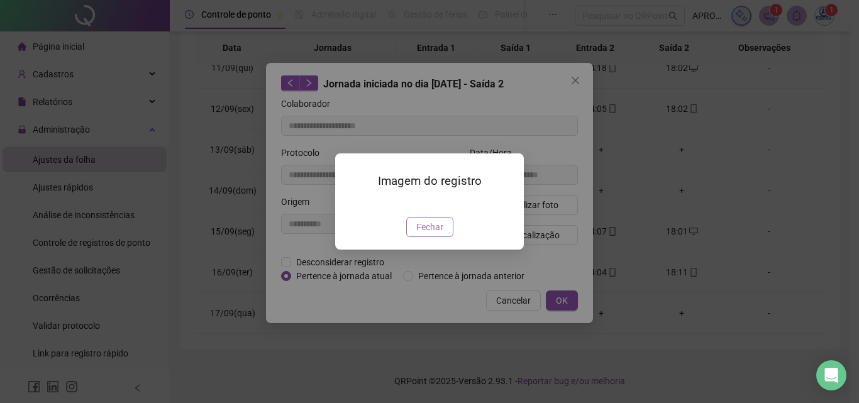
click at [427, 234] on span "Fechar" at bounding box center [429, 227] width 27 height 14
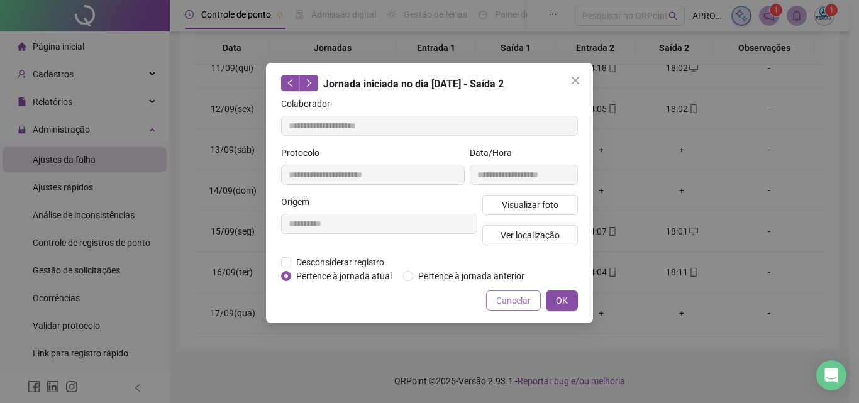
click at [508, 299] on span "Cancelar" at bounding box center [513, 301] width 35 height 14
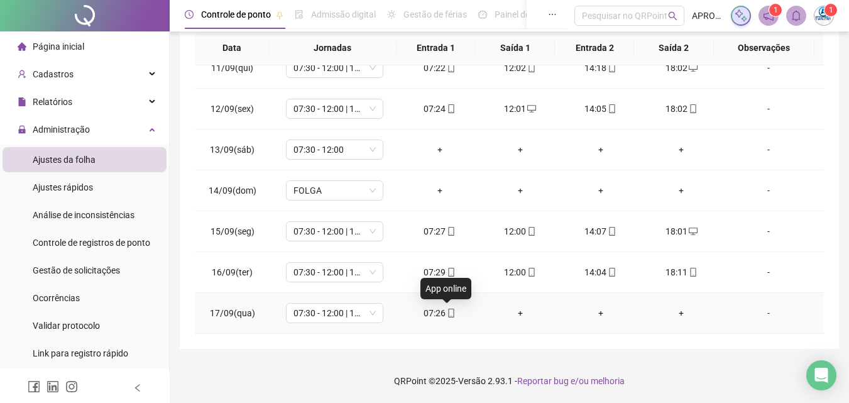
click at [448, 314] on icon "mobile" at bounding box center [451, 313] width 9 height 9
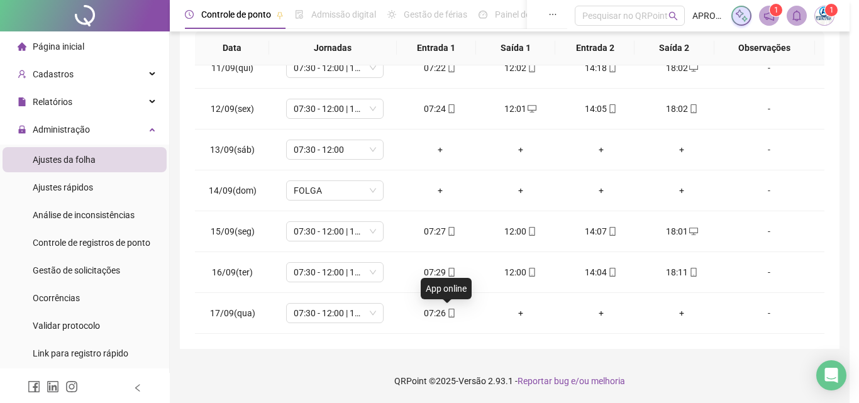
type input "**********"
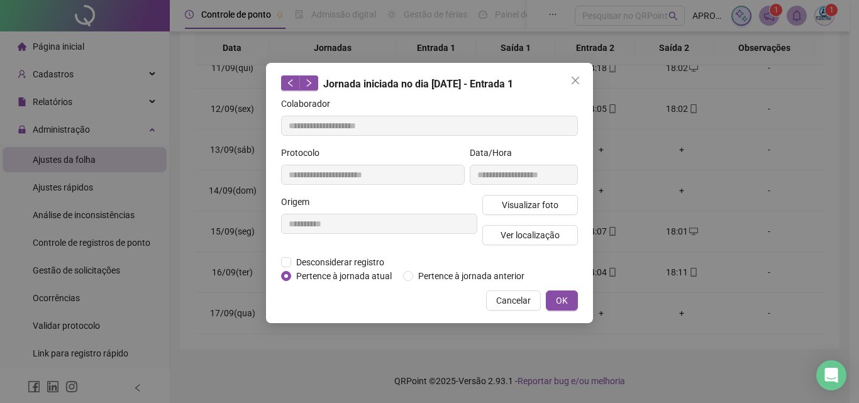
click at [515, 194] on div "**********" at bounding box center [523, 170] width 113 height 49
click at [516, 202] on span "Visualizar foto" at bounding box center [530, 205] width 57 height 14
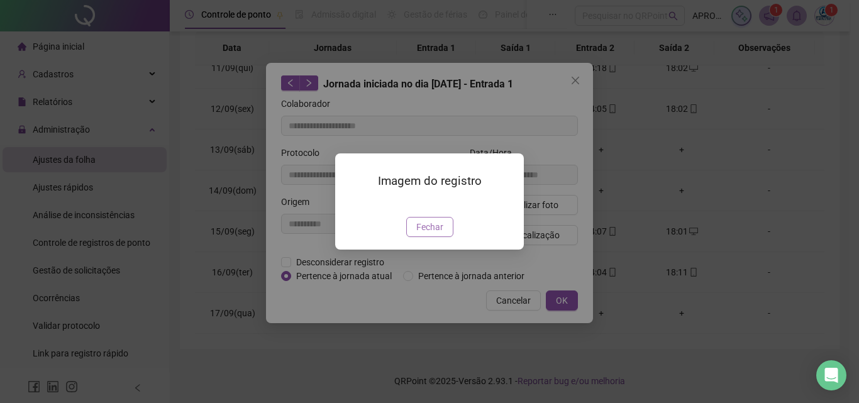
click at [429, 234] on span "Fechar" at bounding box center [429, 227] width 27 height 14
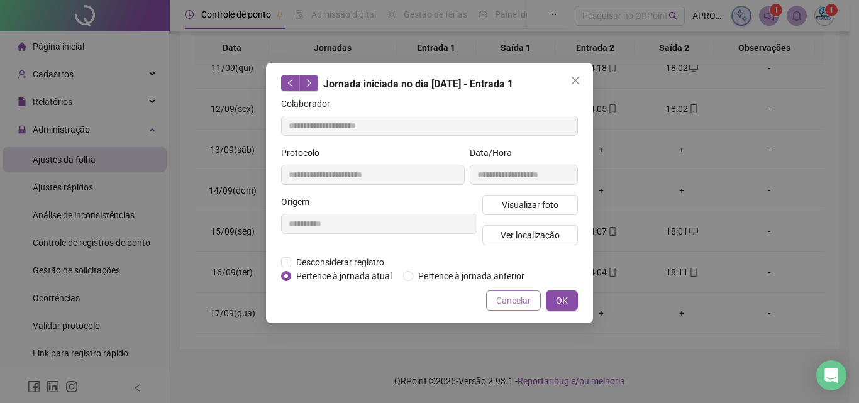
click at [502, 300] on span "Cancelar" at bounding box center [513, 301] width 35 height 14
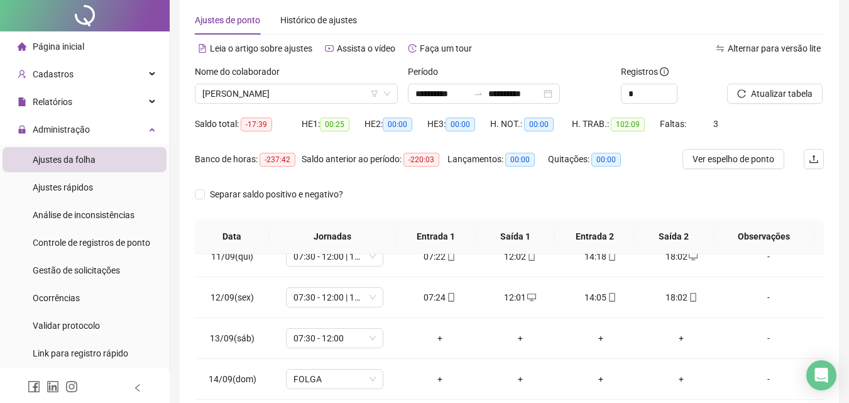
scroll to position [0, 0]
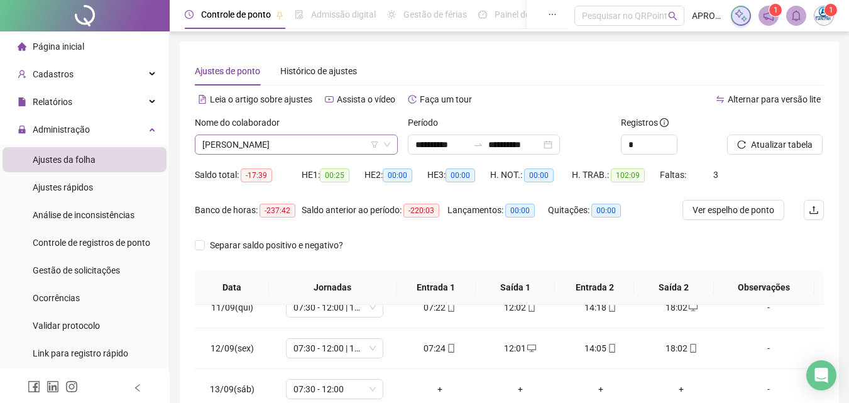
click at [278, 151] on span "[PERSON_NAME]" at bounding box center [296, 144] width 188 height 19
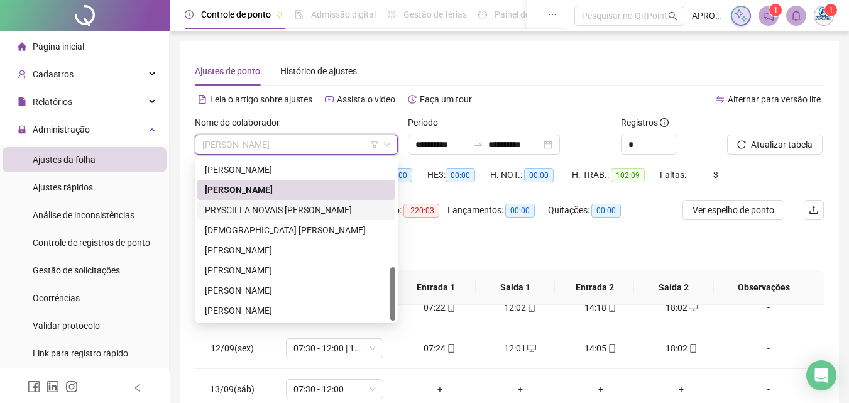
click at [295, 213] on div "PRYSCILLA NOVAIS [PERSON_NAME]" at bounding box center [296, 210] width 183 height 14
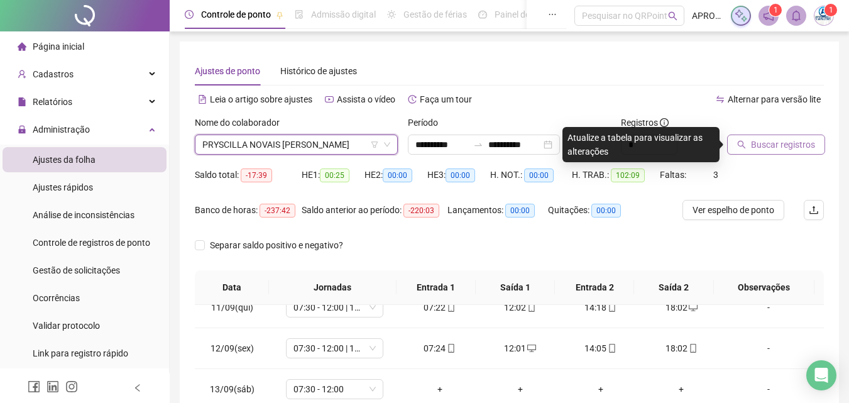
click at [791, 140] on span "Buscar registros" at bounding box center [783, 145] width 64 height 14
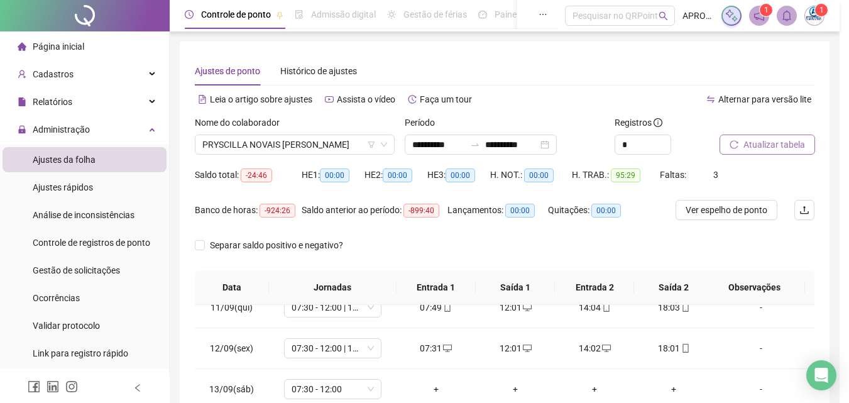
scroll to position [239, 0]
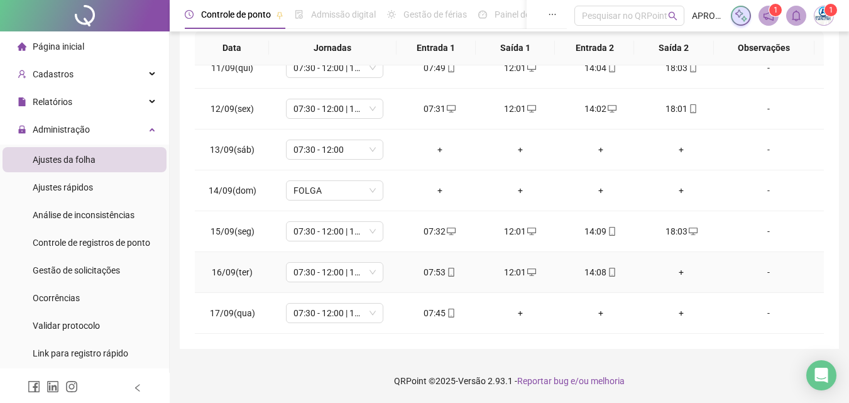
click at [676, 270] on div "+" at bounding box center [681, 272] width 60 height 14
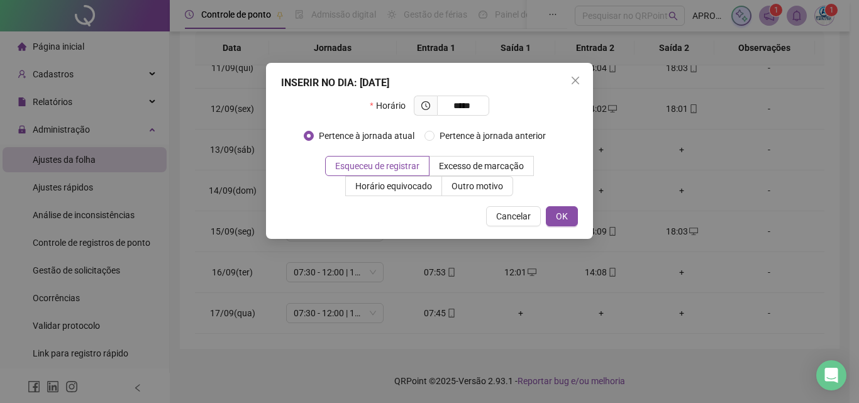
type input "*****"
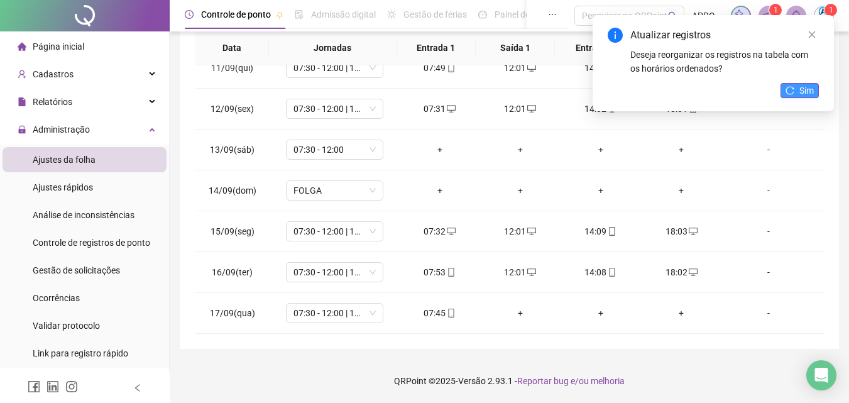
click at [795, 84] on button "Sim" at bounding box center [800, 90] width 38 height 15
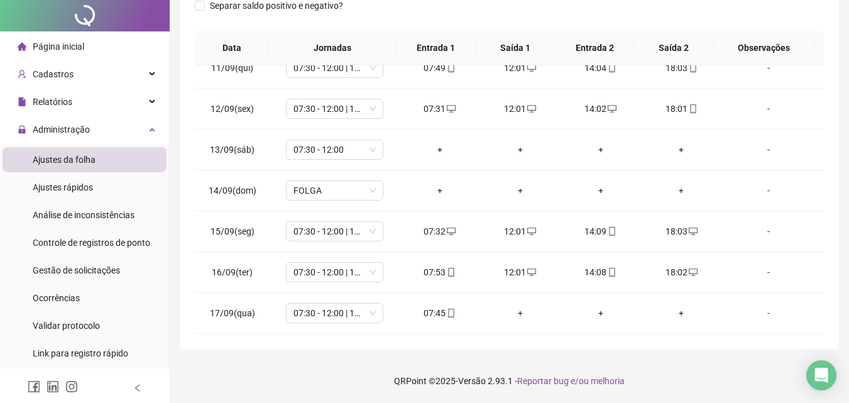
scroll to position [0, 0]
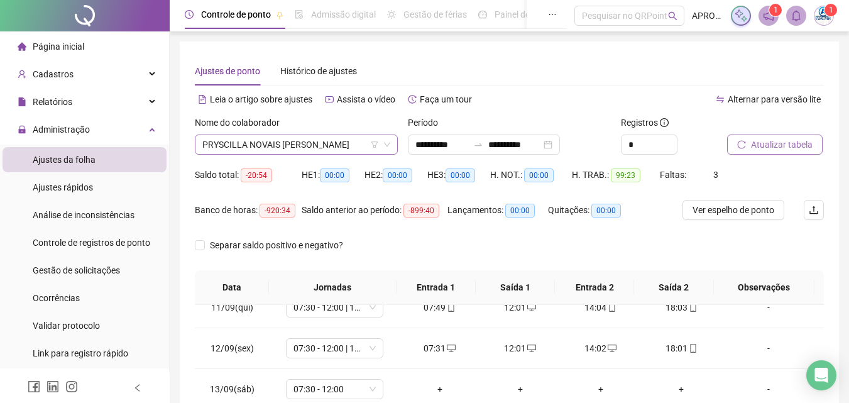
click at [313, 143] on span "PRYSCILLA NOVAIS [PERSON_NAME]" at bounding box center [296, 144] width 188 height 19
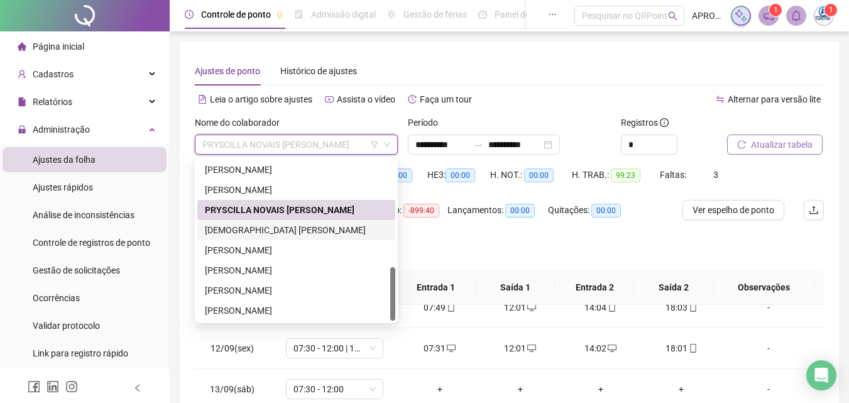
click at [309, 225] on div "[DEMOGRAPHIC_DATA] [PERSON_NAME]" at bounding box center [296, 230] width 183 height 14
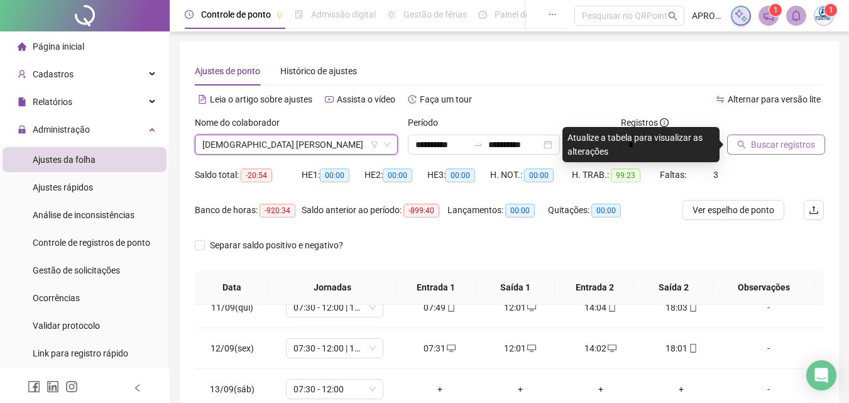
click at [799, 135] on button "Buscar registros" at bounding box center [776, 145] width 98 height 20
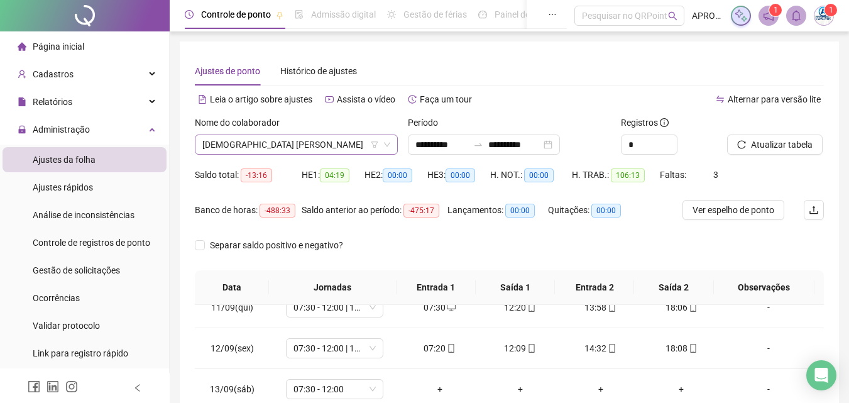
click at [317, 143] on span "[DEMOGRAPHIC_DATA] [PERSON_NAME]" at bounding box center [296, 144] width 188 height 19
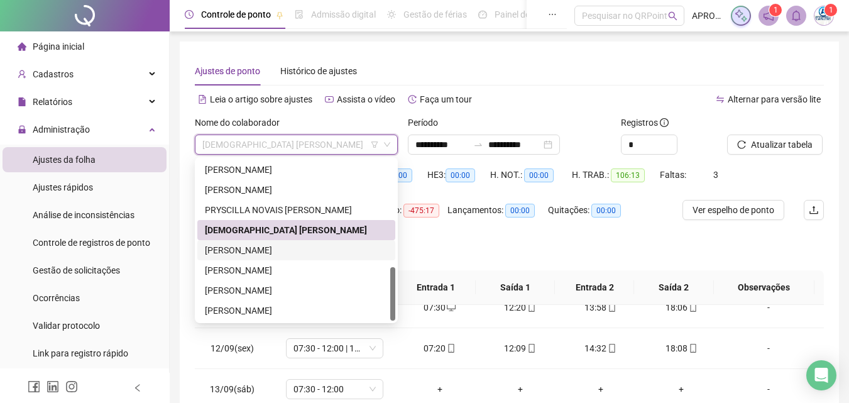
click at [274, 247] on div "[PERSON_NAME]" at bounding box center [296, 250] width 183 height 14
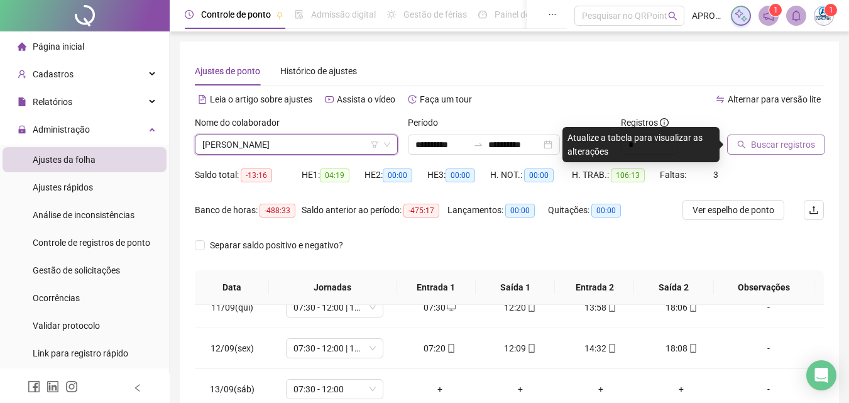
click at [792, 149] on span "Buscar registros" at bounding box center [783, 145] width 64 height 14
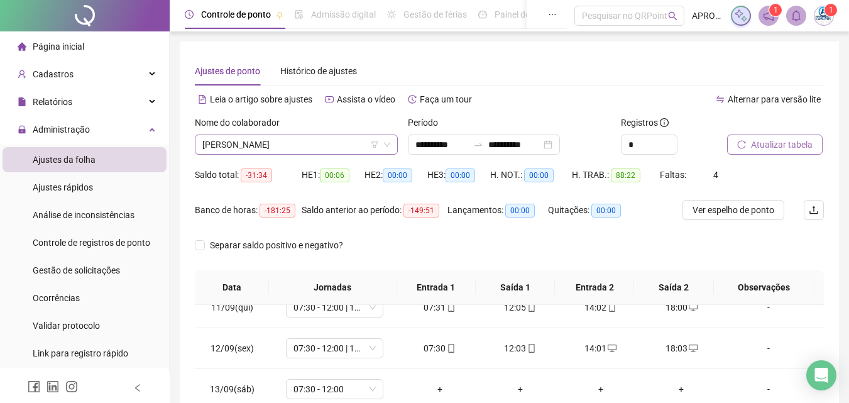
click at [226, 141] on span "[PERSON_NAME]" at bounding box center [296, 144] width 188 height 19
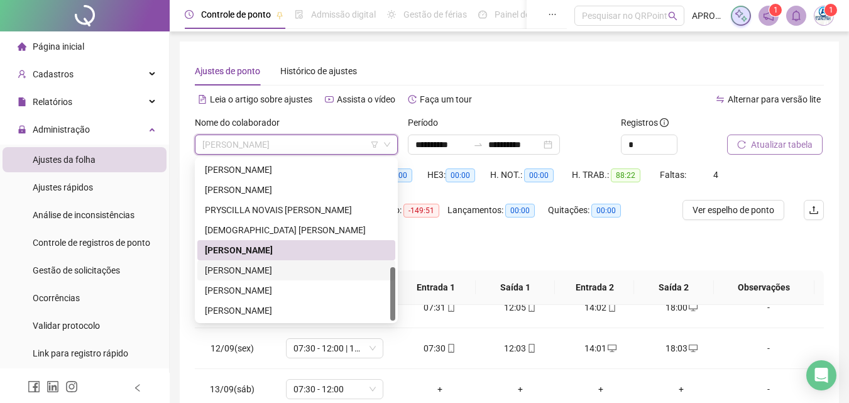
click at [272, 264] on div "[PERSON_NAME]" at bounding box center [296, 270] width 183 height 14
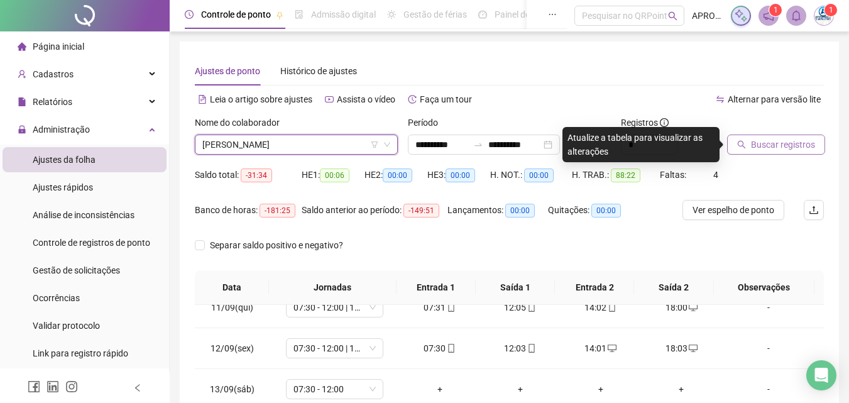
click at [802, 137] on button "Buscar registros" at bounding box center [776, 145] width 98 height 20
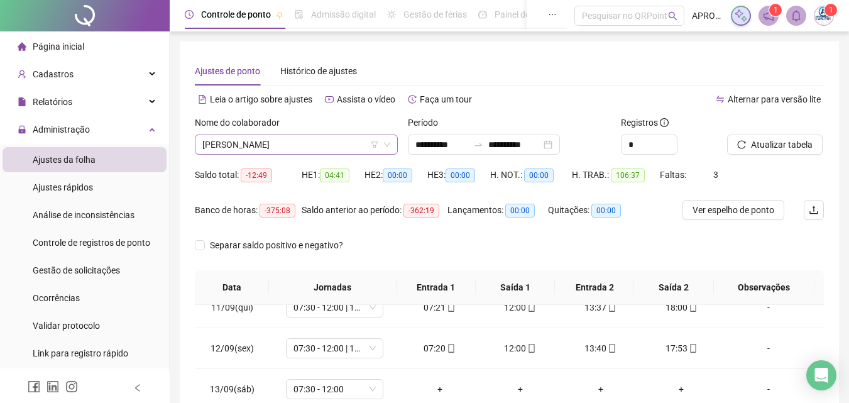
click at [235, 150] on span "[PERSON_NAME]" at bounding box center [296, 144] width 188 height 19
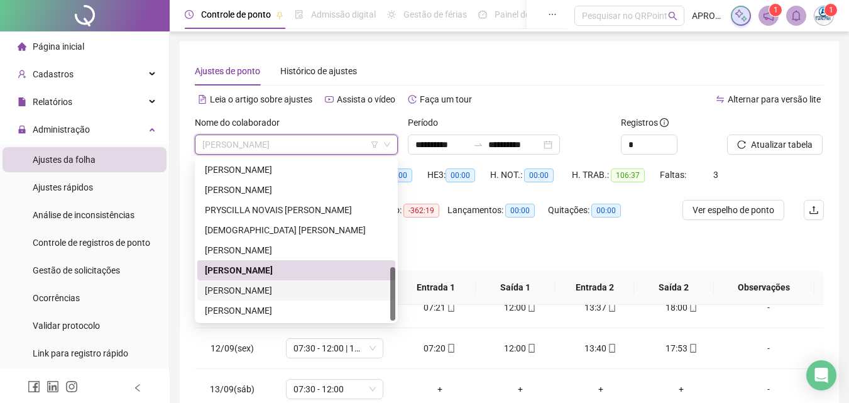
click at [257, 290] on div "[PERSON_NAME]" at bounding box center [296, 290] width 183 height 14
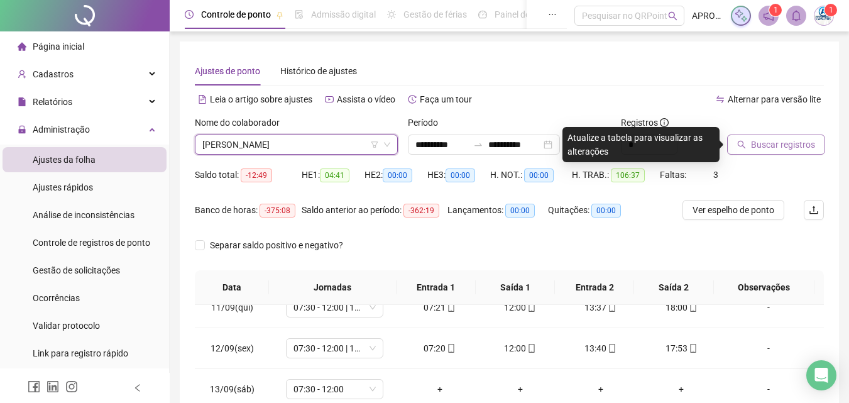
click at [788, 138] on span "Buscar registros" at bounding box center [783, 145] width 64 height 14
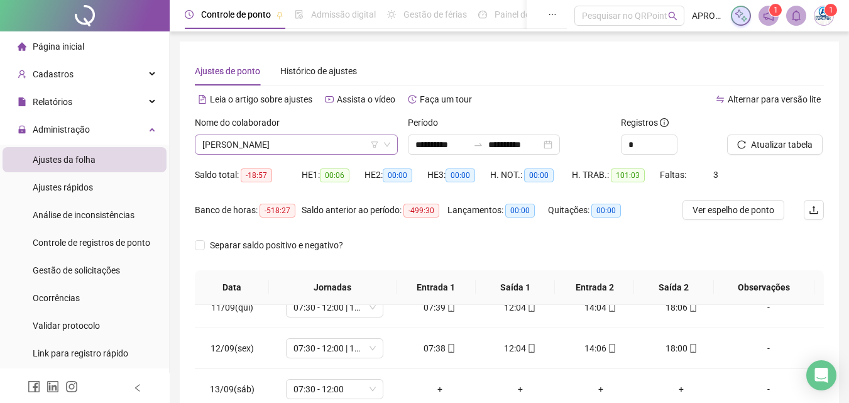
click at [246, 153] on span "[PERSON_NAME]" at bounding box center [296, 144] width 188 height 19
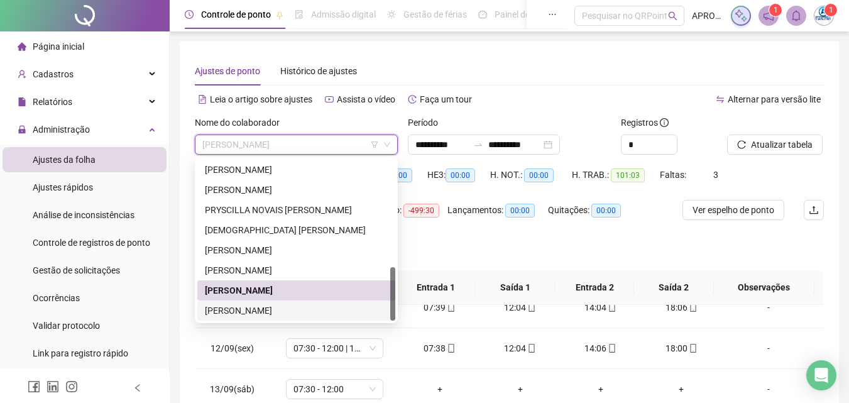
click at [283, 310] on div "[PERSON_NAME]" at bounding box center [296, 311] width 183 height 14
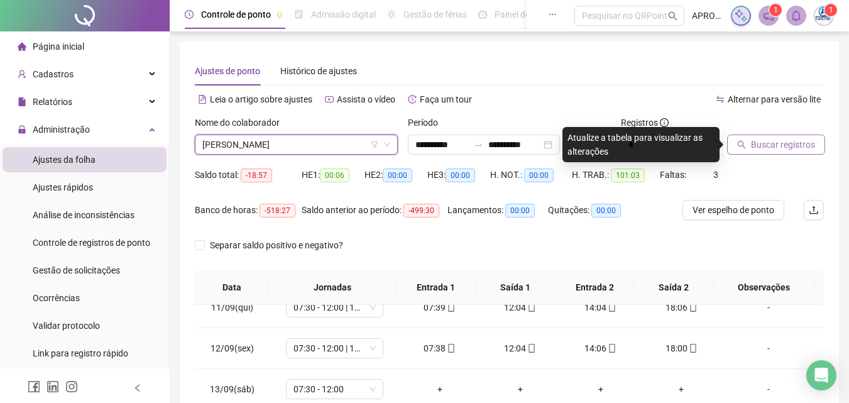
click at [772, 152] on button "Buscar registros" at bounding box center [776, 145] width 98 height 20
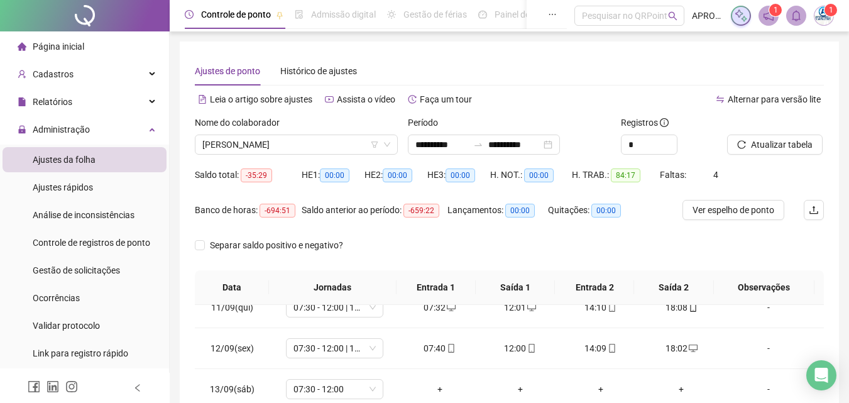
scroll to position [239, 0]
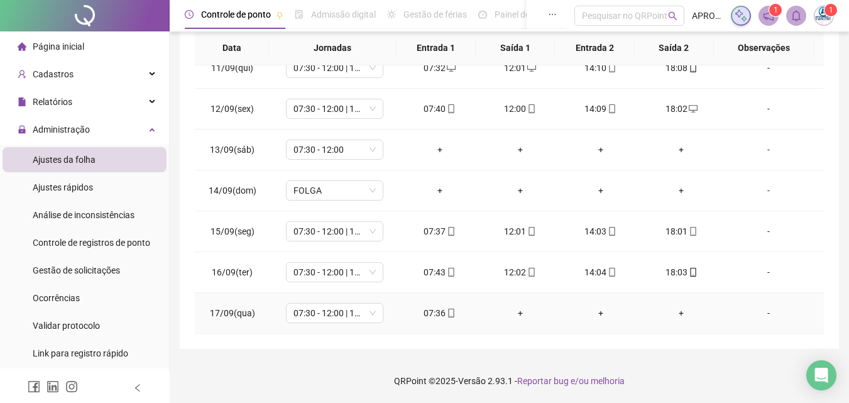
click at [447, 309] on icon "mobile" at bounding box center [451, 313] width 9 height 9
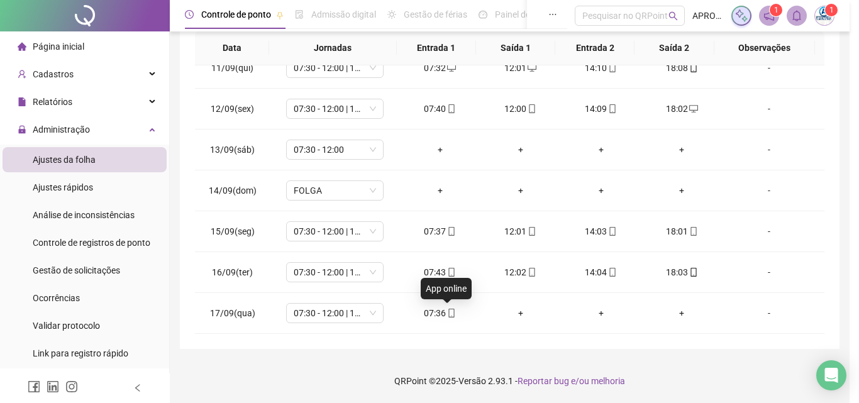
type input "**********"
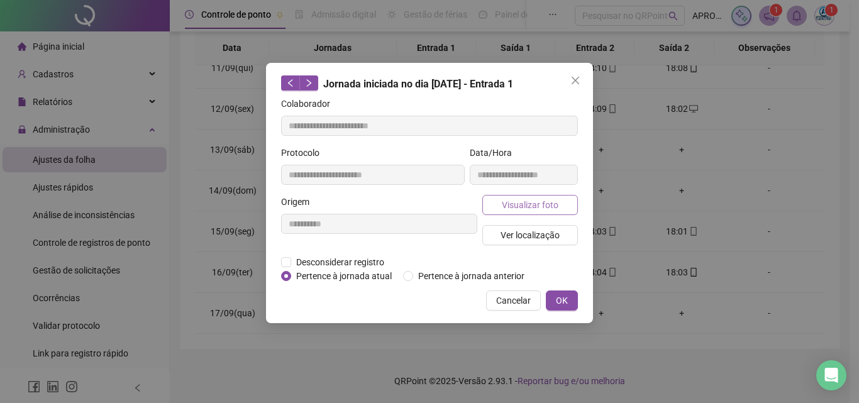
click at [512, 200] on span "Visualizar foto" at bounding box center [530, 205] width 57 height 14
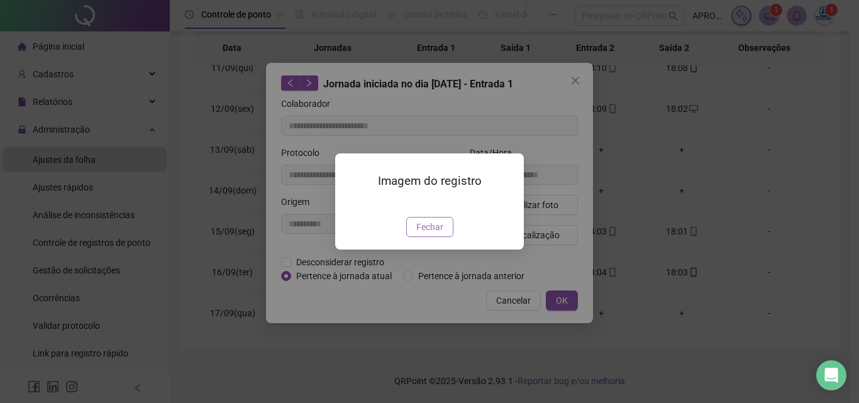
click at [436, 234] on span "Fechar" at bounding box center [429, 227] width 27 height 14
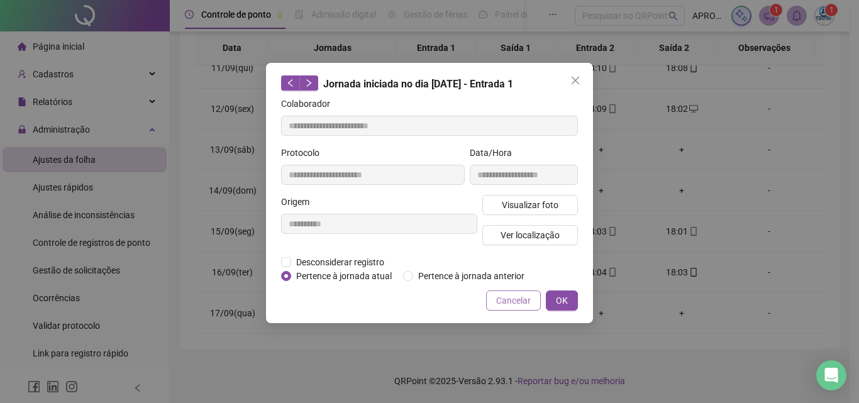
click at [518, 302] on span "Cancelar" at bounding box center [513, 301] width 35 height 14
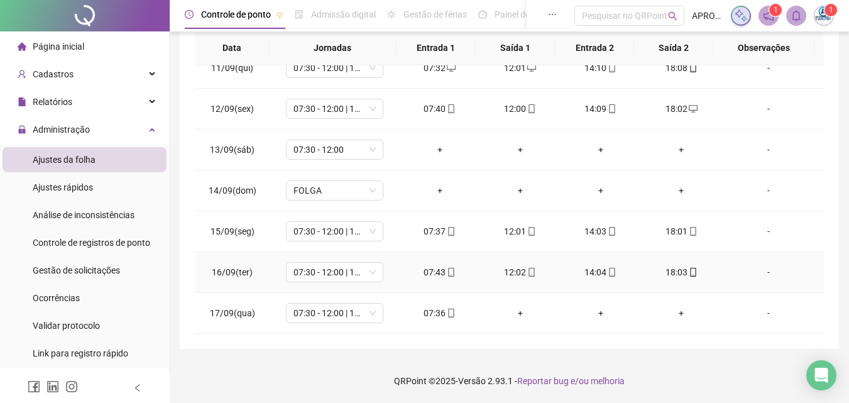
click at [689, 272] on icon "mobile" at bounding box center [693, 272] width 9 height 9
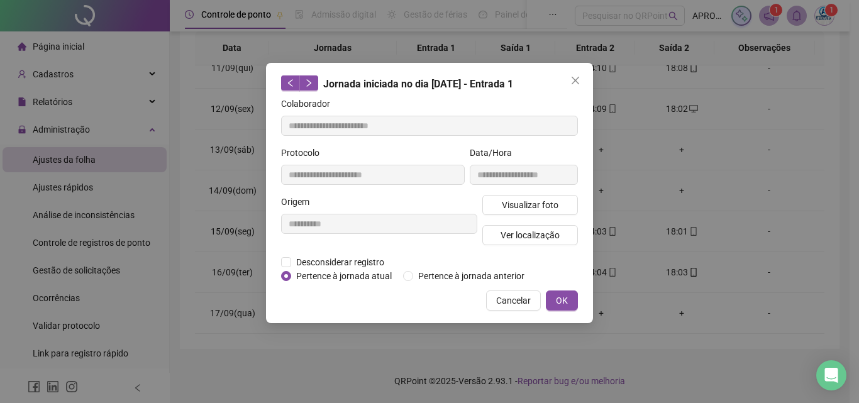
type input "**********"
click at [551, 203] on span "Visualizar foto" at bounding box center [530, 205] width 57 height 14
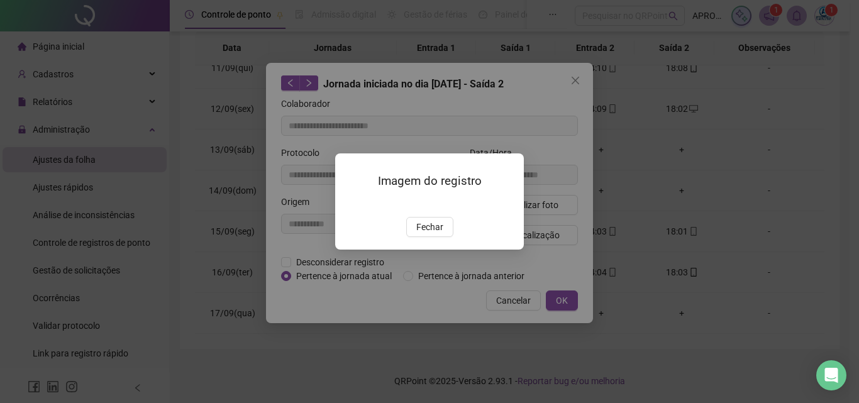
click at [417, 250] on div "Imagem do registro Fechar" at bounding box center [429, 201] width 189 height 96
click at [417, 234] on span "Fechar" at bounding box center [429, 227] width 27 height 14
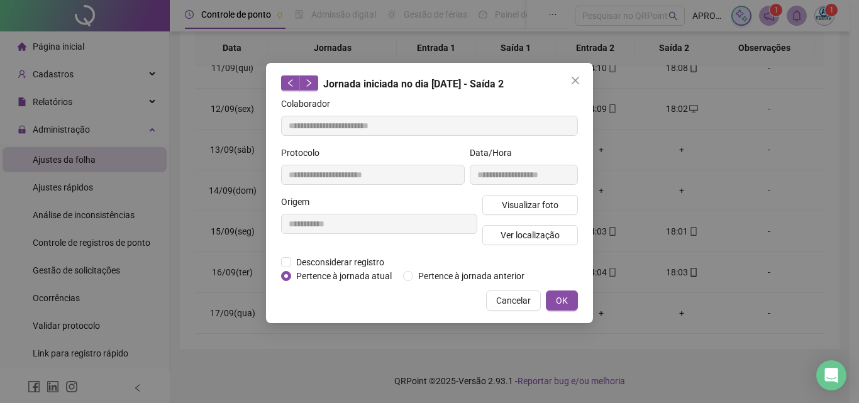
click at [500, 299] on span "Cancelar" at bounding box center [513, 301] width 35 height 14
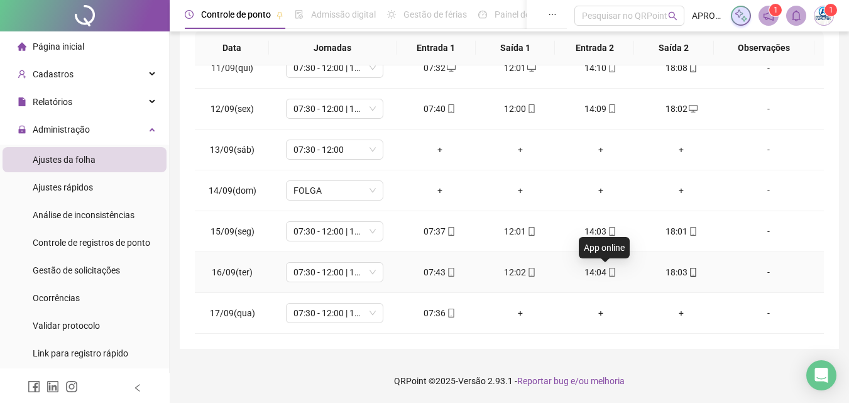
click at [608, 270] on icon "mobile" at bounding box center [612, 272] width 9 height 9
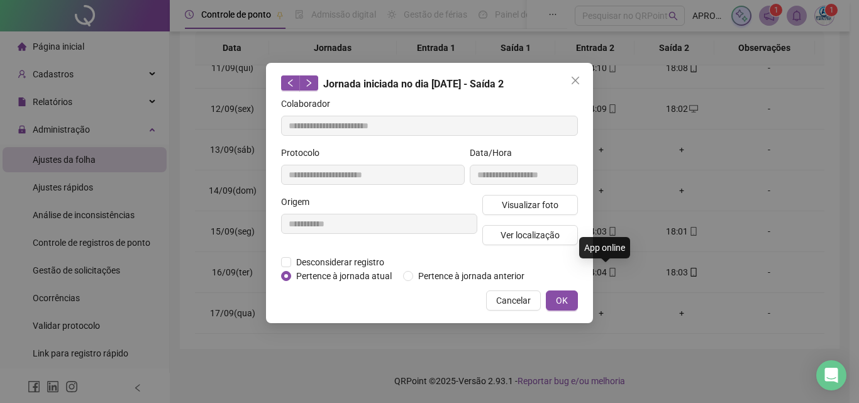
type input "**********"
click at [553, 198] on span "Visualizar foto" at bounding box center [530, 205] width 57 height 14
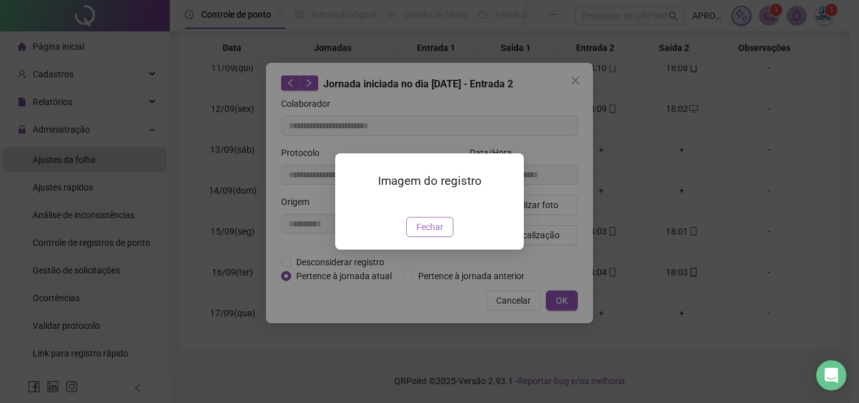
click at [437, 234] on span "Fechar" at bounding box center [429, 227] width 27 height 14
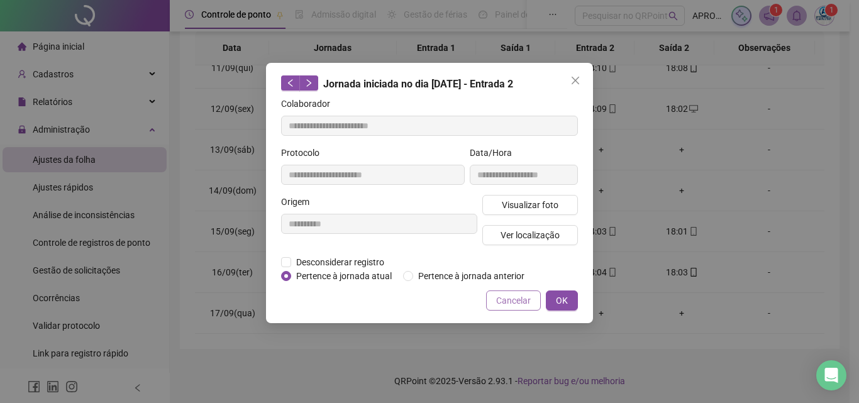
click at [497, 304] on button "Cancelar" at bounding box center [513, 300] width 55 height 20
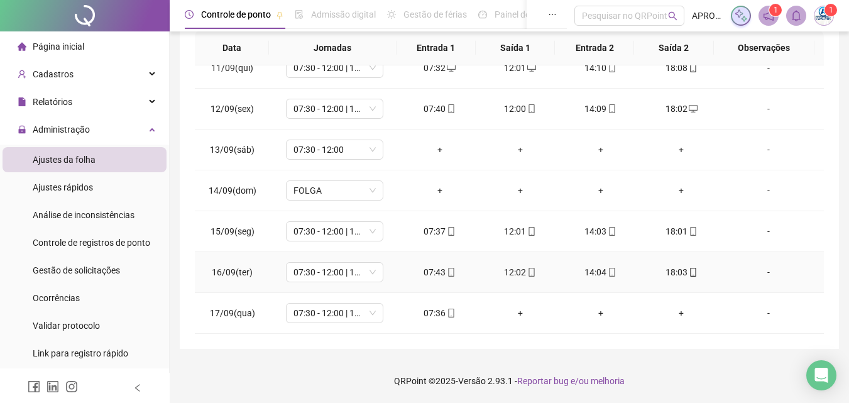
click at [526, 268] on span "mobile" at bounding box center [531, 272] width 10 height 9
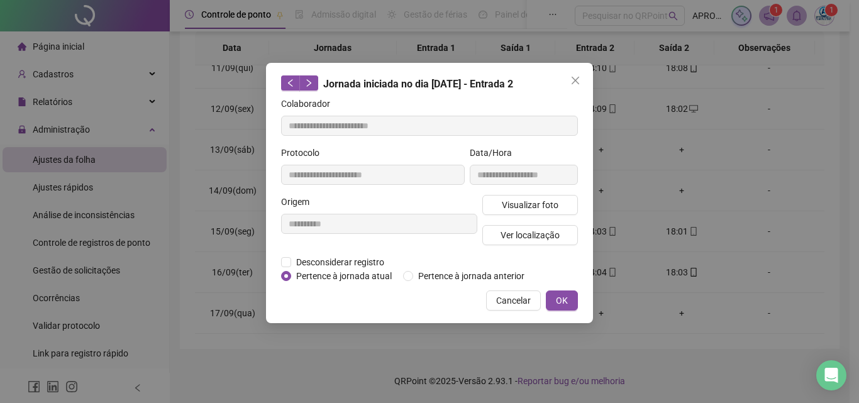
type input "**********"
click at [520, 202] on span "Visualizar foto" at bounding box center [530, 205] width 57 height 14
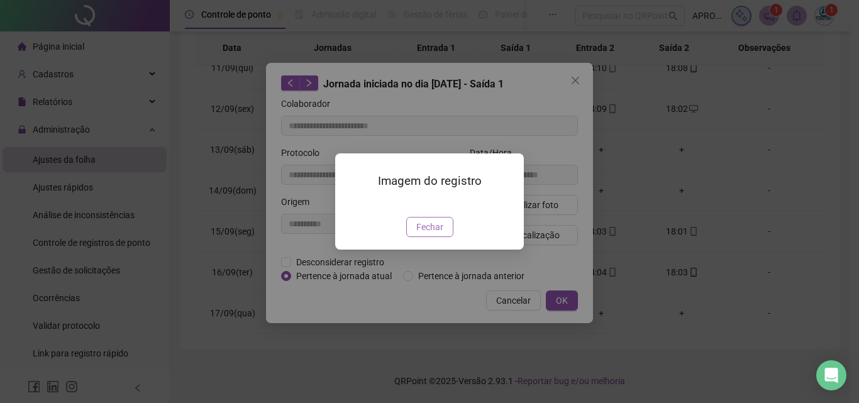
click at [431, 234] on span "Fechar" at bounding box center [429, 227] width 27 height 14
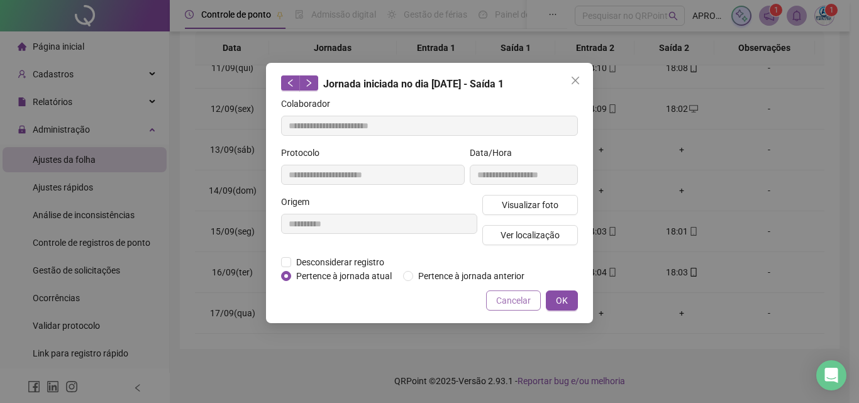
click at [514, 300] on span "Cancelar" at bounding box center [513, 301] width 35 height 14
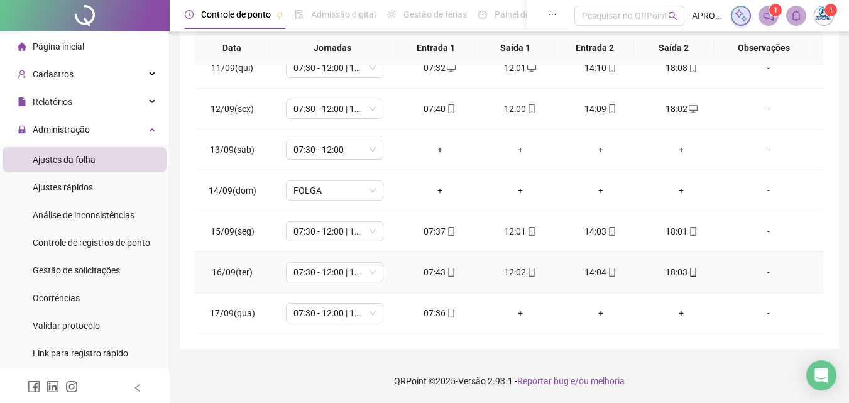
click at [448, 269] on icon "mobile" at bounding box center [451, 272] width 9 height 9
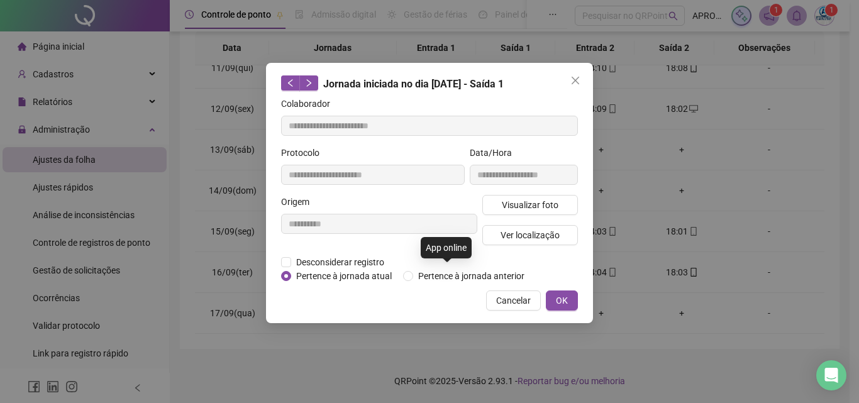
type input "**********"
click at [497, 204] on button "Visualizar foto" at bounding box center [530, 205] width 96 height 20
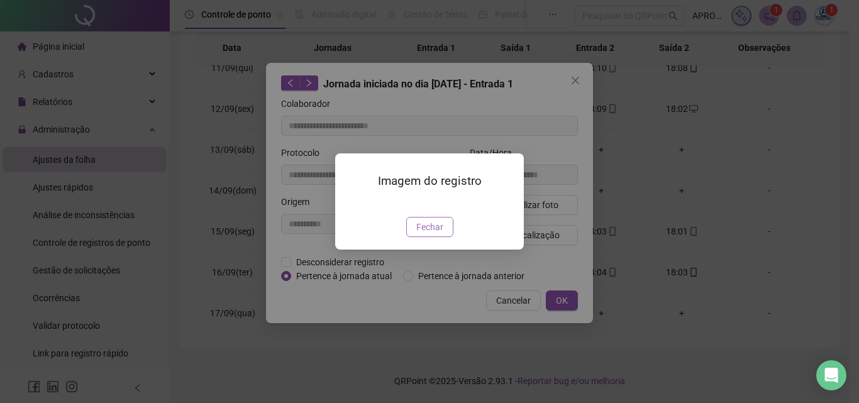
click at [418, 234] on span "Fechar" at bounding box center [429, 227] width 27 height 14
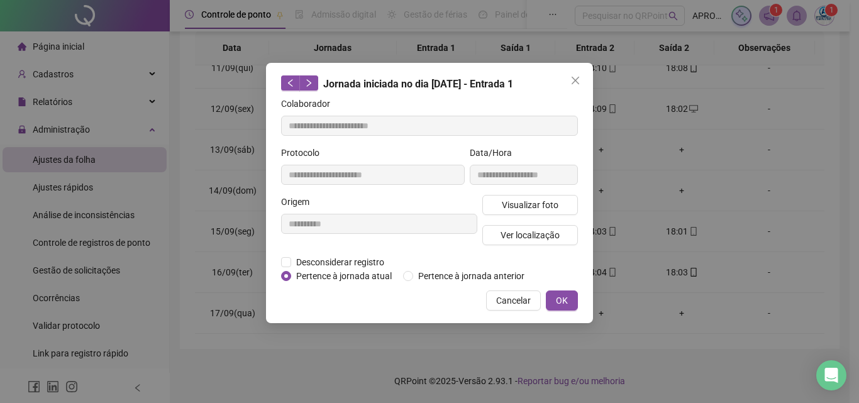
click at [505, 298] on span "Cancelar" at bounding box center [513, 301] width 35 height 14
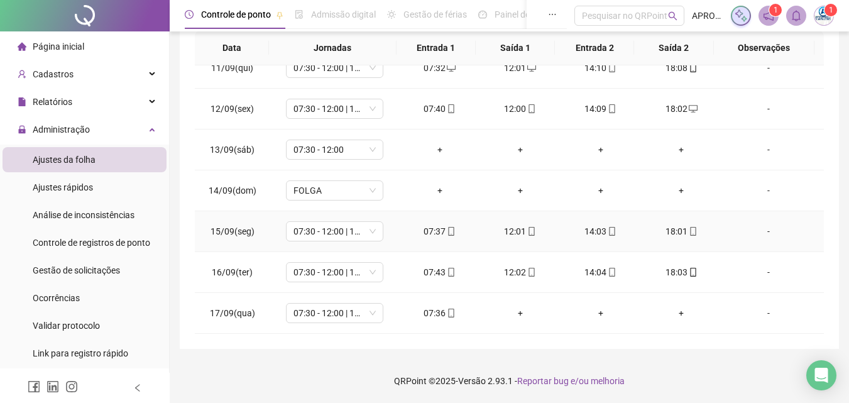
click at [690, 232] on icon "mobile" at bounding box center [693, 231] width 6 height 9
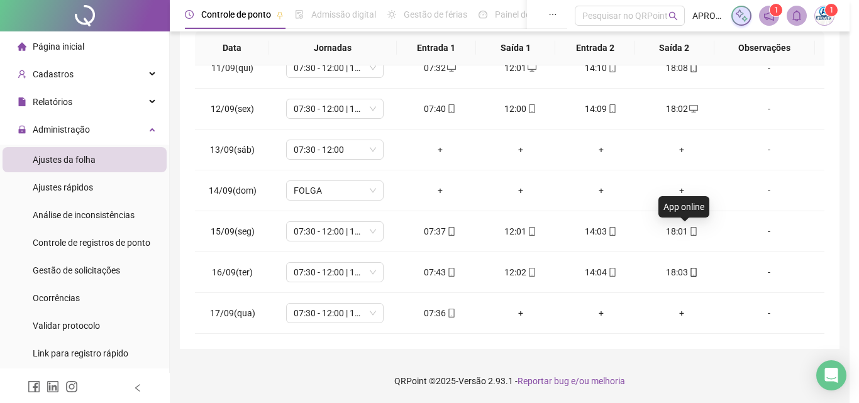
type input "**********"
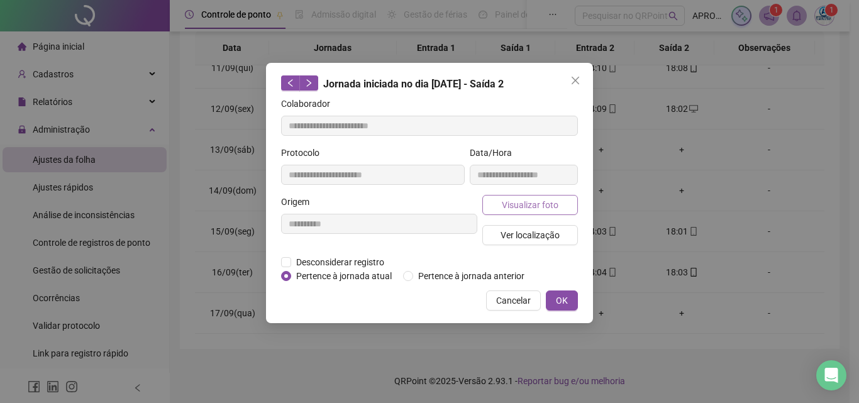
click at [560, 204] on button "Visualizar foto" at bounding box center [530, 205] width 96 height 20
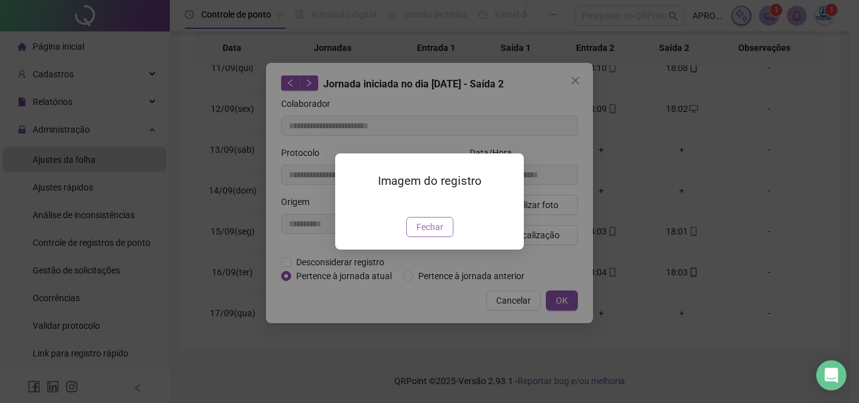
click at [430, 234] on span "Fechar" at bounding box center [429, 227] width 27 height 14
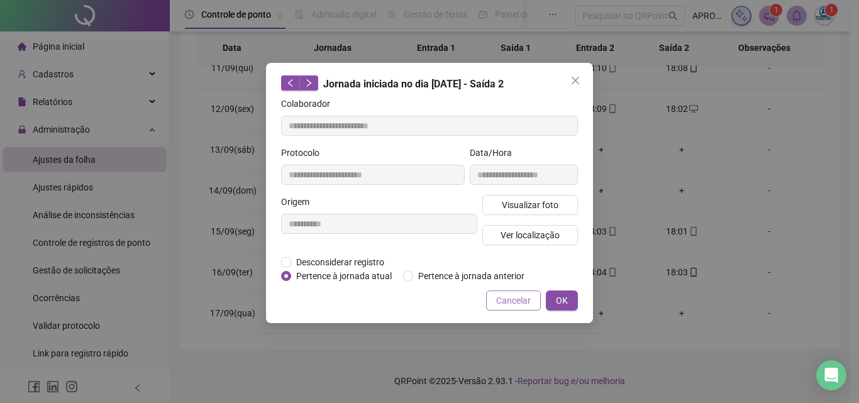
click at [507, 297] on span "Cancelar" at bounding box center [513, 301] width 35 height 14
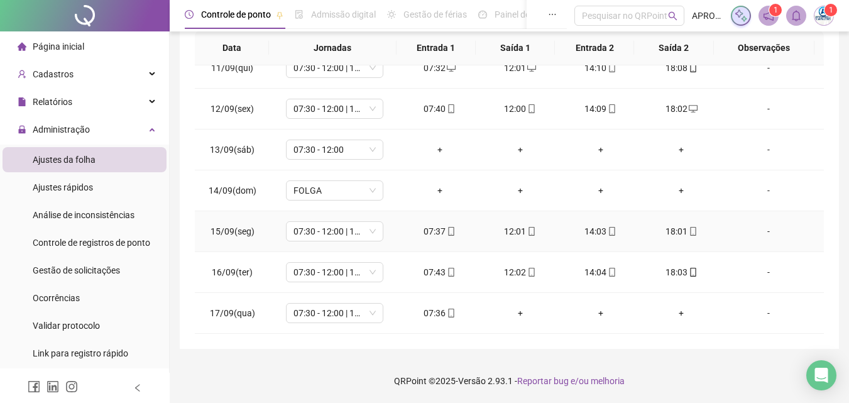
click at [608, 229] on icon "mobile" at bounding box center [612, 231] width 9 height 9
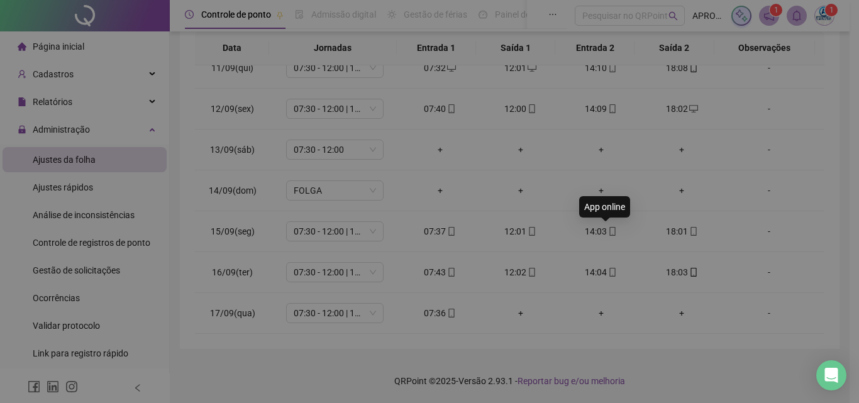
type input "**********"
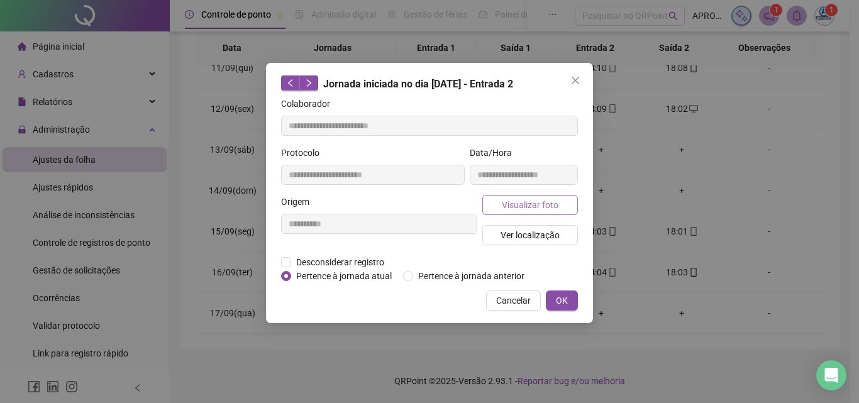
click at [535, 195] on button "Visualizar foto" at bounding box center [530, 205] width 96 height 20
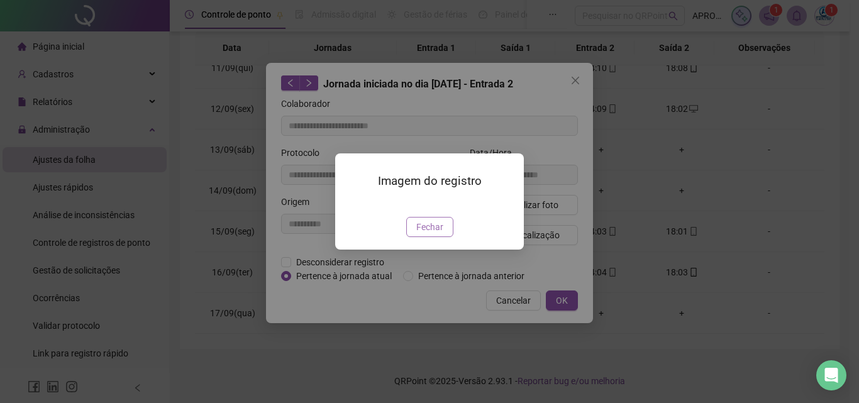
click at [421, 234] on span "Fechar" at bounding box center [429, 227] width 27 height 14
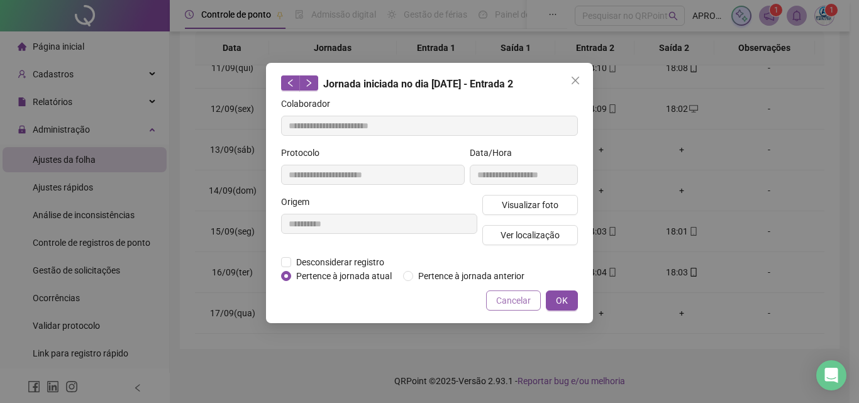
click at [500, 298] on span "Cancelar" at bounding box center [513, 301] width 35 height 14
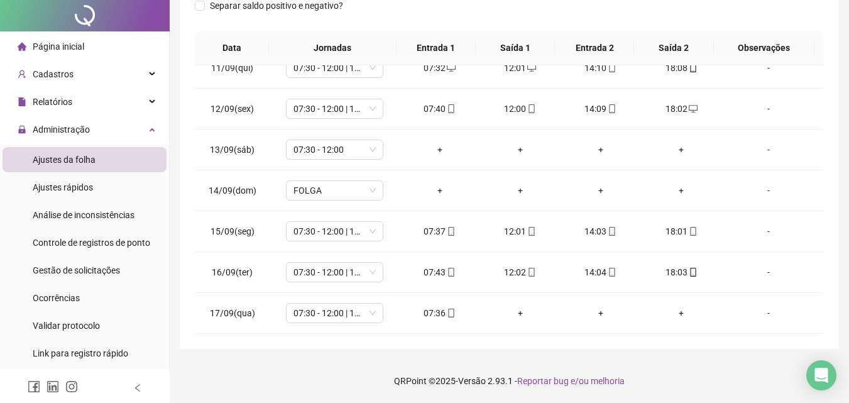
scroll to position [0, 0]
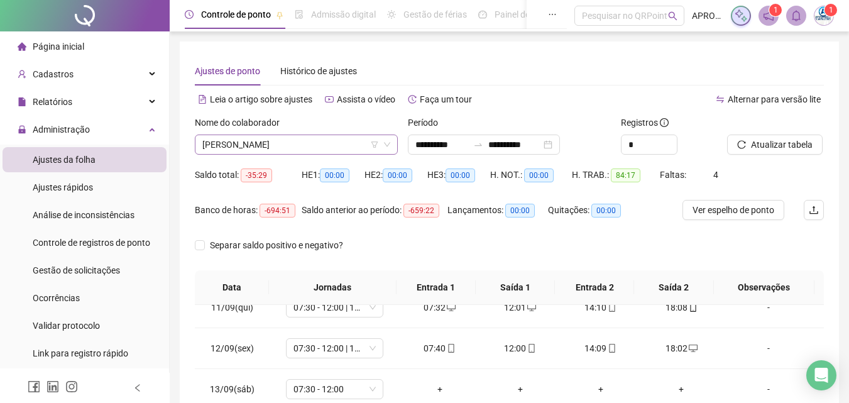
click at [282, 140] on span "[PERSON_NAME]" at bounding box center [296, 144] width 188 height 19
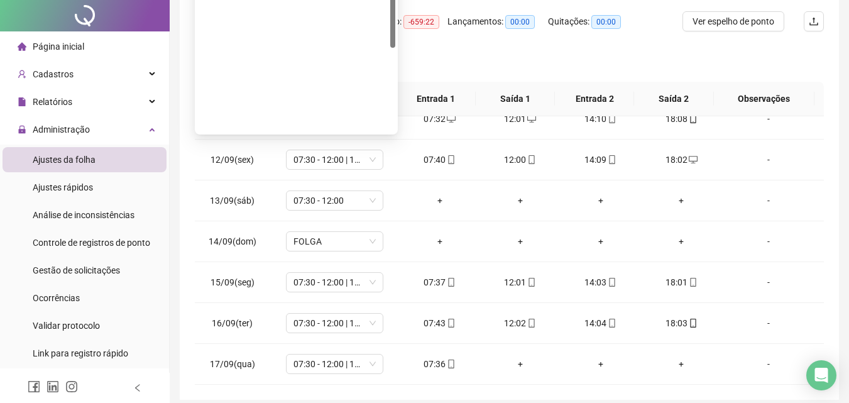
scroll to position [8, 0]
